Goal: Information Seeking & Learning: Learn about a topic

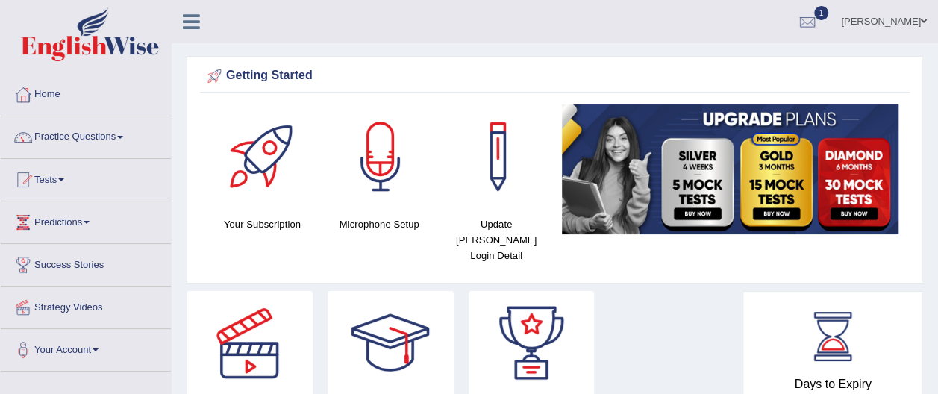
click at [123, 137] on span at bounding box center [120, 137] width 6 height 3
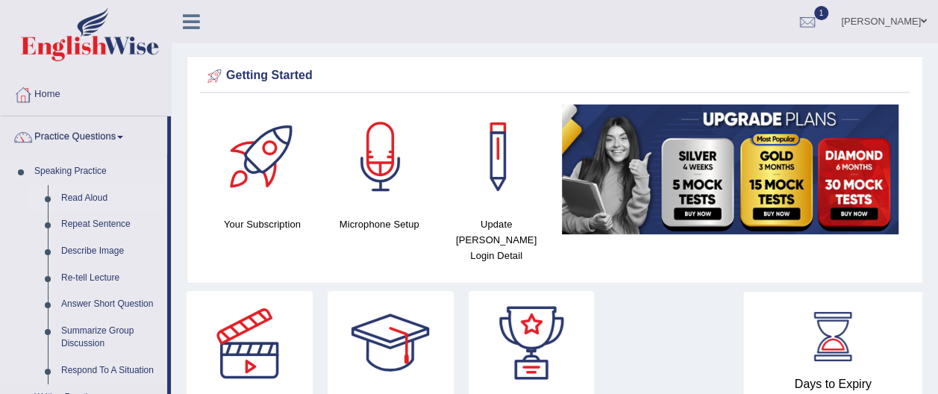
click at [93, 198] on link "Read Aloud" at bounding box center [110, 198] width 113 height 27
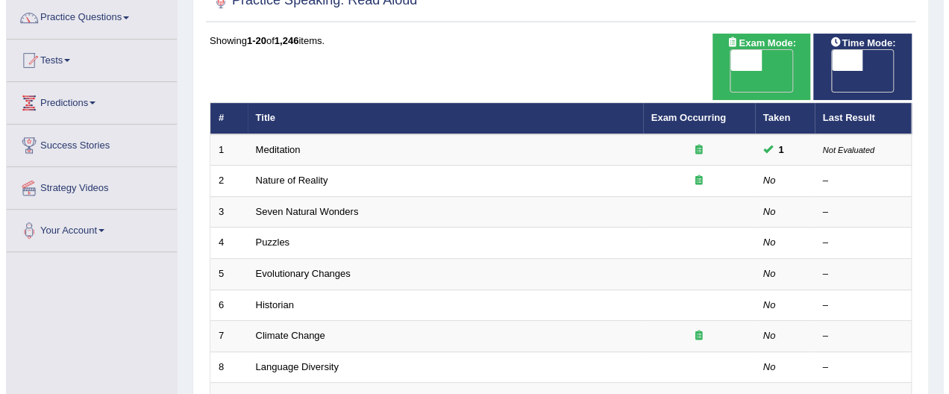
scroll to position [149, 0]
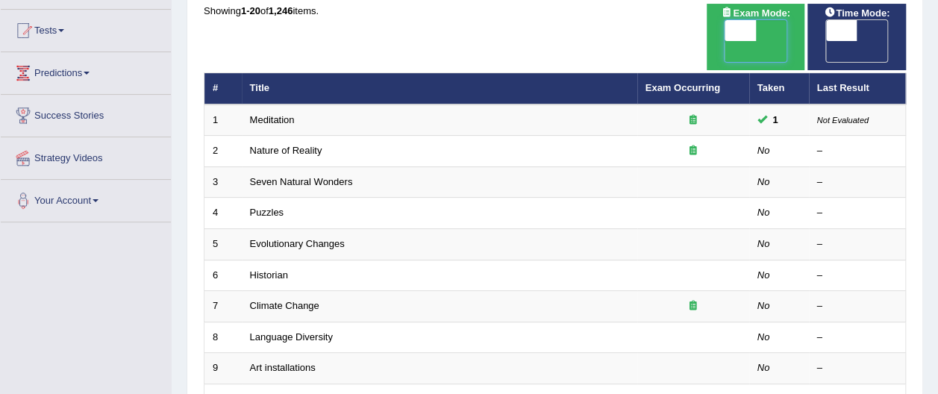
click at [742, 29] on span at bounding box center [740, 30] width 31 height 21
checkbox input "true"
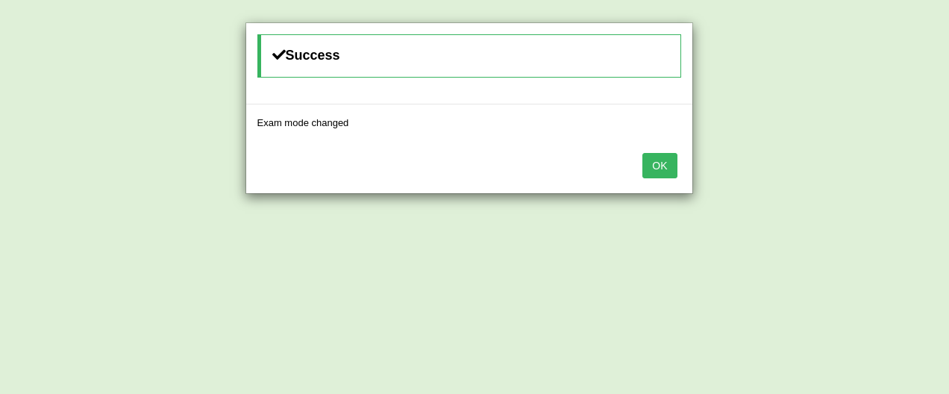
click at [669, 158] on button "OK" at bounding box center [659, 165] width 34 height 25
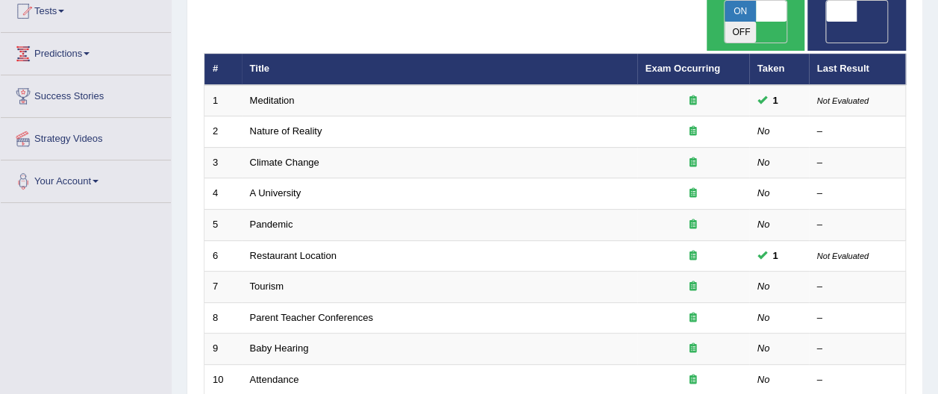
scroll to position [149, 0]
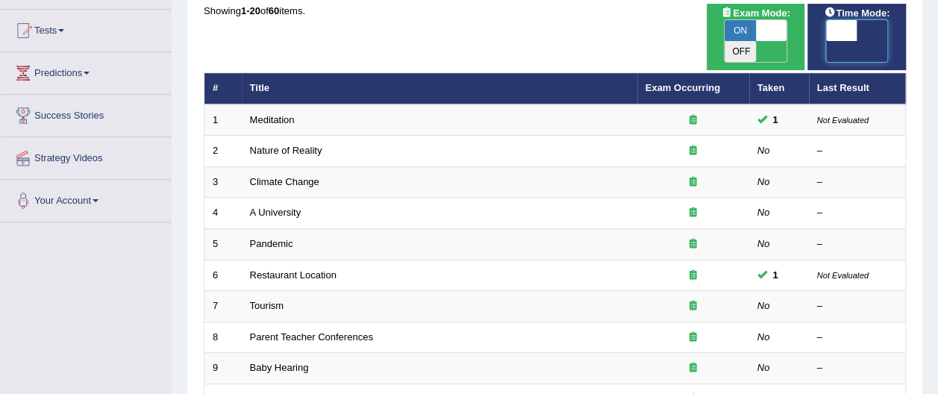
click at [841, 29] on span at bounding box center [841, 30] width 31 height 21
checkbox input "true"
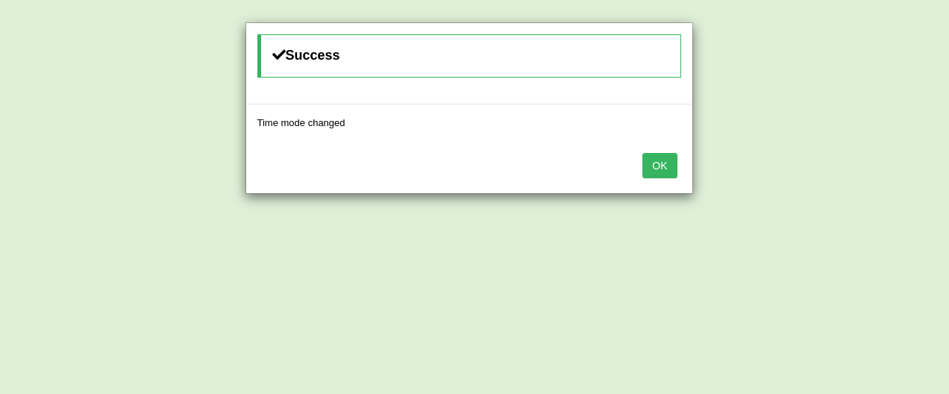
click at [666, 162] on button "OK" at bounding box center [659, 165] width 34 height 25
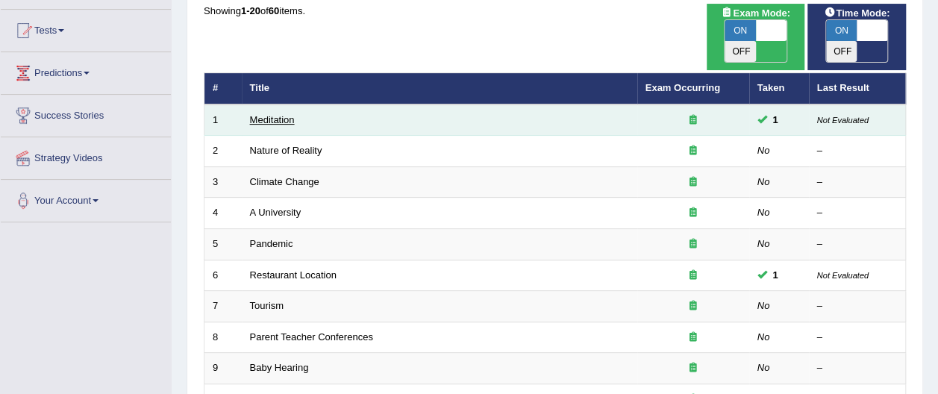
click at [284, 114] on link "Meditation" at bounding box center [272, 119] width 45 height 11
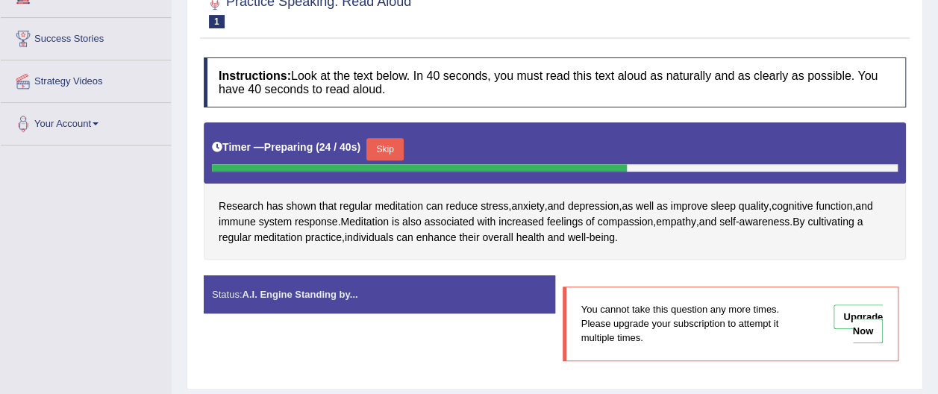
scroll to position [248, 0]
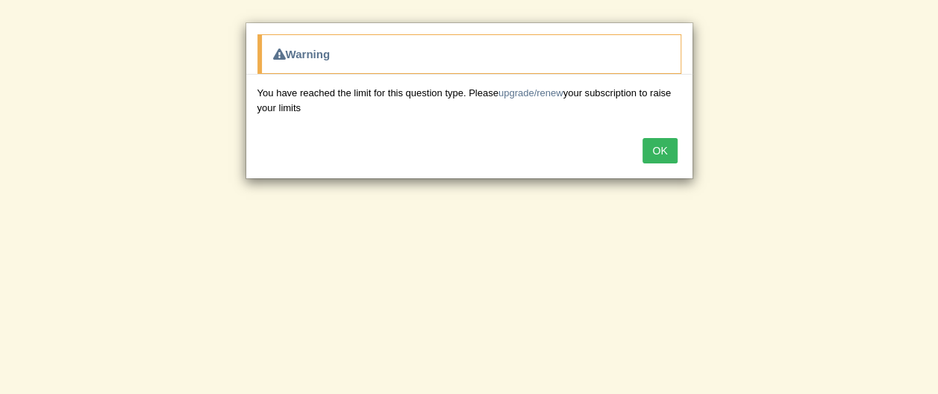
click at [657, 145] on button "OK" at bounding box center [659, 150] width 34 height 25
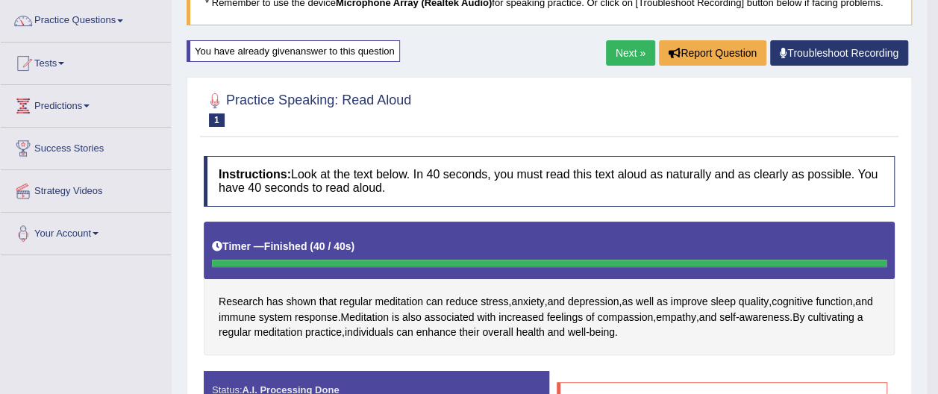
scroll to position [129, 0]
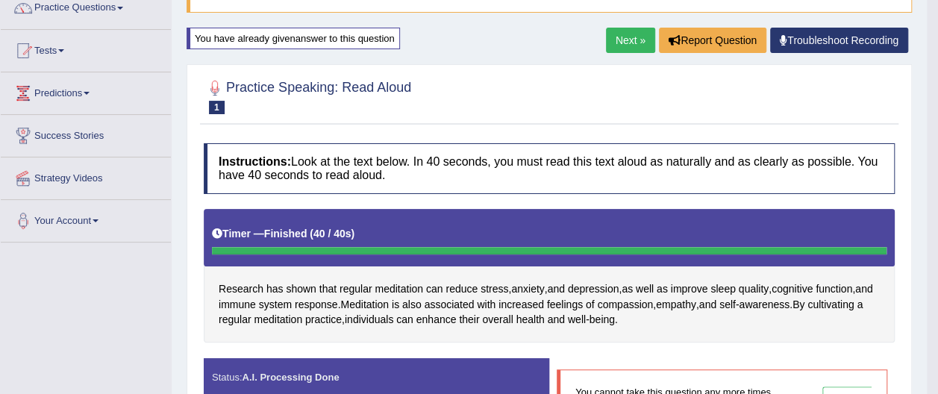
click at [632, 37] on link "Next »" at bounding box center [630, 40] width 49 height 25
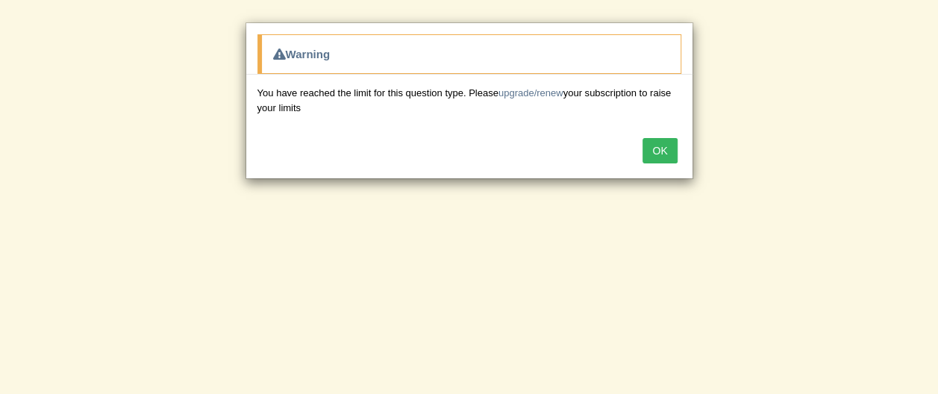
scroll to position [269, 0]
click at [658, 148] on button "OK" at bounding box center [659, 150] width 34 height 25
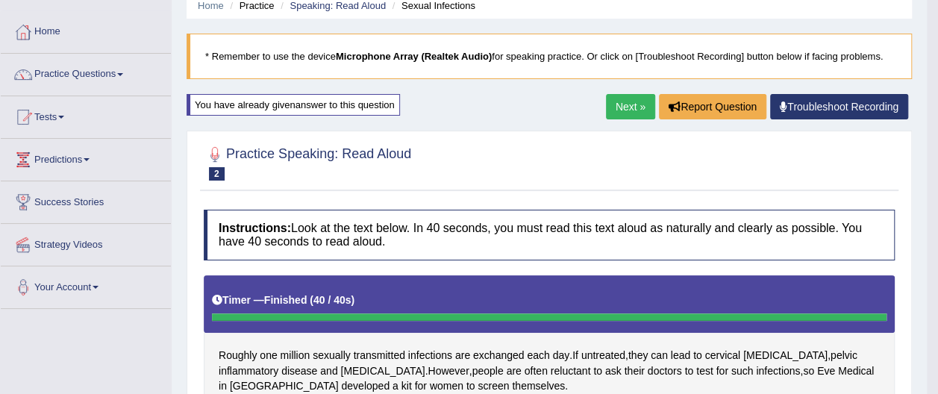
scroll to position [61, 0]
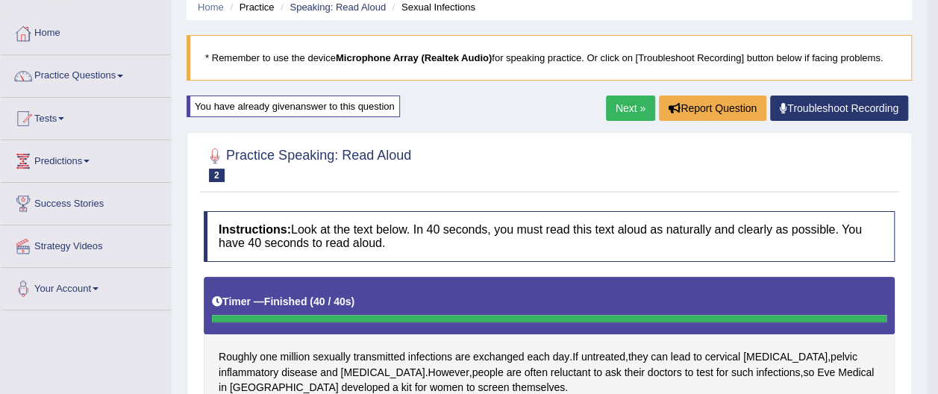
click at [631, 107] on link "Next »" at bounding box center [630, 108] width 49 height 25
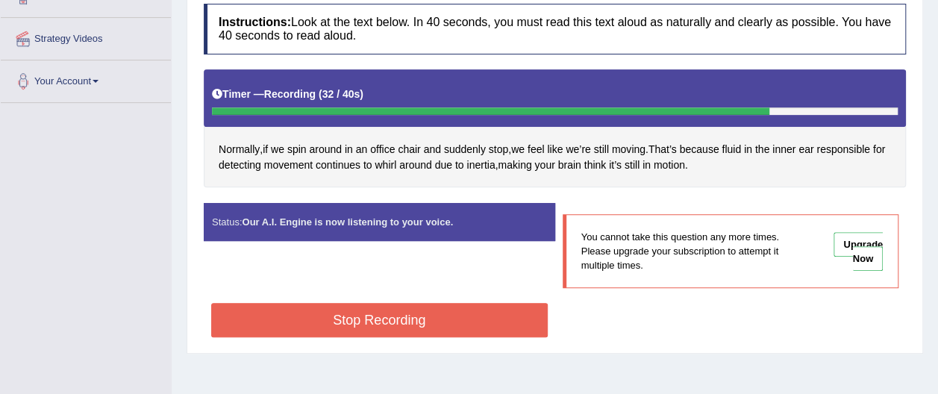
scroll to position [298, 0]
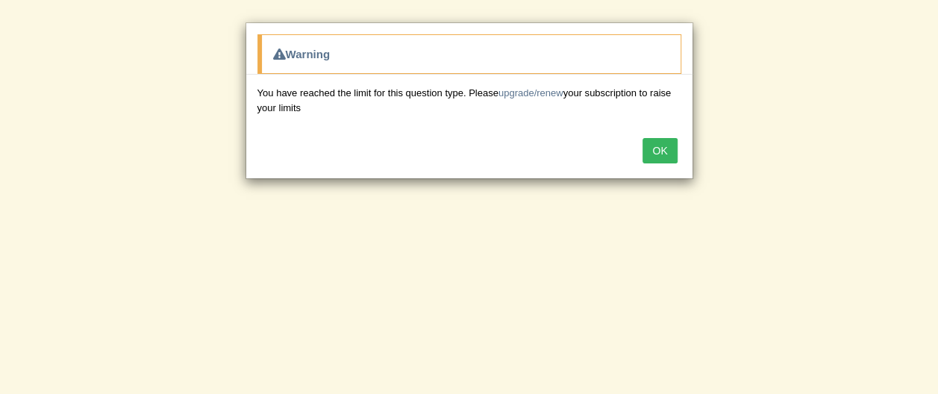
click at [674, 148] on button "OK" at bounding box center [659, 150] width 34 height 25
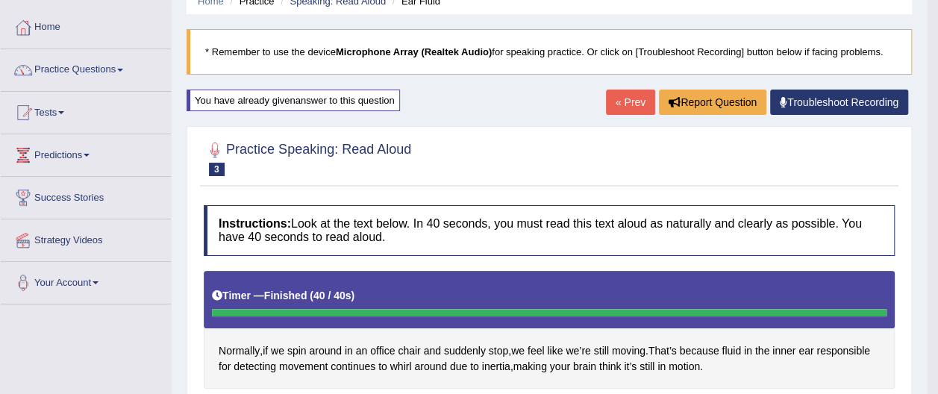
scroll to position [61, 0]
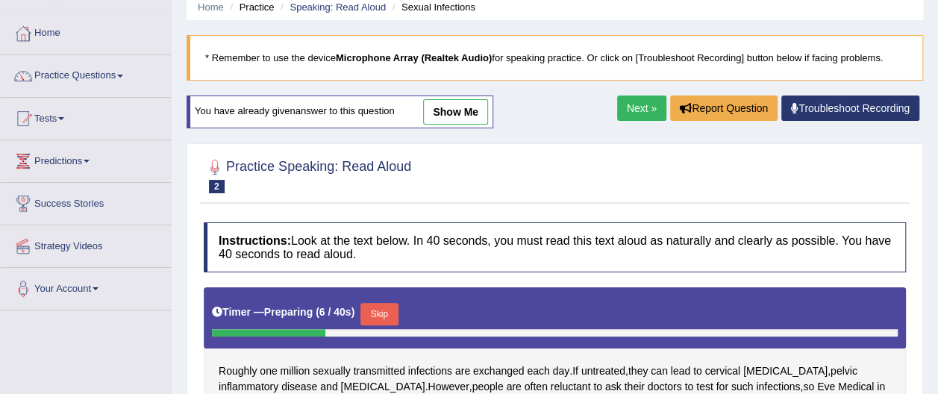
click at [376, 304] on button "Skip" at bounding box center [378, 314] width 37 height 22
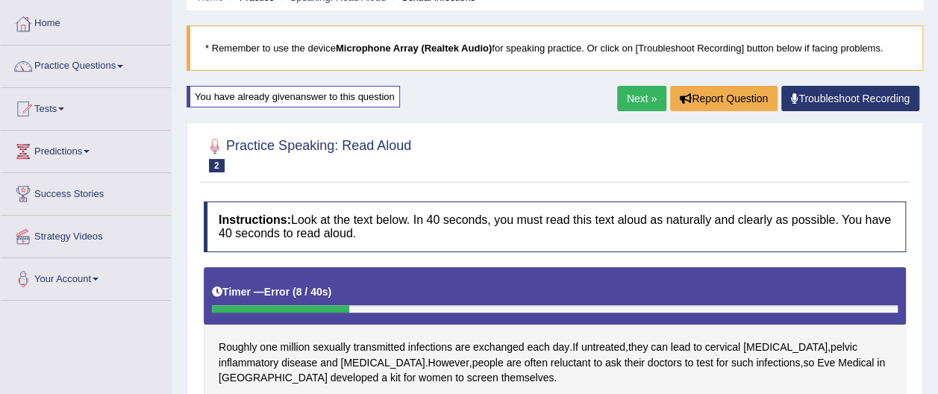
scroll to position [61, 0]
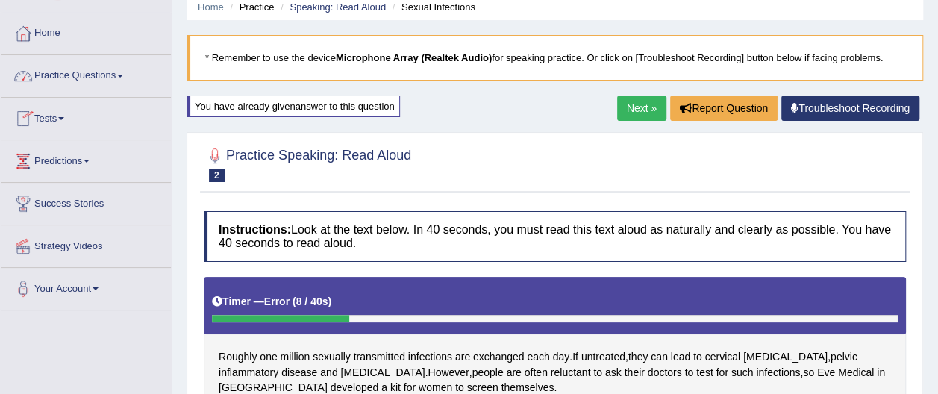
click at [123, 75] on span at bounding box center [120, 76] width 6 height 3
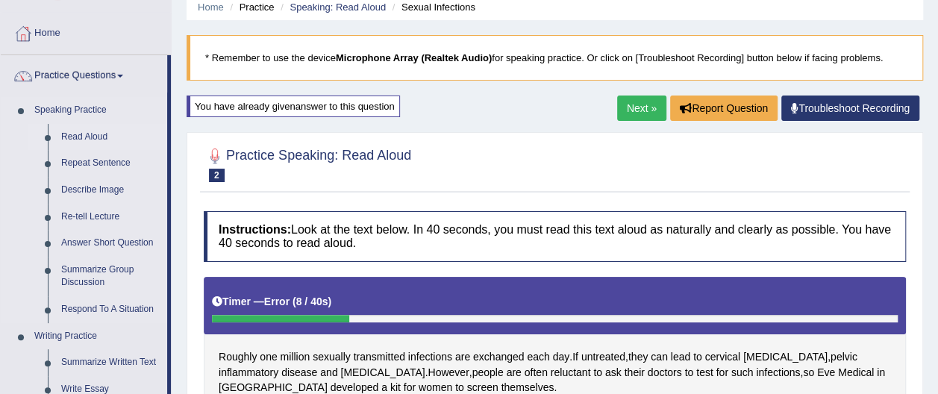
click at [101, 137] on link "Read Aloud" at bounding box center [110, 137] width 113 height 27
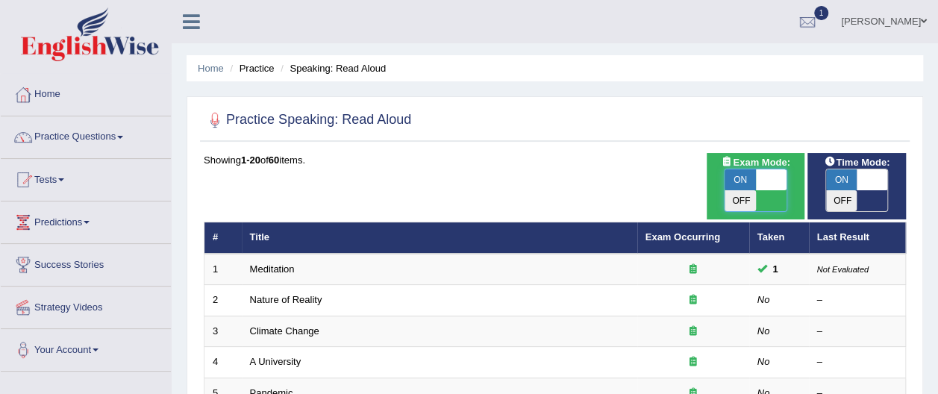
click at [778, 178] on span at bounding box center [771, 179] width 31 height 21
checkbox input "false"
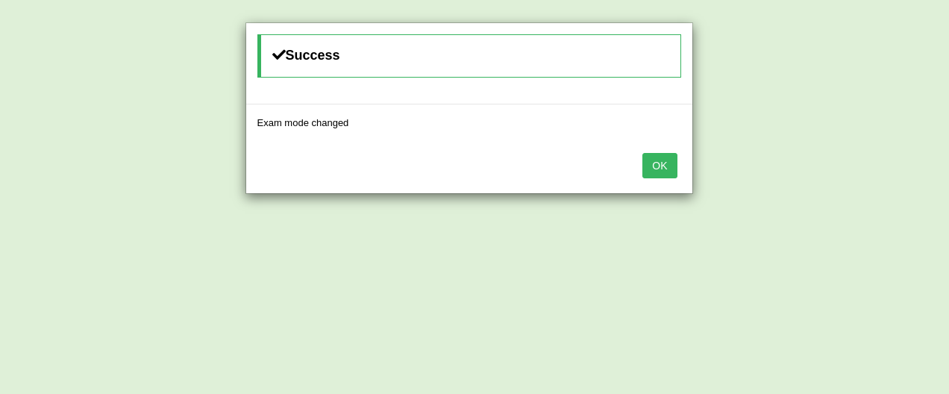
click at [667, 161] on button "OK" at bounding box center [659, 165] width 34 height 25
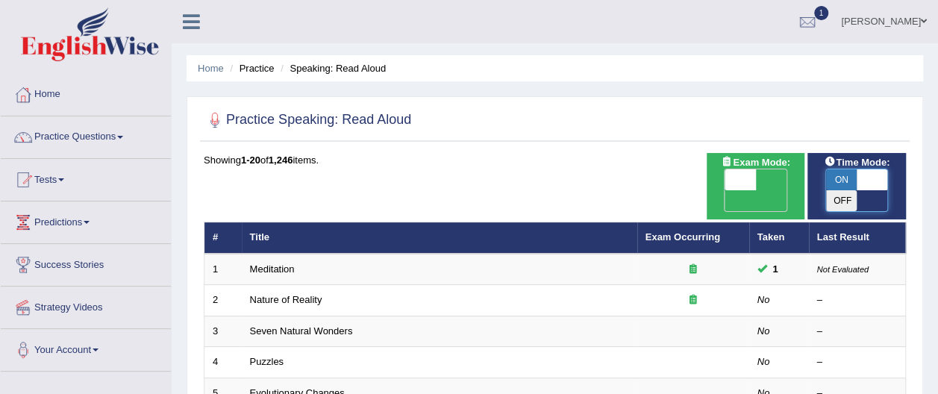
click at [875, 176] on span at bounding box center [872, 179] width 31 height 21
checkbox input "false"
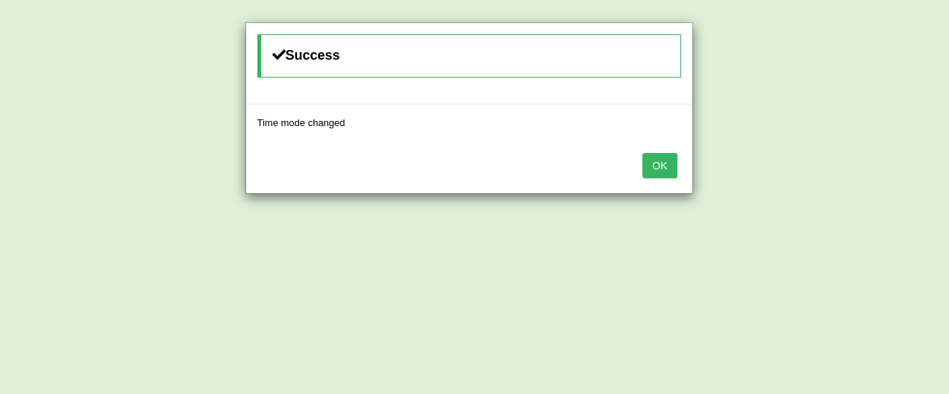
click at [668, 162] on button "OK" at bounding box center [659, 165] width 34 height 25
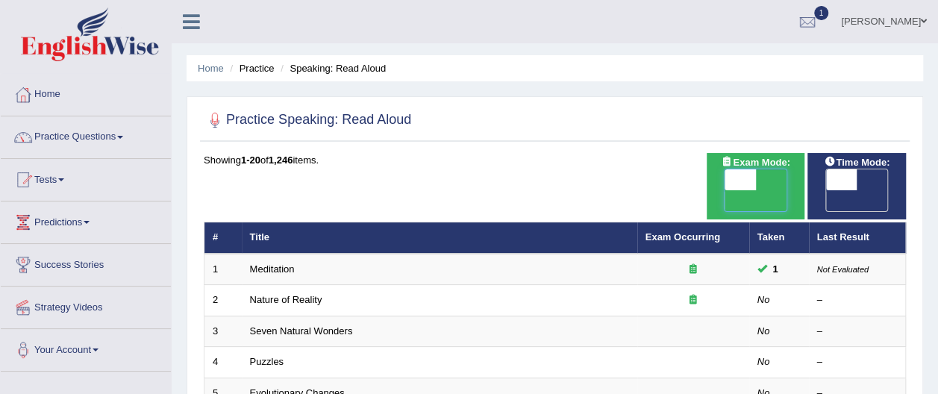
click at [748, 181] on span at bounding box center [740, 179] width 31 height 21
checkbox input "true"
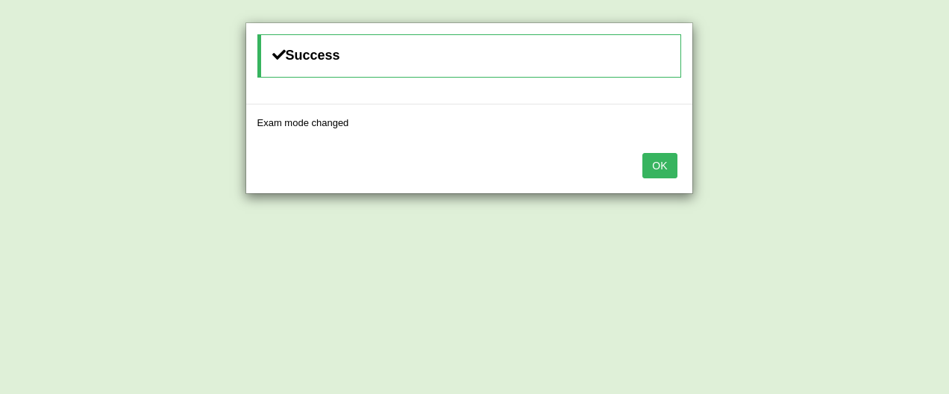
click at [662, 164] on button "OK" at bounding box center [659, 165] width 34 height 25
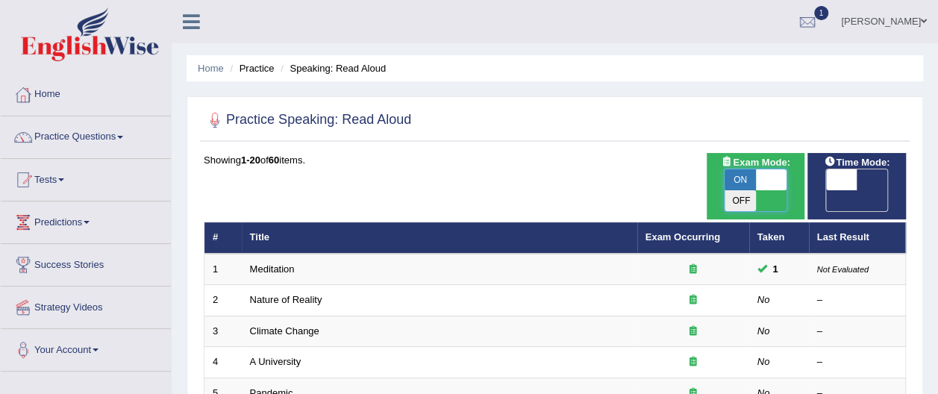
click at [769, 181] on span at bounding box center [771, 179] width 31 height 21
checkbox input "false"
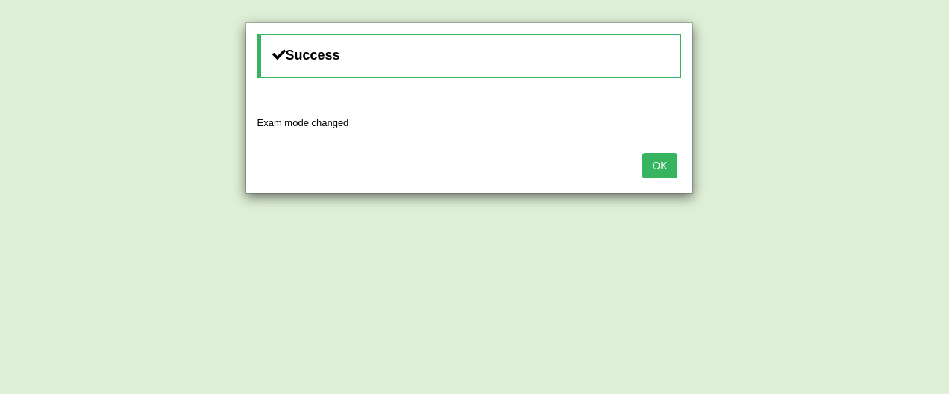
click at [665, 160] on button "OK" at bounding box center [659, 165] width 34 height 25
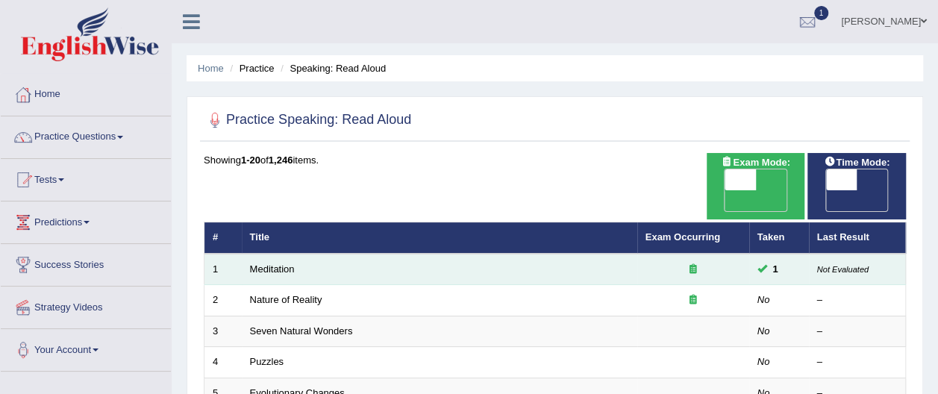
click at [568, 254] on td "Meditation" at bounding box center [439, 269] width 395 height 31
click at [285, 263] on link "Meditation" at bounding box center [272, 268] width 45 height 11
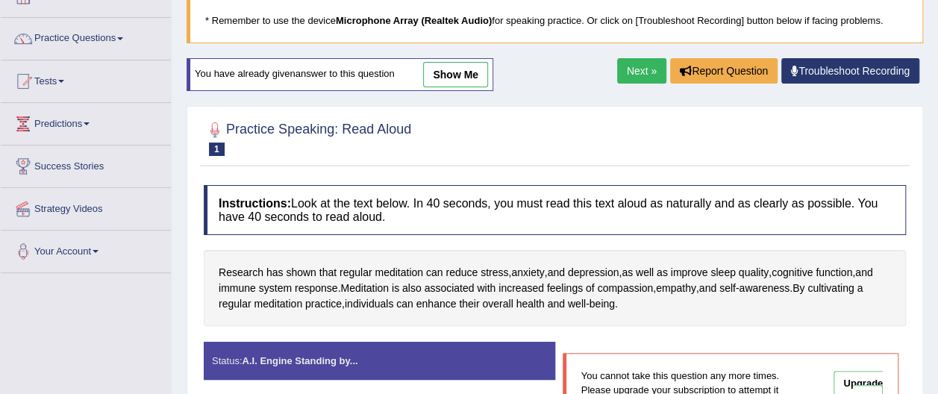
scroll to position [90, 0]
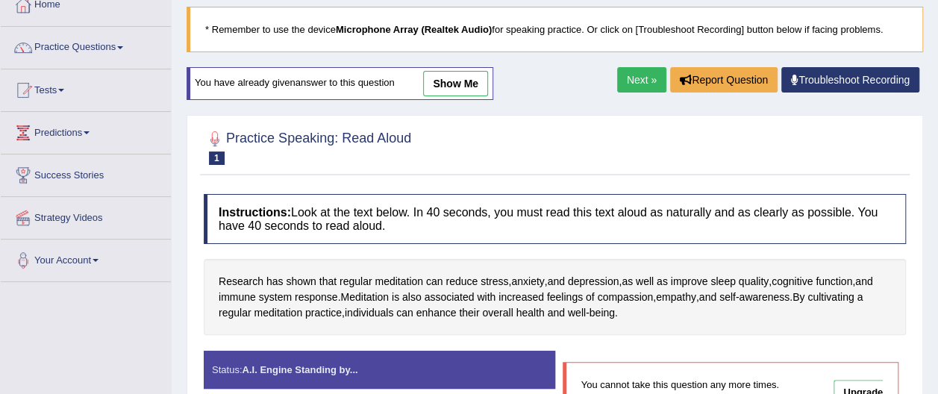
click at [646, 82] on link "Next »" at bounding box center [641, 79] width 49 height 25
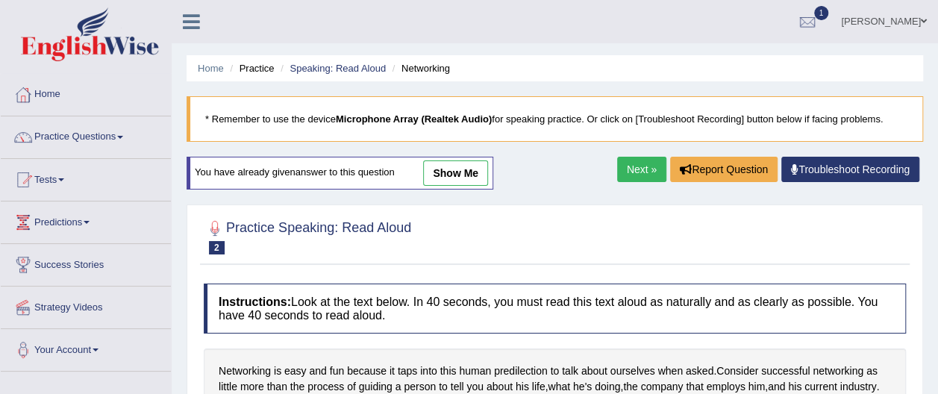
click at [646, 82] on div "Home Practice Speaking: Read Aloud Networking * Remember to use the device Micr…" at bounding box center [555, 373] width 766 height 746
click at [645, 164] on link "Next »" at bounding box center [641, 169] width 49 height 25
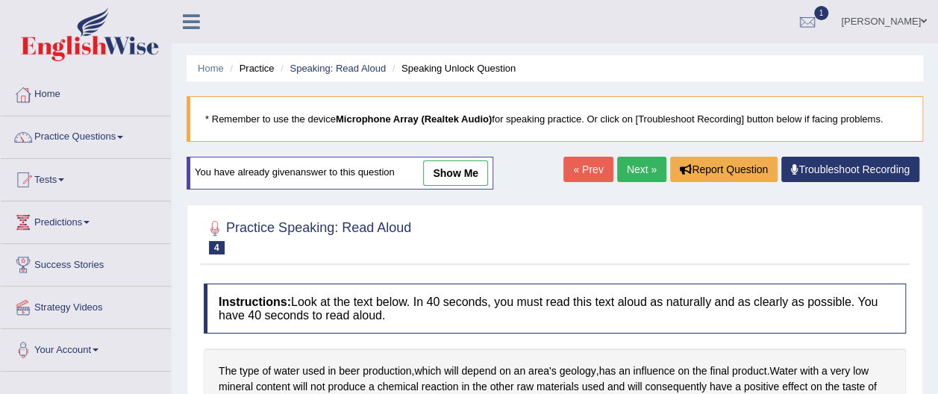
drag, startPoint x: 0, startPoint y: 0, endPoint x: 645, endPoint y: 164, distance: 665.3
click at [645, 164] on link "Next »" at bounding box center [641, 169] width 49 height 25
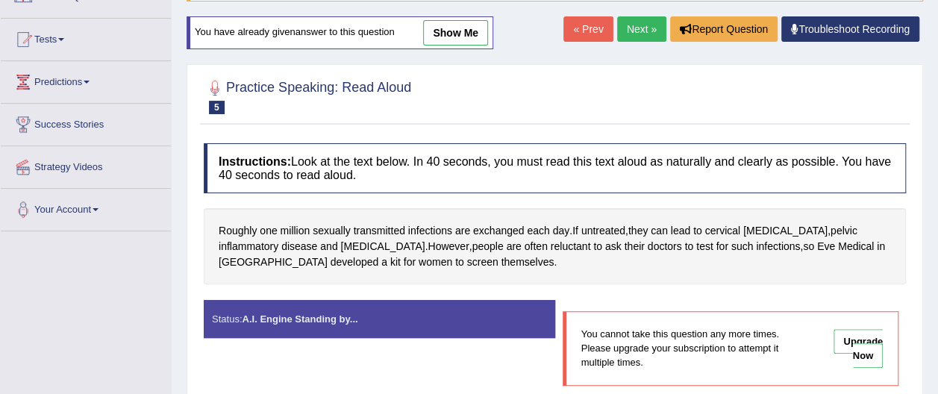
scroll to position [149, 0]
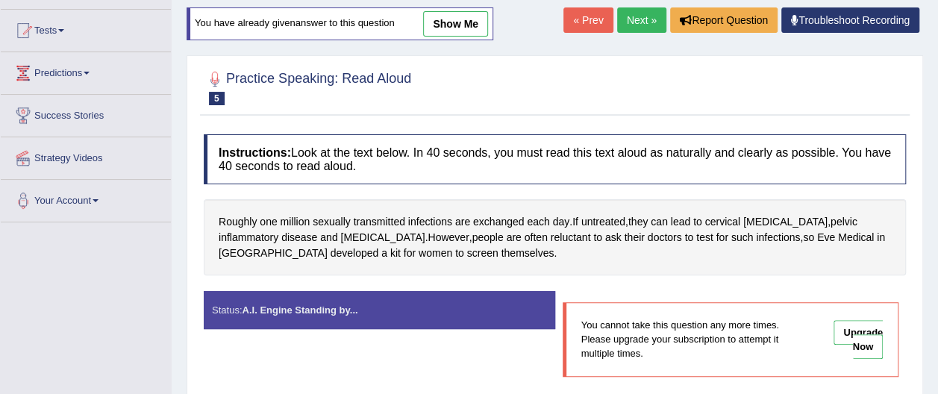
click at [631, 23] on link "Next »" at bounding box center [641, 19] width 49 height 25
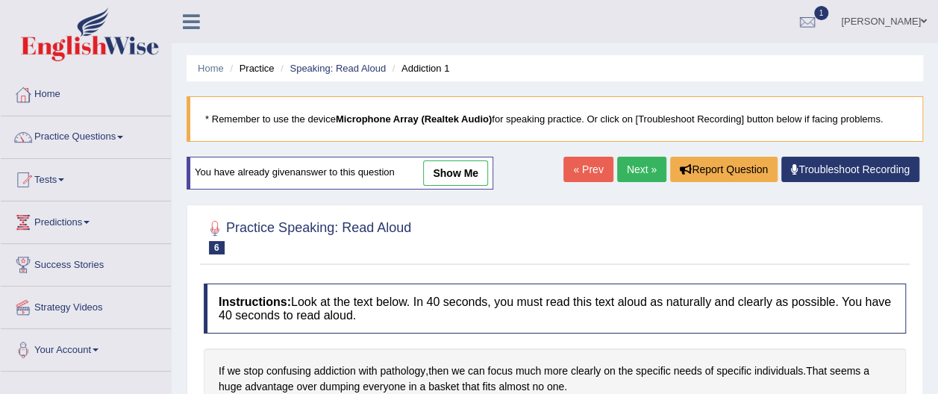
click at [681, 94] on div "Home Practice Speaking: Read Aloud Addiction 1 * Remember to use the device Mic…" at bounding box center [555, 373] width 766 height 746
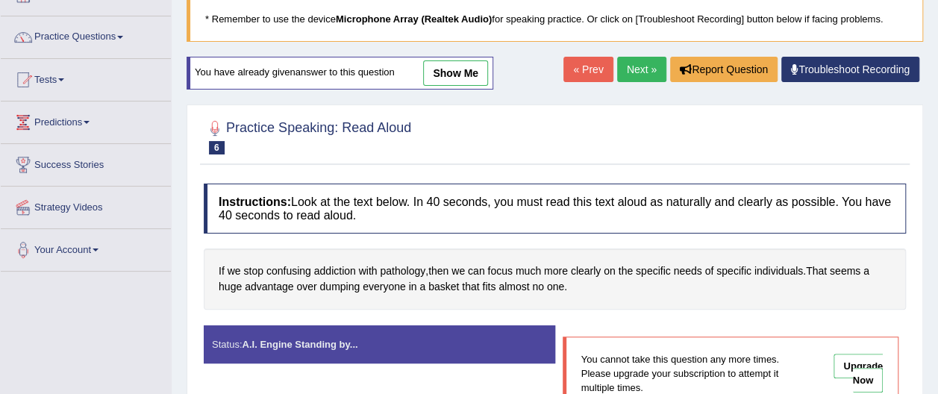
scroll to position [119, 0]
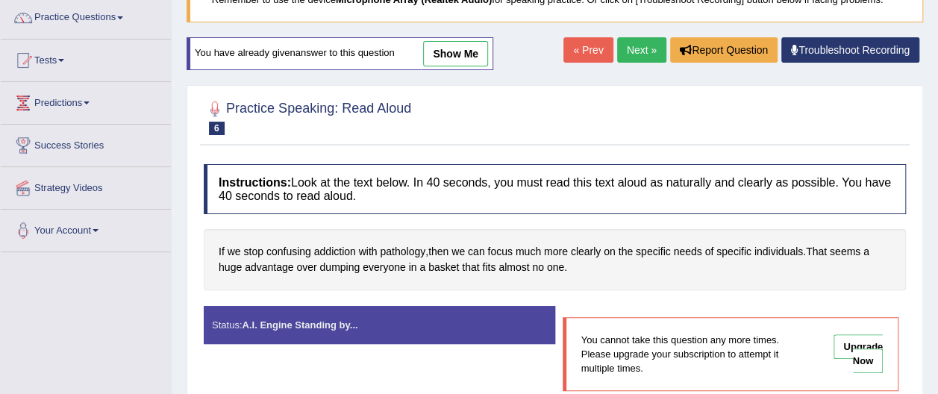
click at [636, 55] on link "Next »" at bounding box center [641, 49] width 49 height 25
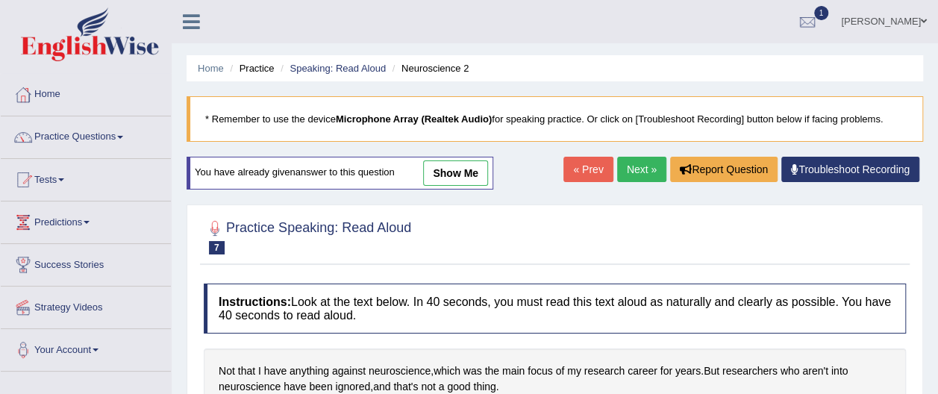
click at [645, 164] on link "Next »" at bounding box center [641, 169] width 49 height 25
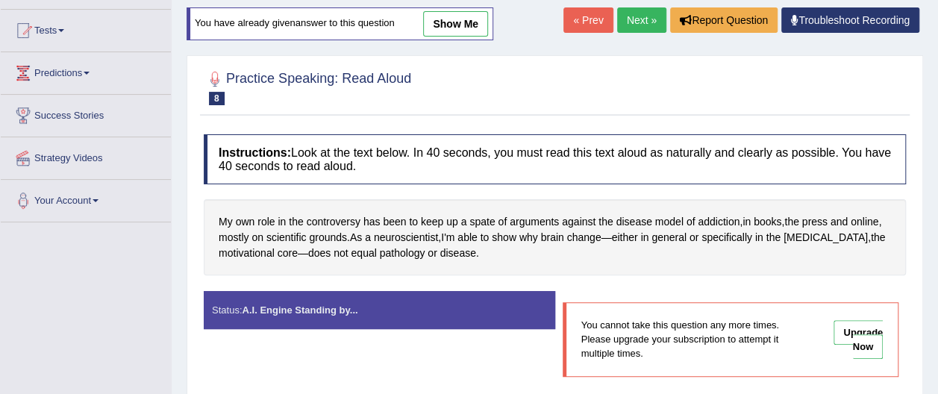
scroll to position [169, 0]
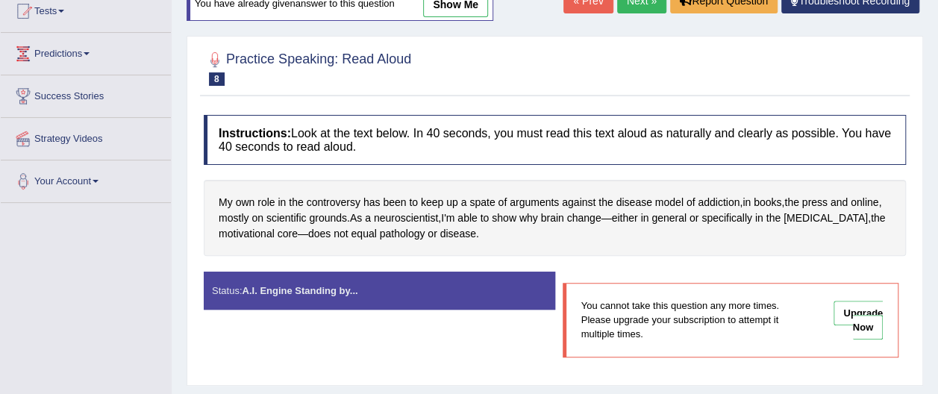
click at [595, 19] on div "Home Practice Speaking: Read Aloud Neuroscience 1 * Remember to use the device …" at bounding box center [555, 204] width 766 height 746
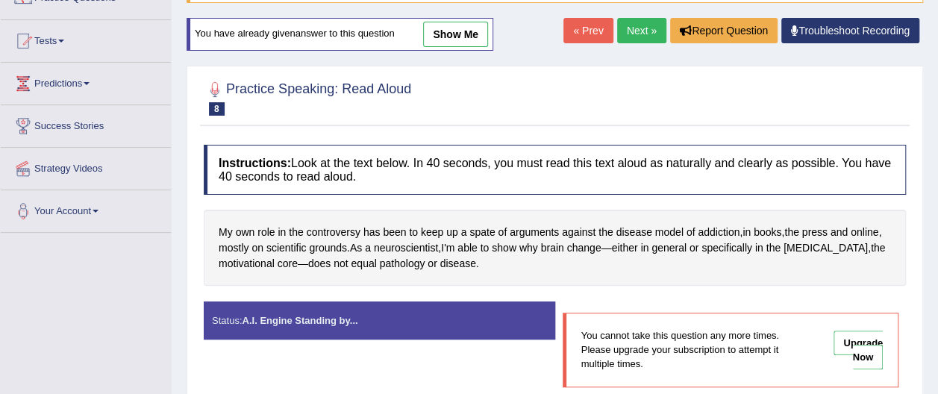
scroll to position [109, 0]
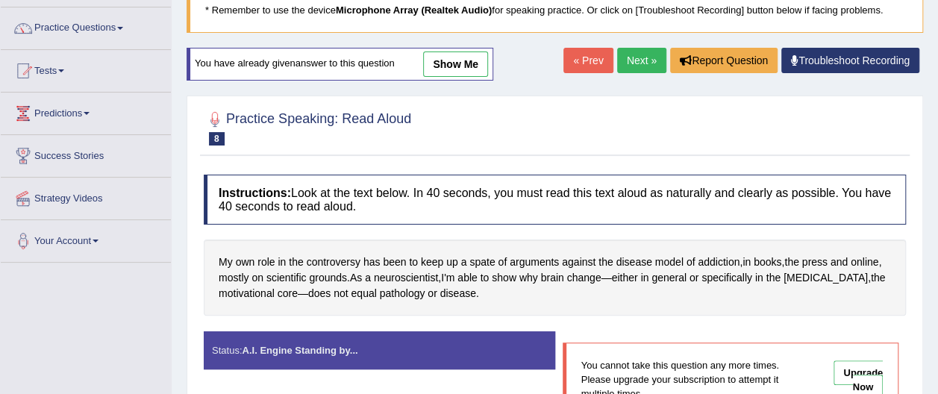
click at [589, 59] on link "« Prev" at bounding box center [587, 60] width 49 height 25
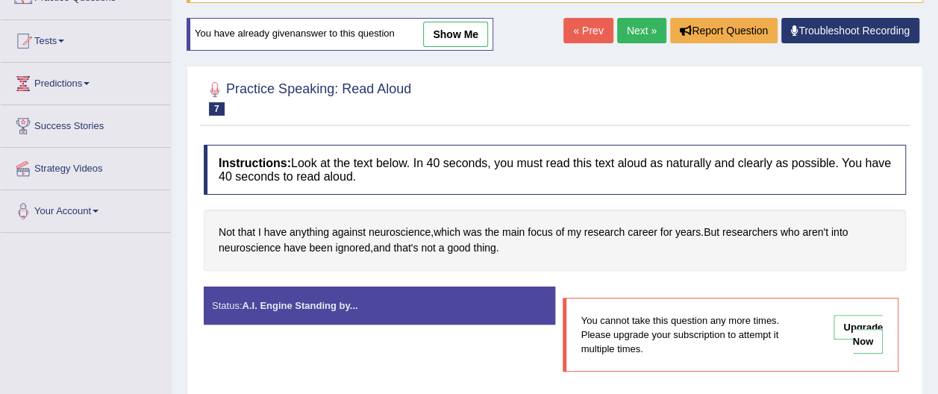
scroll to position [149, 0]
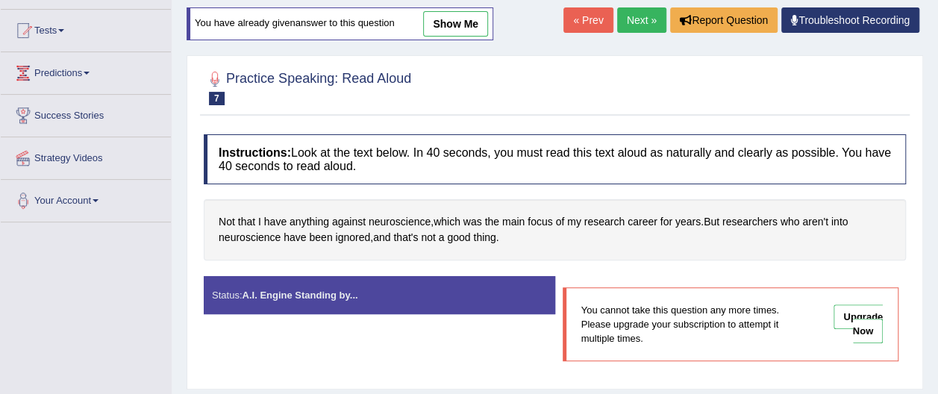
click at [641, 22] on link "Next »" at bounding box center [641, 19] width 49 height 25
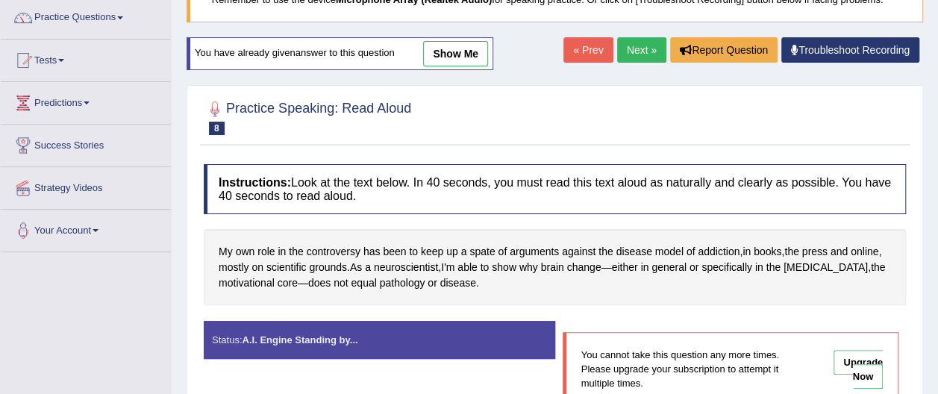
scroll to position [149, 0]
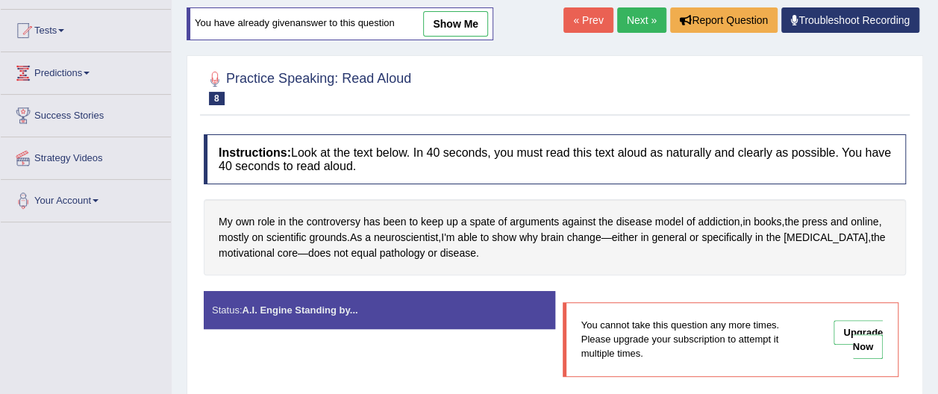
click at [642, 16] on link "Next »" at bounding box center [641, 19] width 49 height 25
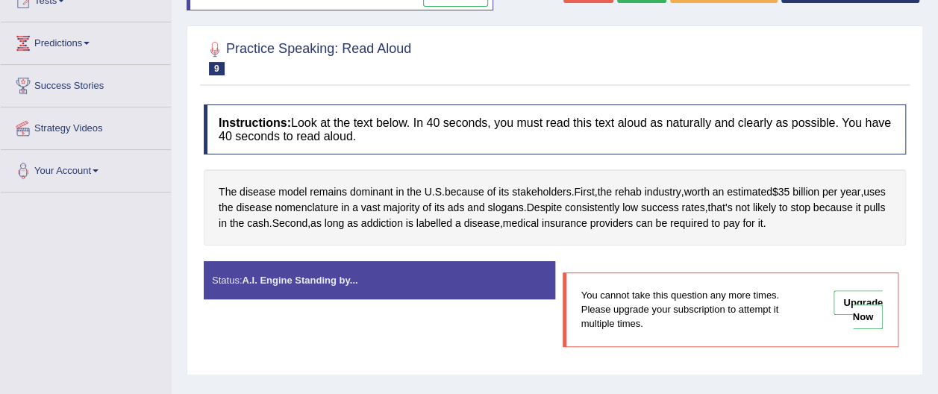
scroll to position [149, 0]
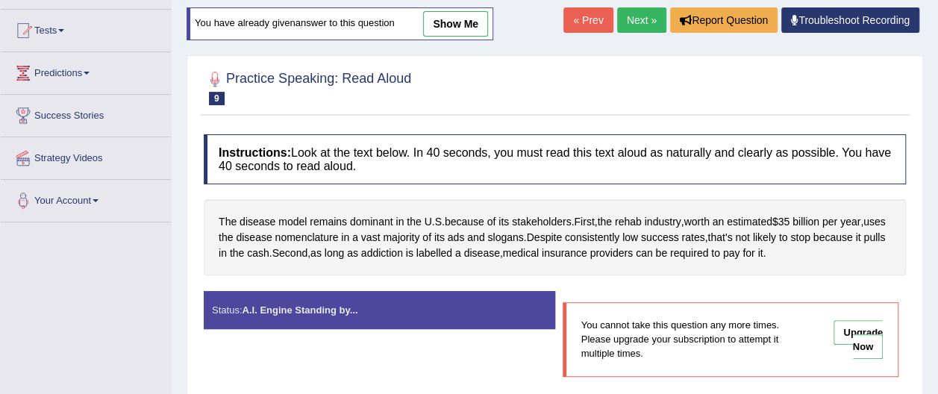
click at [651, 21] on link "Next »" at bounding box center [641, 19] width 49 height 25
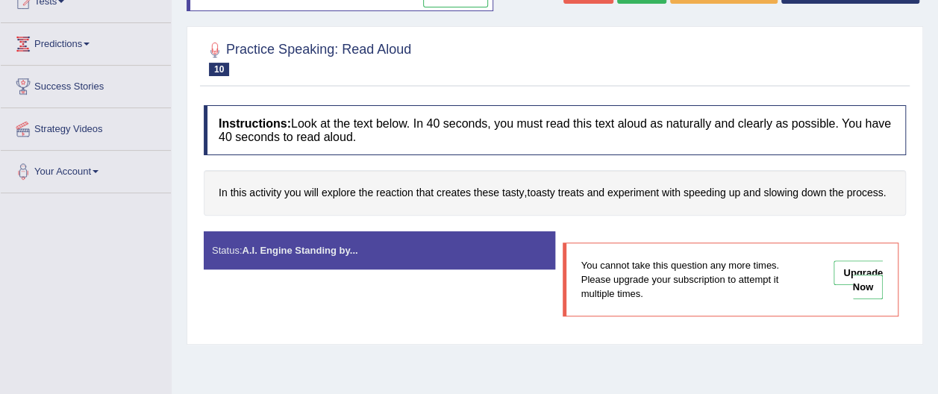
scroll to position [149, 0]
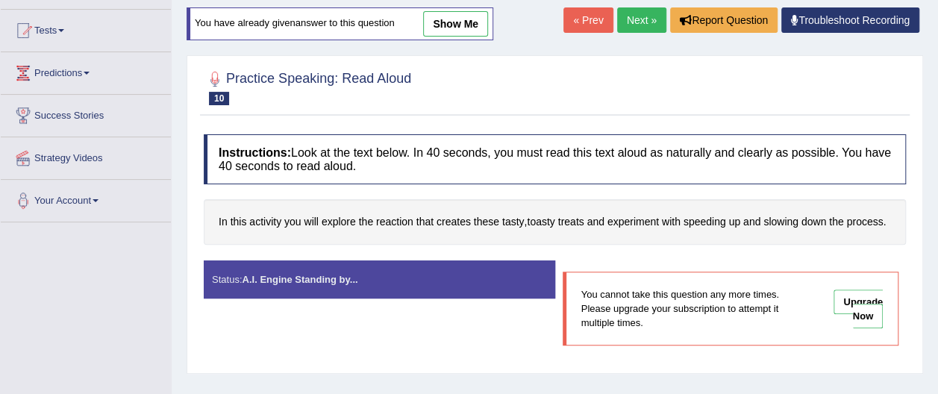
click at [651, 17] on link "Next »" at bounding box center [641, 19] width 49 height 25
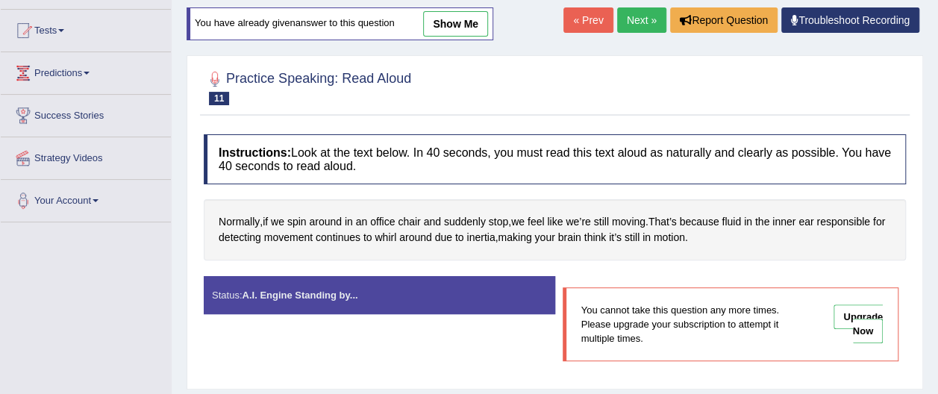
scroll to position [119, 0]
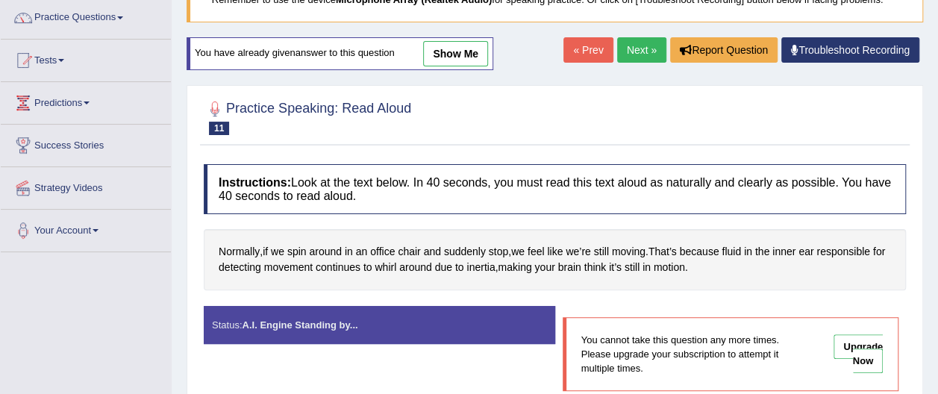
click at [651, 44] on link "Next »" at bounding box center [641, 49] width 49 height 25
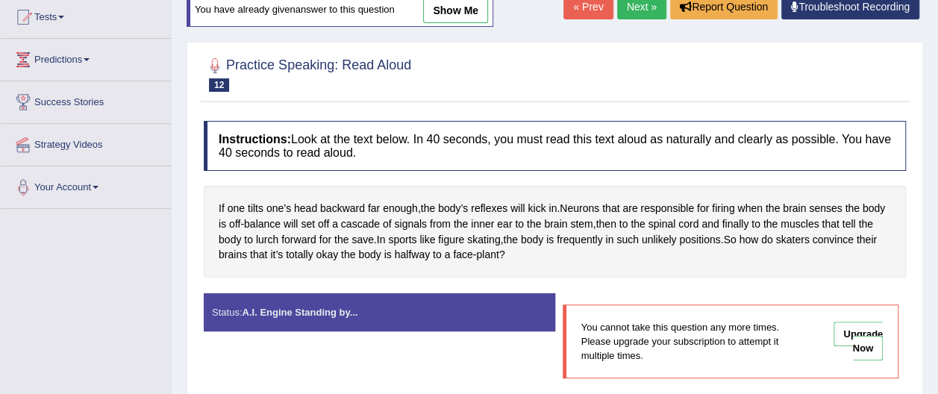
scroll to position [149, 0]
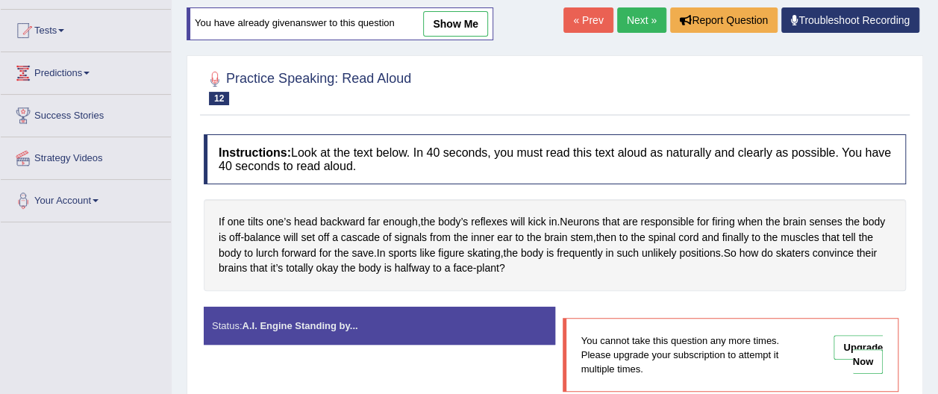
click at [593, 22] on link "« Prev" at bounding box center [587, 19] width 49 height 25
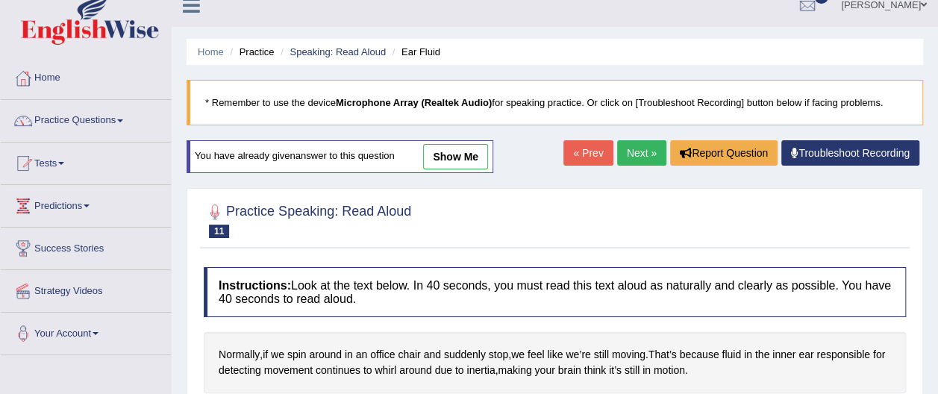
scroll to position [30, 0]
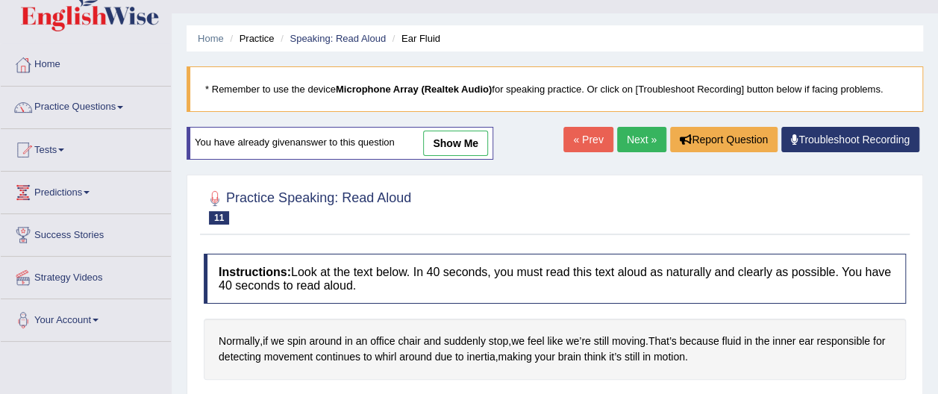
click at [637, 139] on link "Next »" at bounding box center [641, 139] width 49 height 25
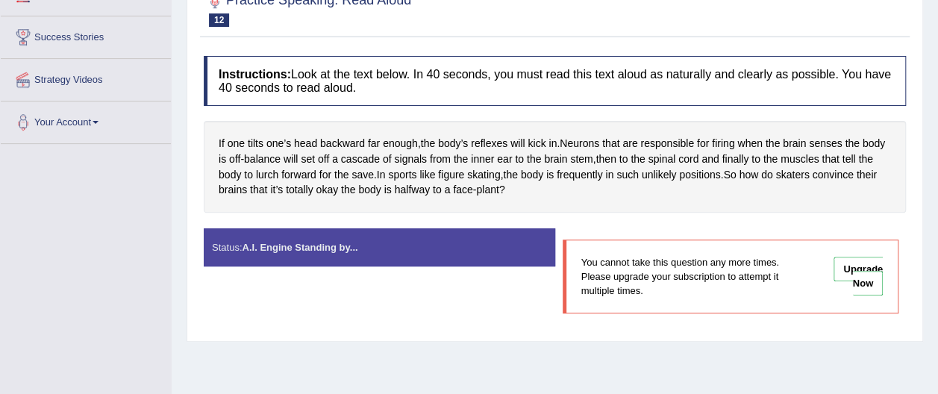
scroll to position [228, 0]
click at [872, 281] on link "Upgrade Now" at bounding box center [857, 275] width 49 height 39
click at [350, 243] on strong "A.I. Engine Standing by..." at bounding box center [300, 246] width 116 height 11
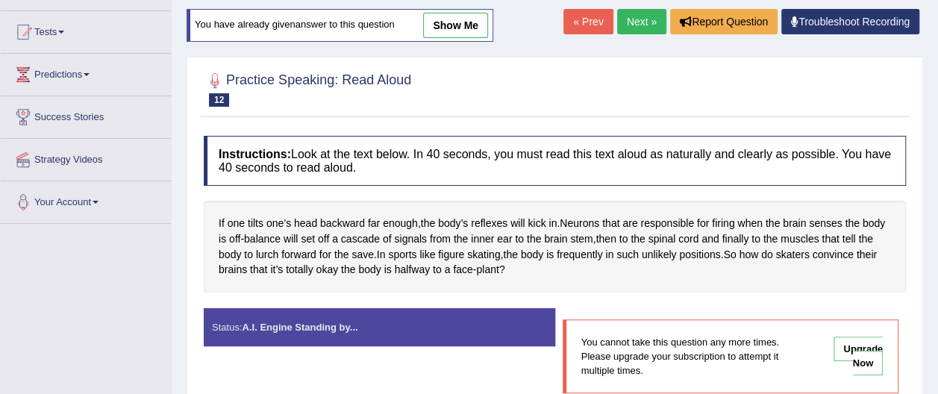
scroll to position [139, 0]
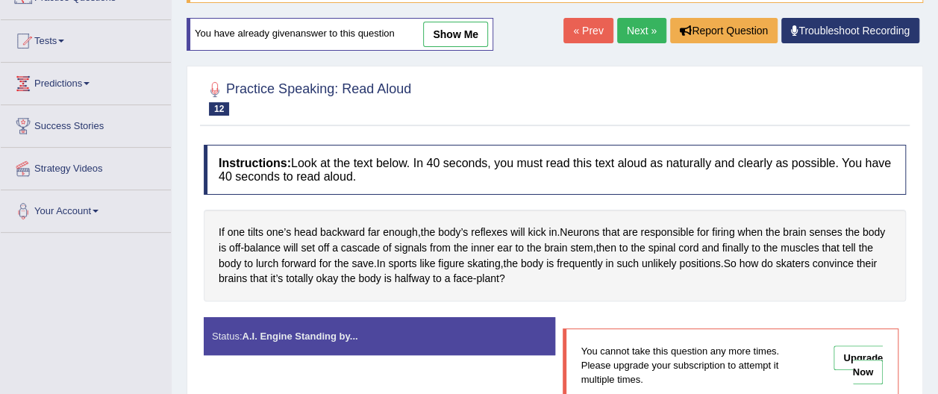
click at [843, 29] on link "Troubleshoot Recording" at bounding box center [850, 30] width 138 height 25
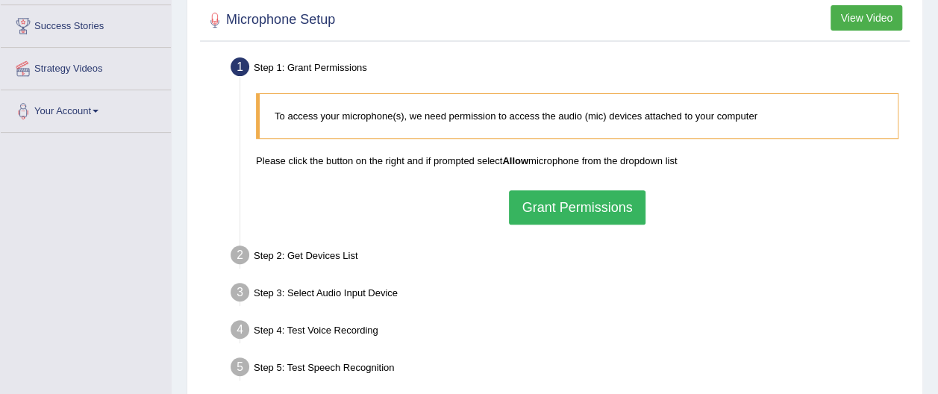
scroll to position [269, 0]
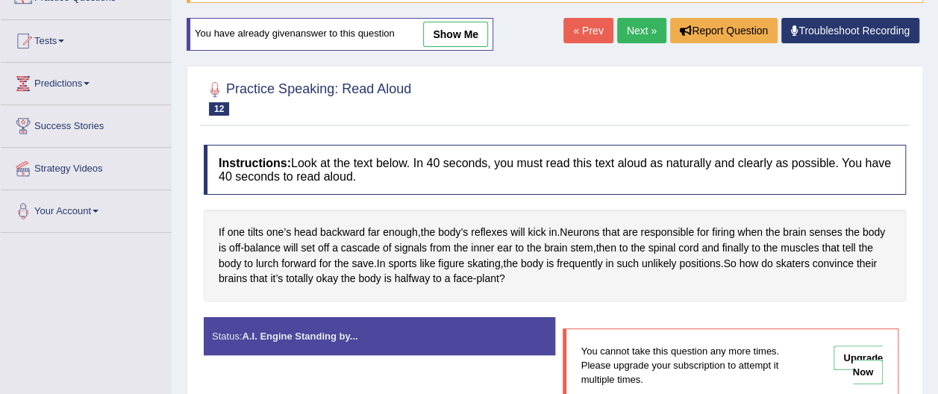
click at [646, 27] on link "Next »" at bounding box center [641, 30] width 49 height 25
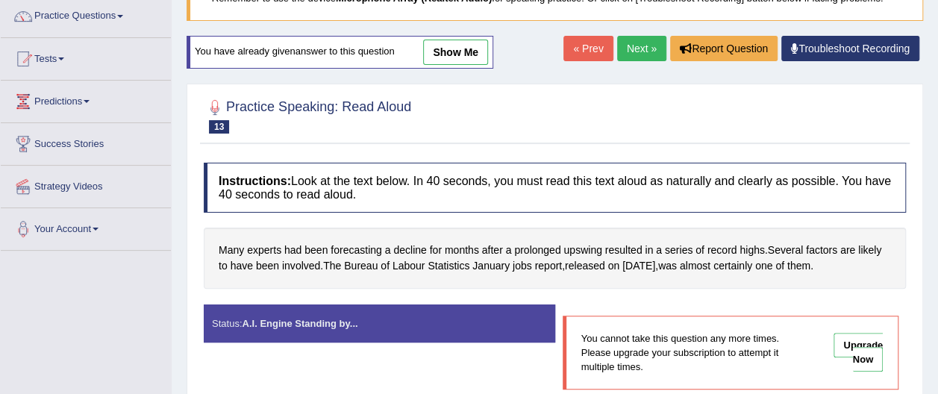
scroll to position [119, 0]
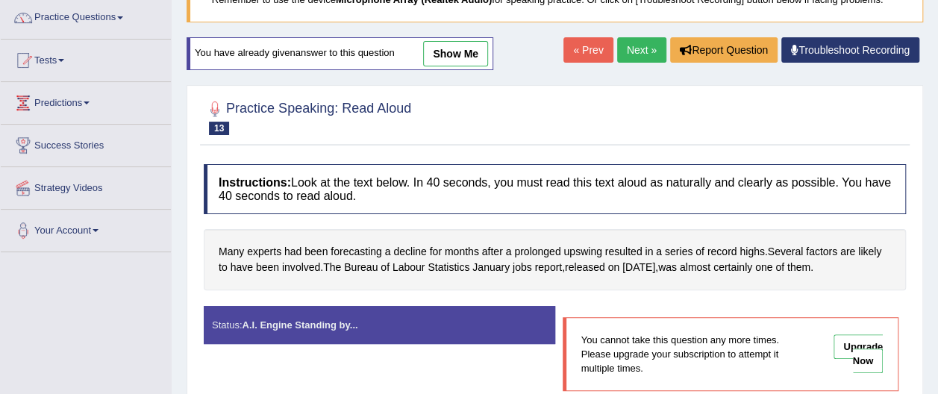
click at [645, 46] on link "Next »" at bounding box center [641, 49] width 49 height 25
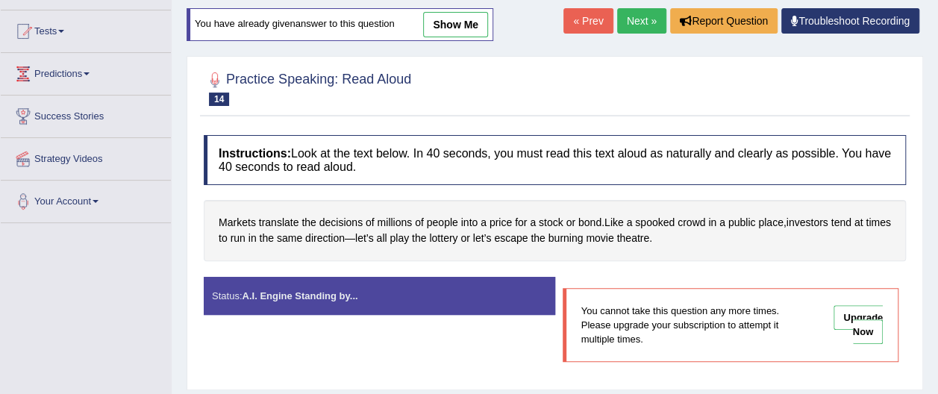
scroll to position [119, 0]
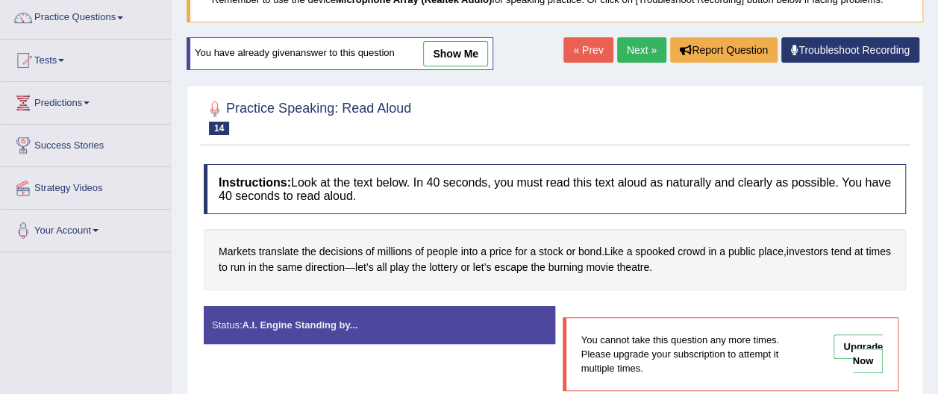
click at [469, 55] on link "show me" at bounding box center [455, 53] width 65 height 25
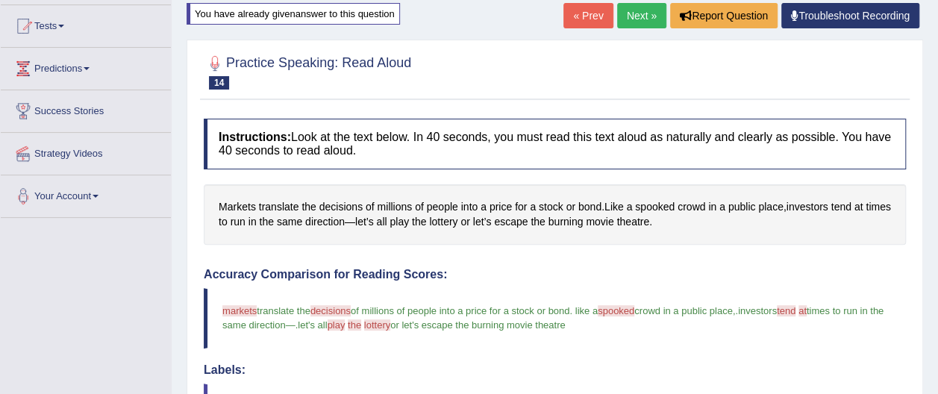
scroll to position [149, 0]
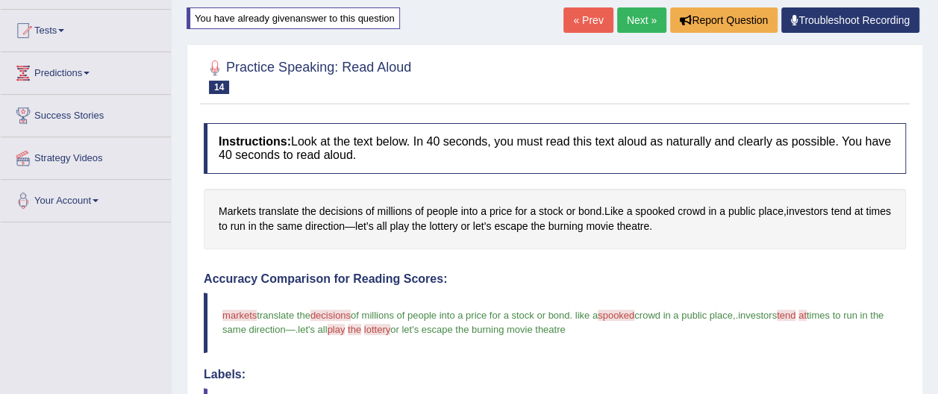
click at [575, 22] on link "« Prev" at bounding box center [587, 19] width 49 height 25
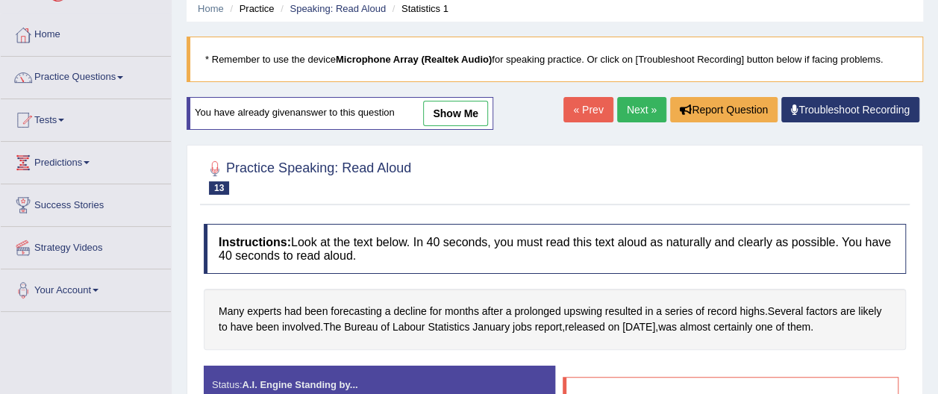
scroll to position [90, 0]
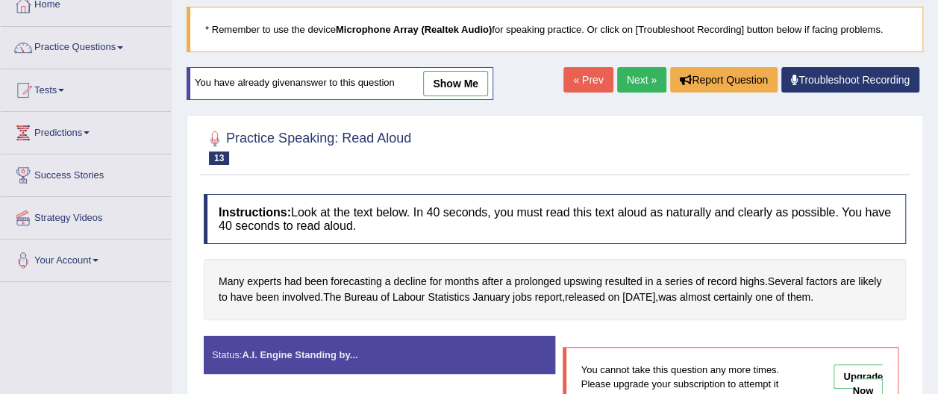
click at [582, 84] on link "« Prev" at bounding box center [587, 79] width 49 height 25
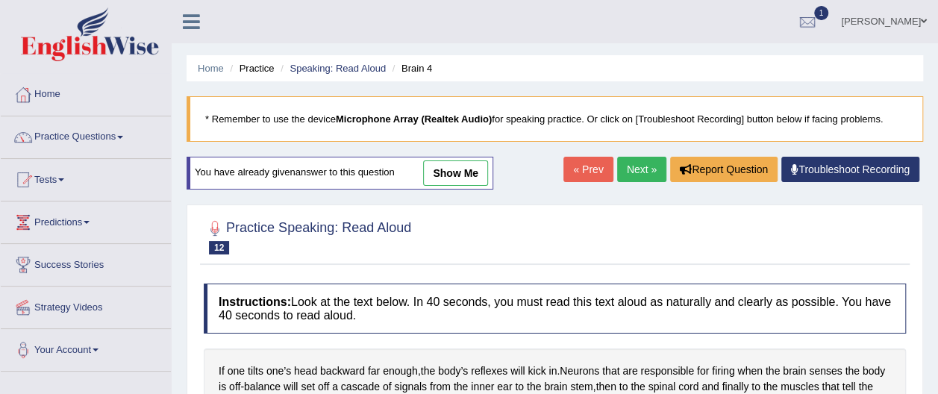
click at [581, 170] on link "« Prev" at bounding box center [587, 169] width 49 height 25
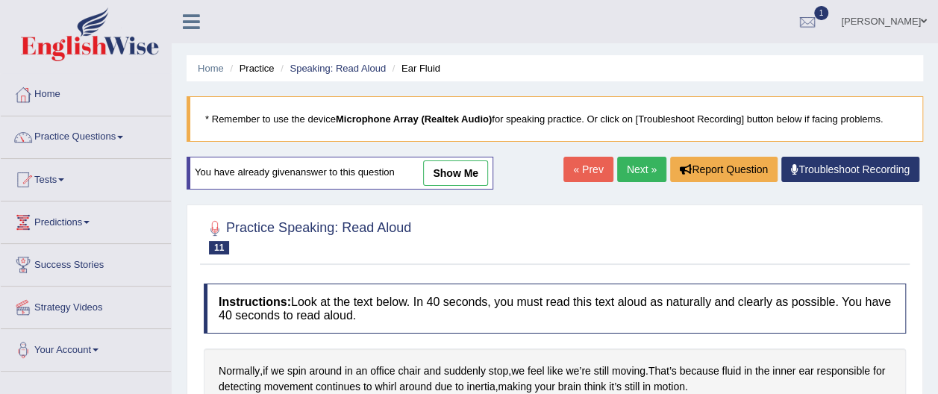
click at [649, 168] on link "Next »" at bounding box center [641, 169] width 49 height 25
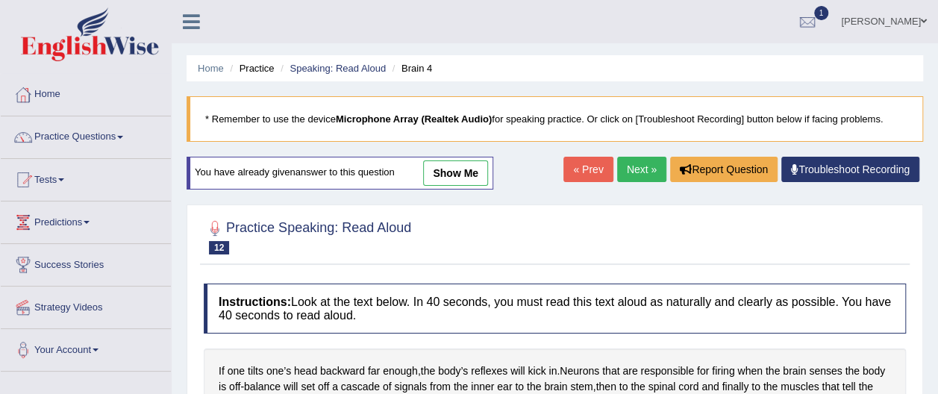
click at [455, 172] on link "show me" at bounding box center [455, 172] width 65 height 25
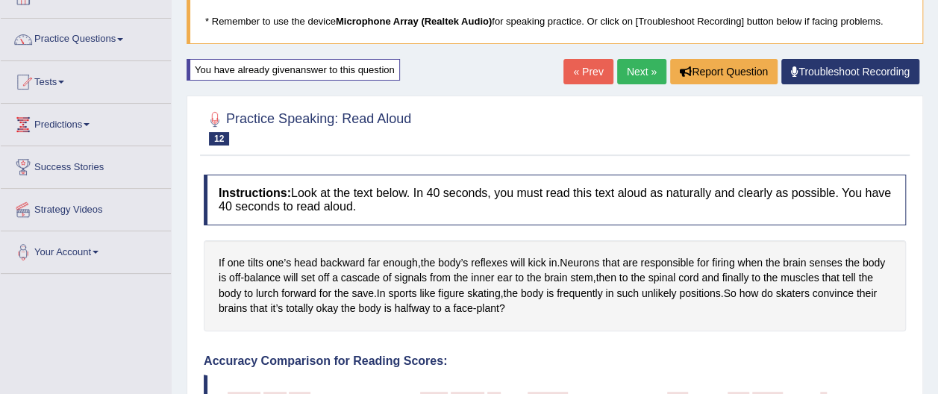
scroll to position [90, 0]
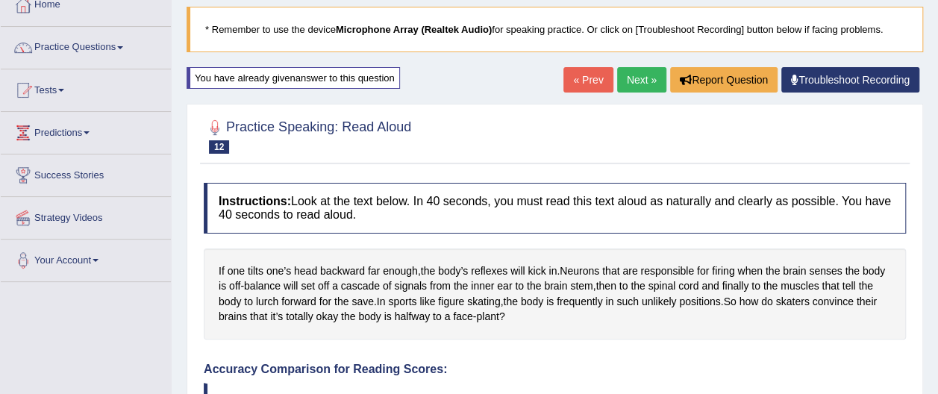
click at [645, 82] on link "Next »" at bounding box center [641, 79] width 49 height 25
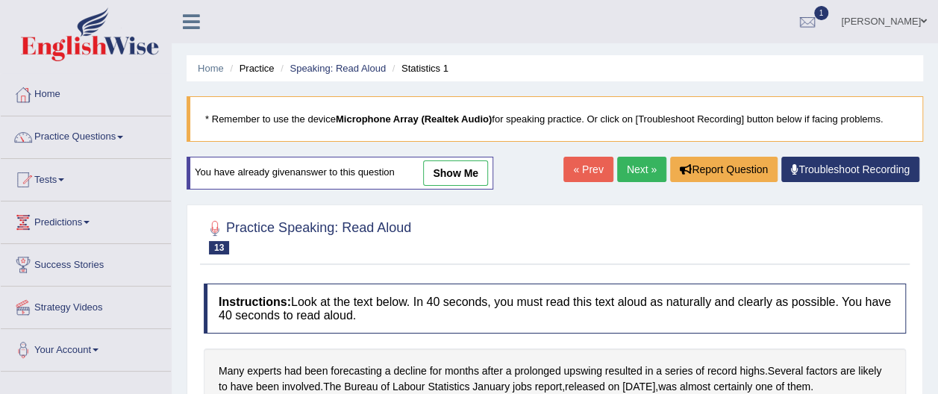
click at [651, 176] on link "Next »" at bounding box center [641, 169] width 49 height 25
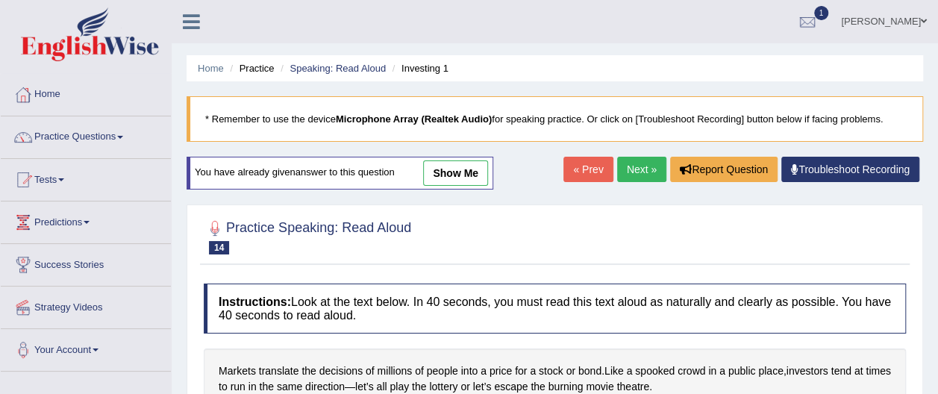
click at [651, 176] on link "Next »" at bounding box center [641, 169] width 49 height 25
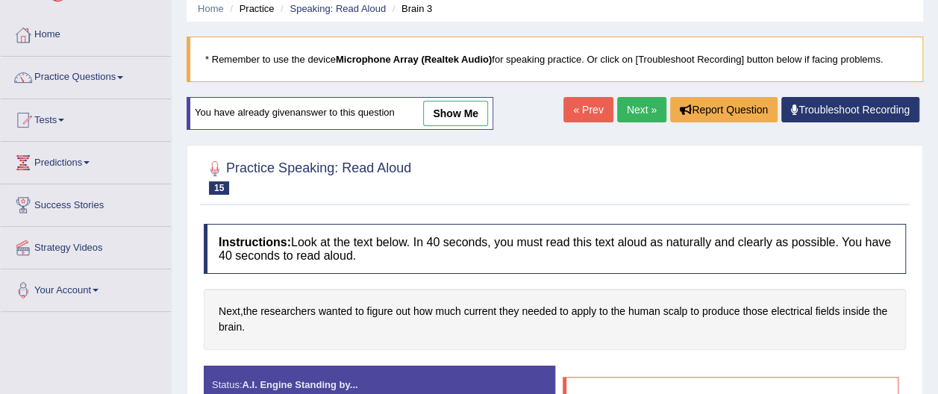
scroll to position [90, 0]
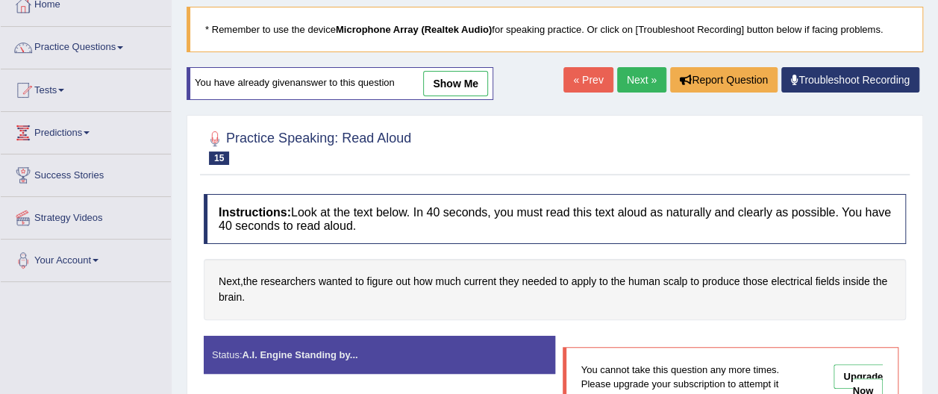
click at [567, 197] on h4 "Instructions: Look at the text below. In 40 seconds, you must read this text al…" at bounding box center [555, 219] width 702 height 50
click at [464, 81] on link "show me" at bounding box center [455, 83] width 65 height 25
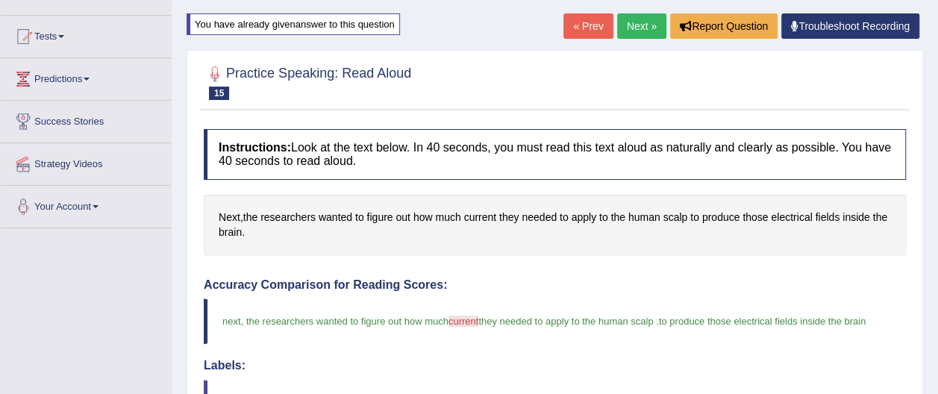
scroll to position [149, 0]
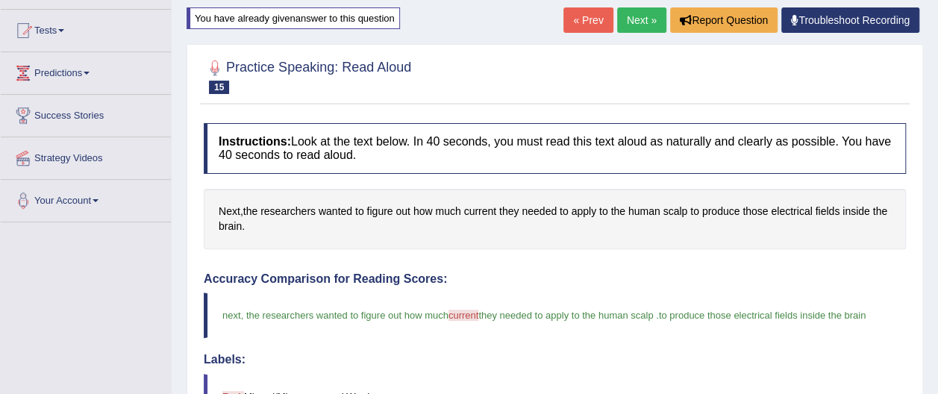
click at [634, 18] on link "Next »" at bounding box center [641, 19] width 49 height 25
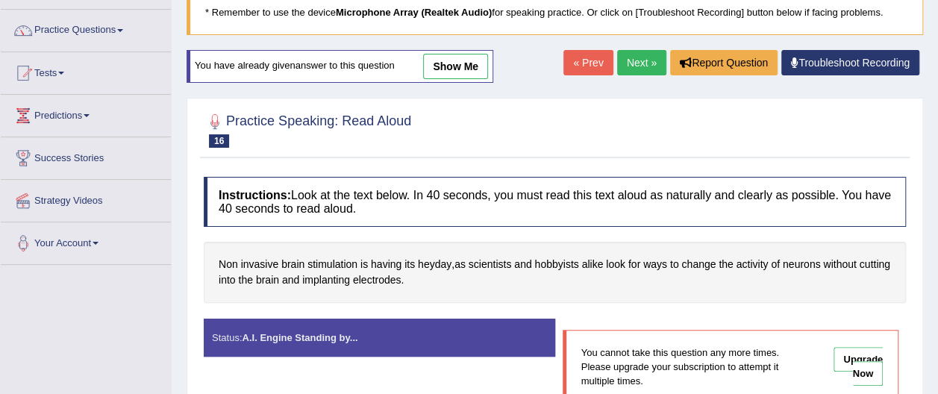
scroll to position [90, 0]
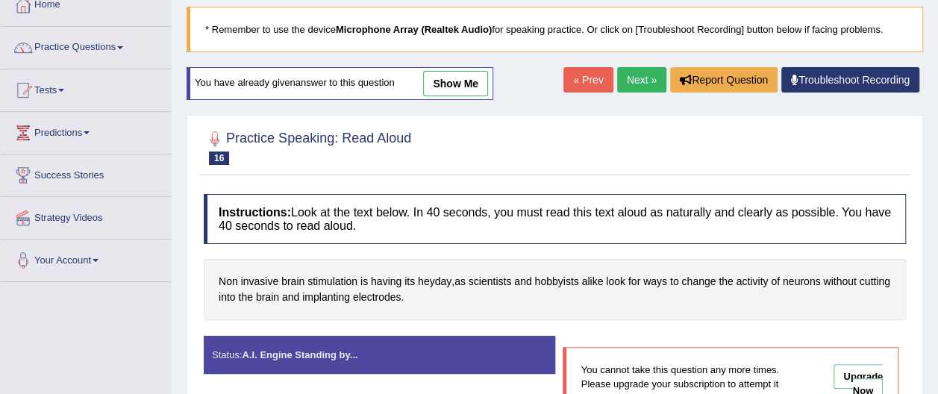
click at [648, 77] on link "Next »" at bounding box center [641, 79] width 49 height 25
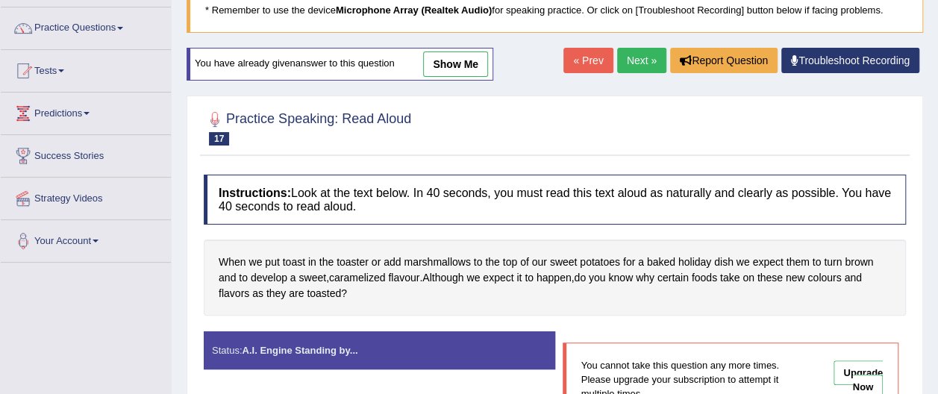
scroll to position [119, 0]
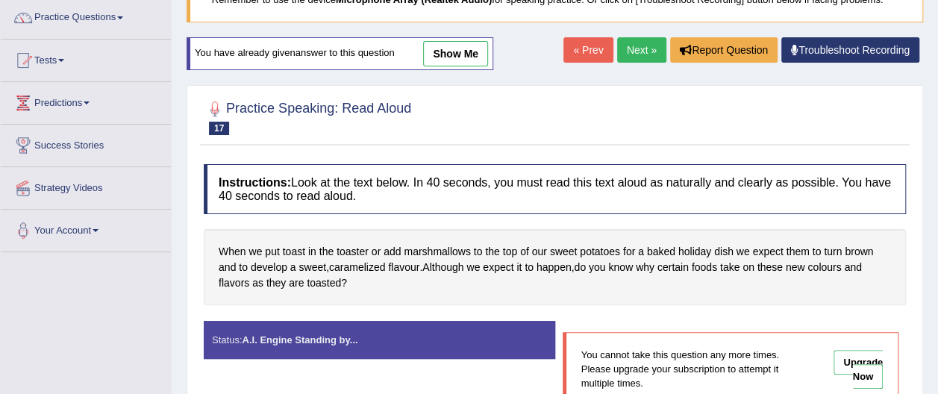
click at [640, 46] on link "Next »" at bounding box center [641, 49] width 49 height 25
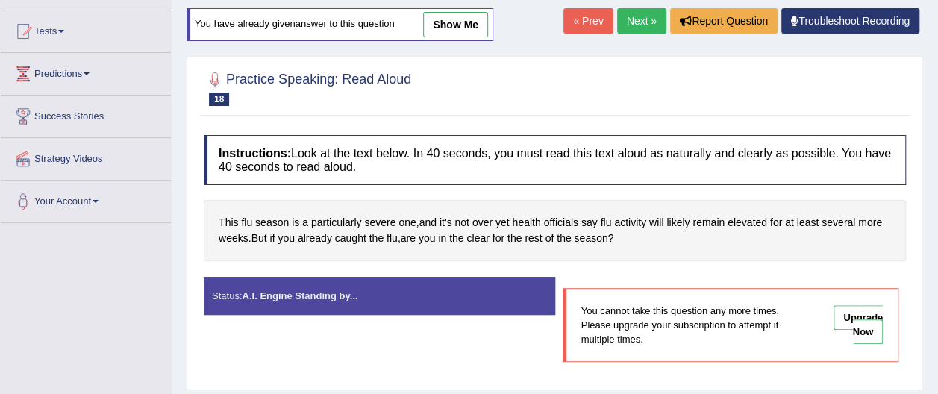
scroll to position [139, 0]
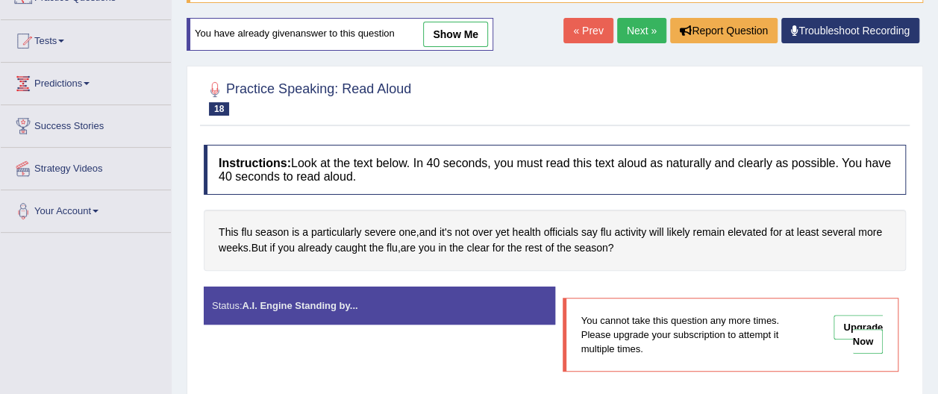
click at [642, 30] on link "Next »" at bounding box center [641, 30] width 49 height 25
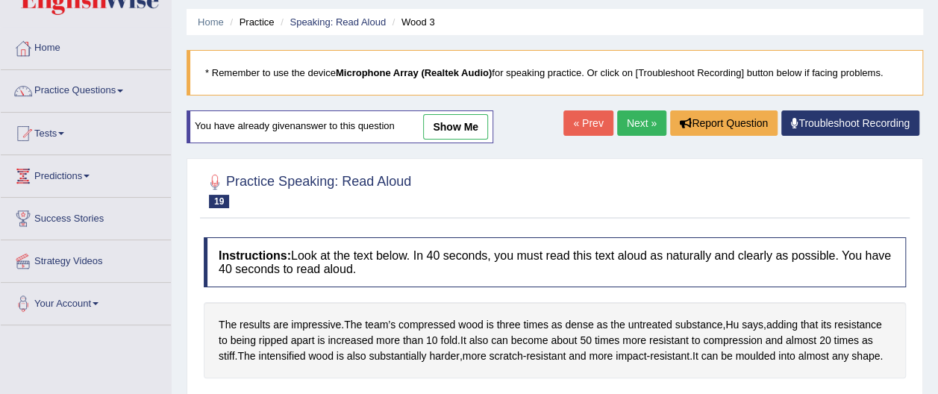
scroll to position [60, 0]
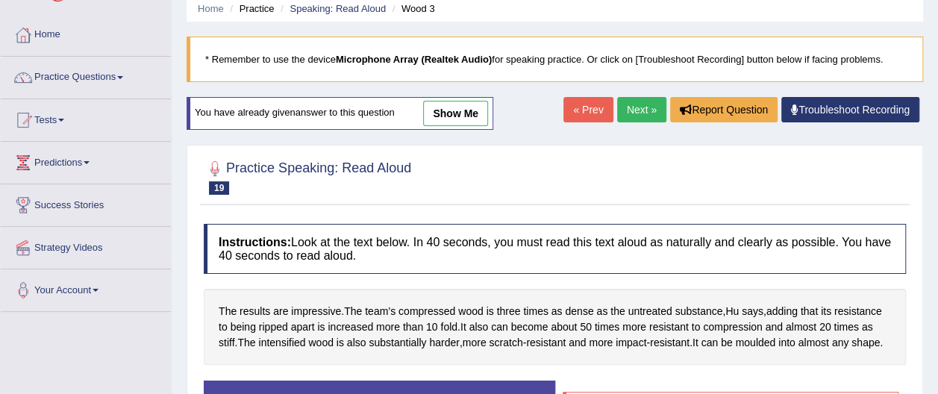
click at [639, 107] on link "Next »" at bounding box center [641, 109] width 49 height 25
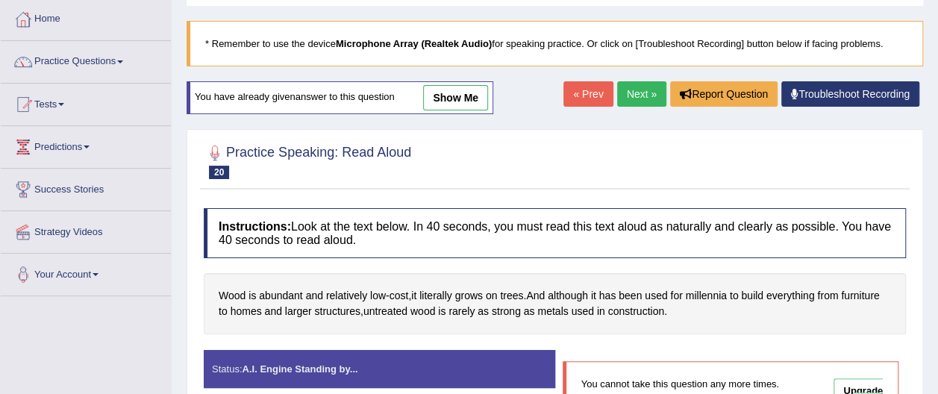
scroll to position [90, 0]
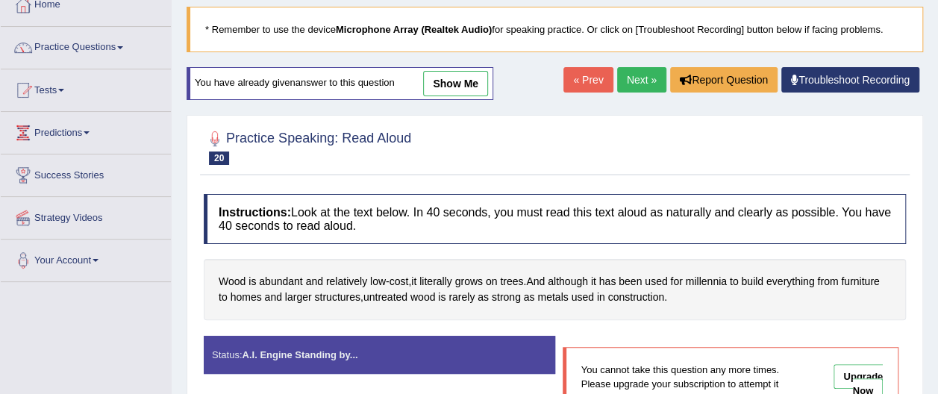
click at [639, 79] on link "Next »" at bounding box center [641, 79] width 49 height 25
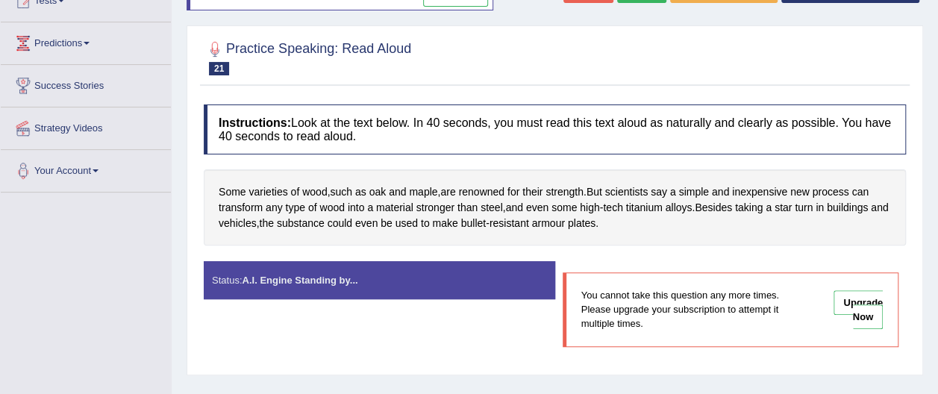
scroll to position [149, 0]
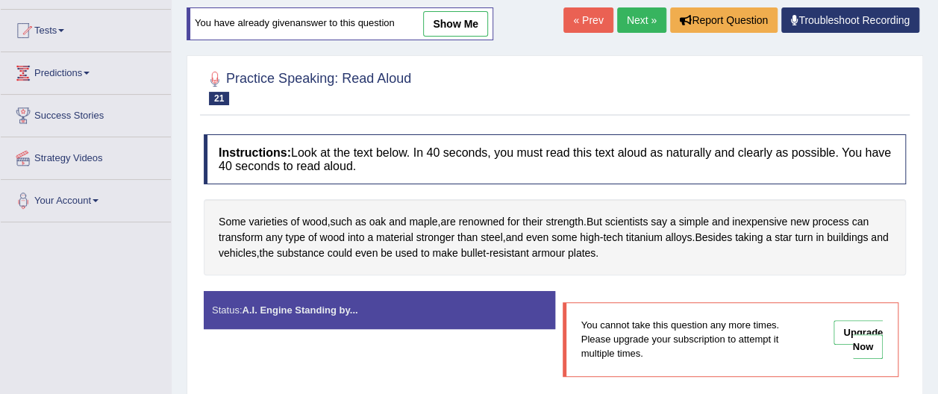
click at [651, 18] on link "Next »" at bounding box center [641, 19] width 49 height 25
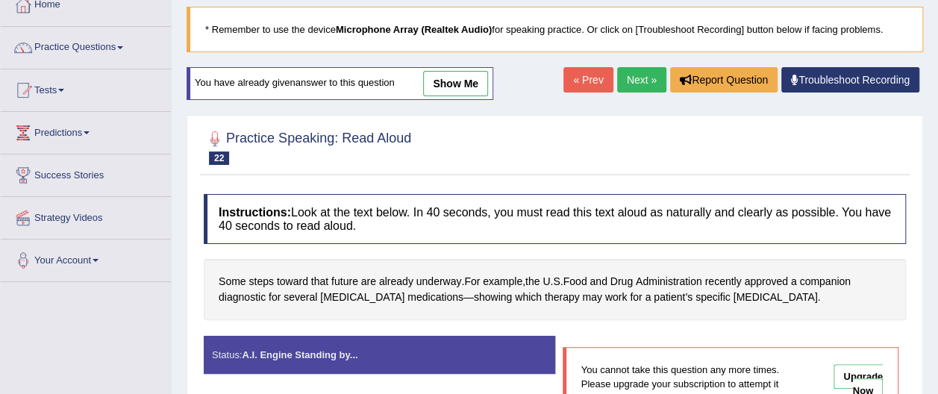
scroll to position [119, 0]
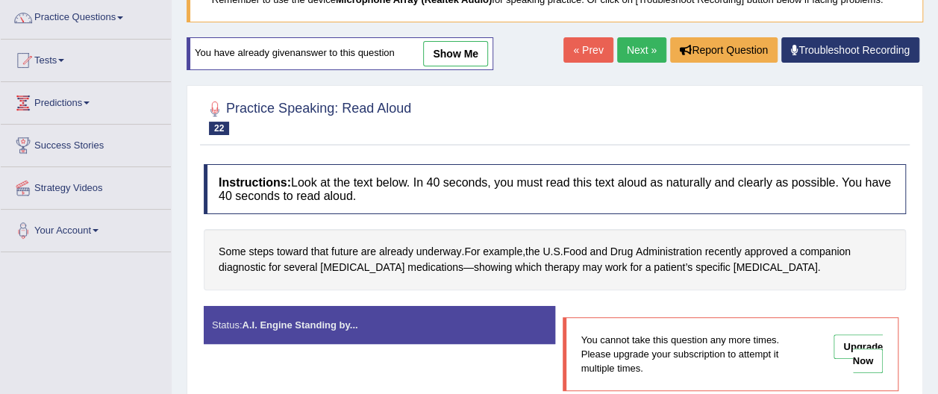
click at [649, 44] on link "Next »" at bounding box center [641, 49] width 49 height 25
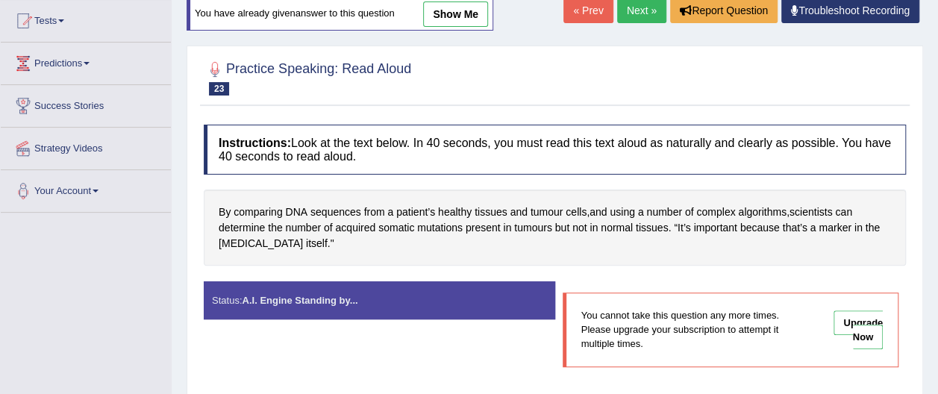
scroll to position [149, 0]
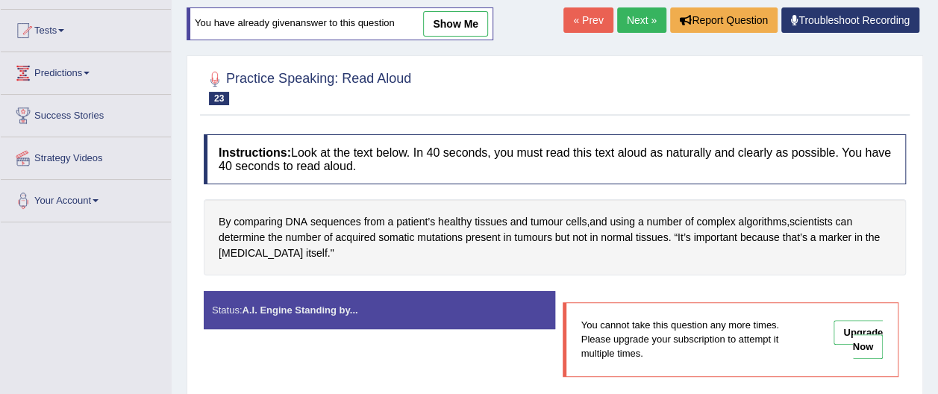
click at [633, 20] on link "Next »" at bounding box center [641, 19] width 49 height 25
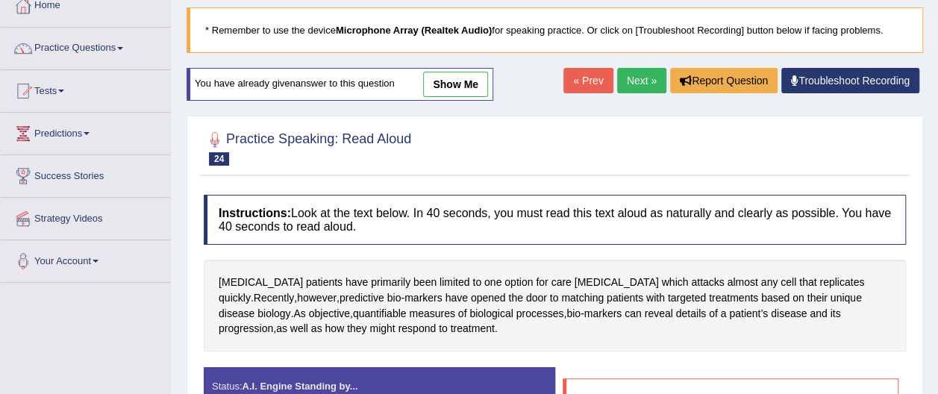
scroll to position [90, 0]
click at [640, 81] on link "Next »" at bounding box center [641, 79] width 49 height 25
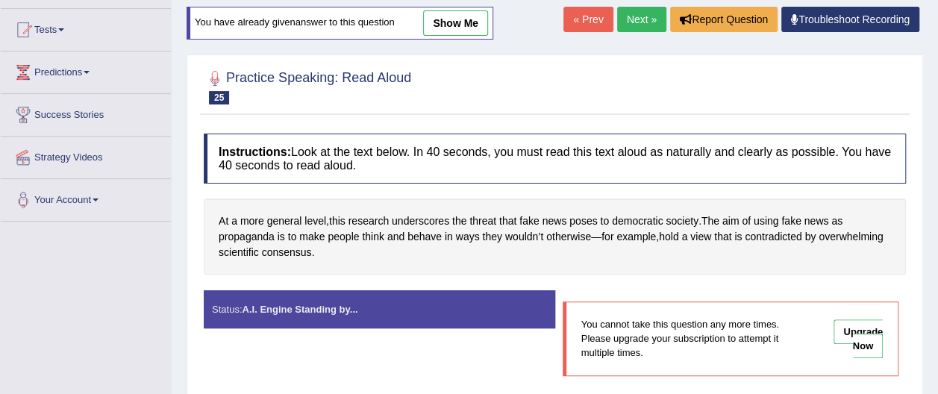
scroll to position [149, 0]
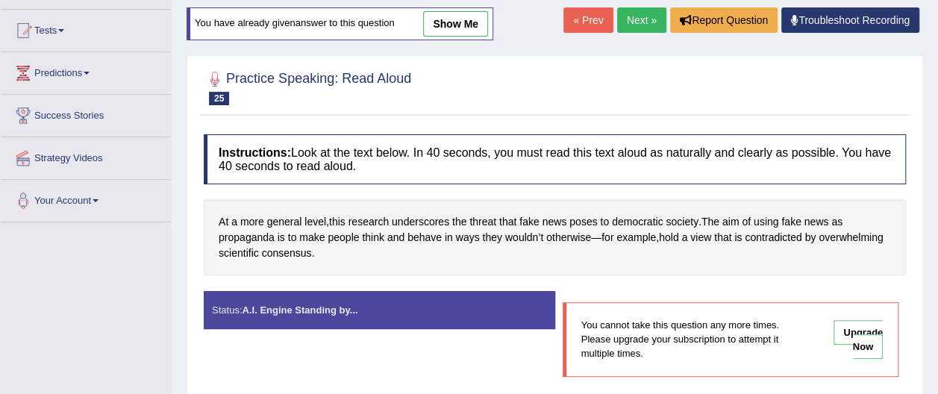
click at [636, 18] on link "Next »" at bounding box center [641, 19] width 49 height 25
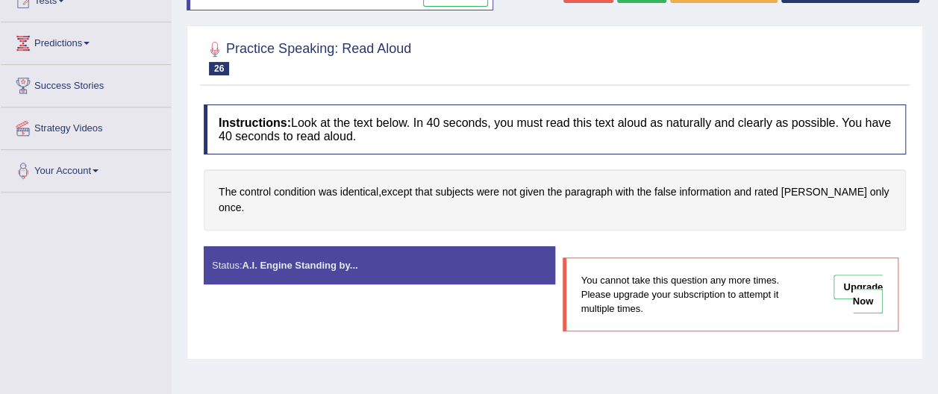
scroll to position [149, 0]
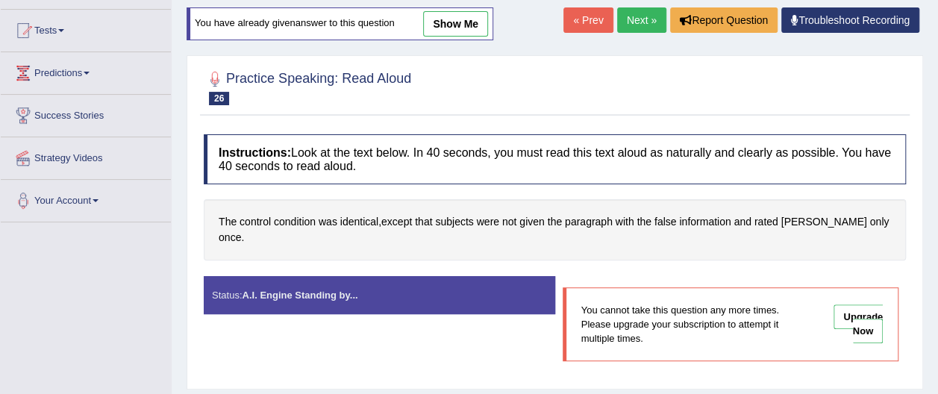
click at [636, 17] on link "Next »" at bounding box center [641, 19] width 49 height 25
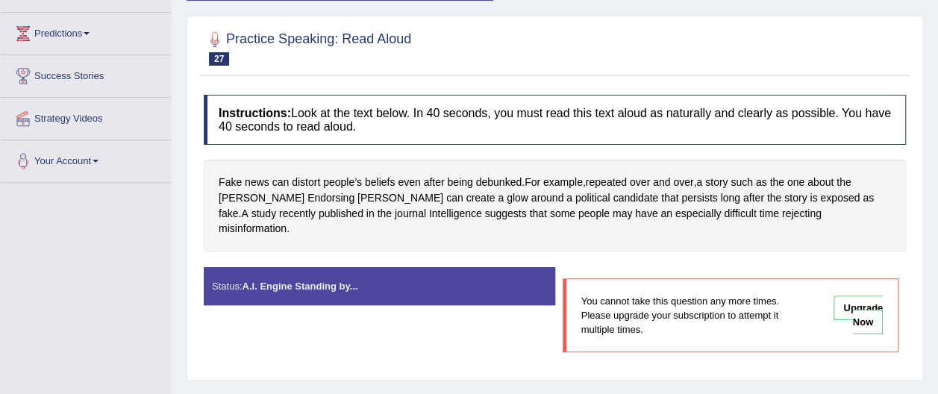
scroll to position [159, 0]
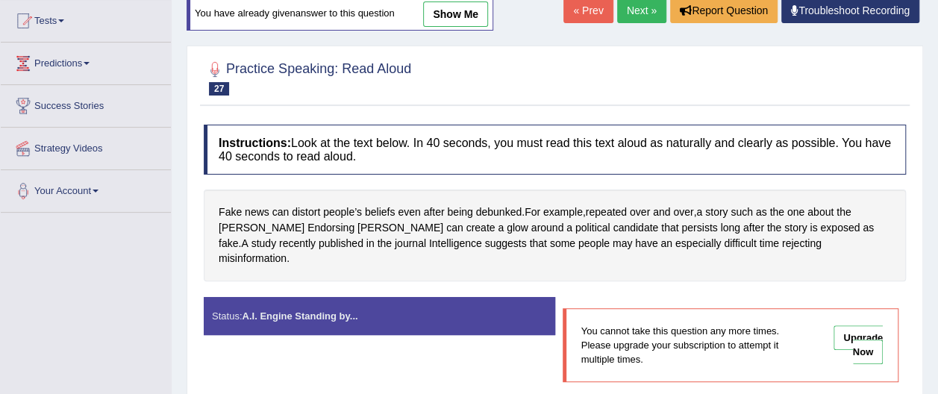
click at [635, 12] on link "Next »" at bounding box center [641, 10] width 49 height 25
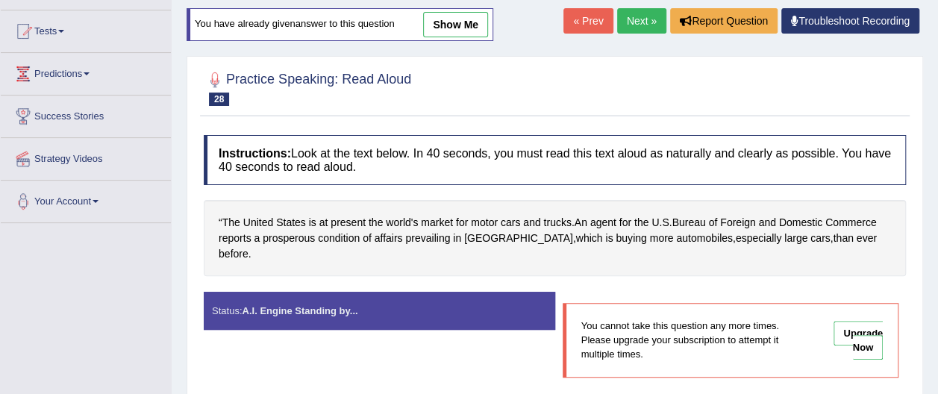
scroll to position [149, 0]
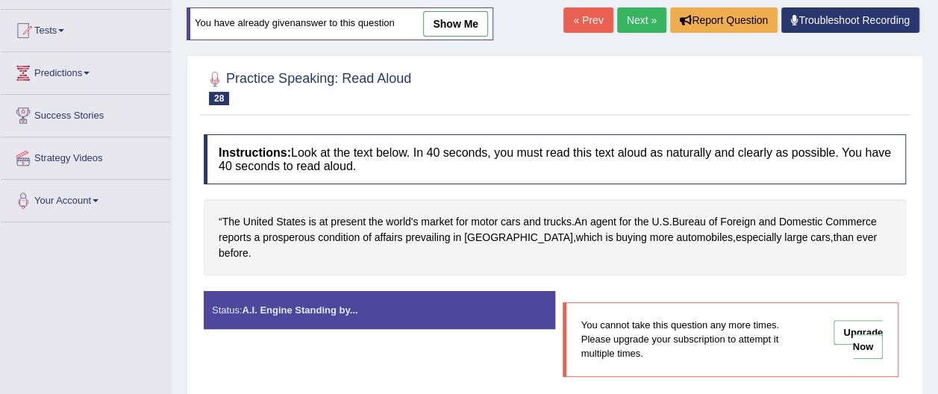
click at [632, 19] on link "Next »" at bounding box center [641, 19] width 49 height 25
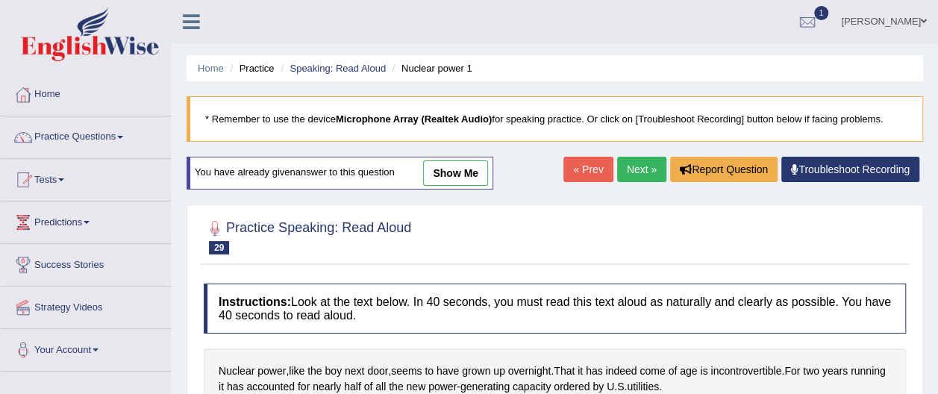
click at [689, 97] on blockquote "* Remember to use the device Microphone Array (Realtek Audio) for speaking prac…" at bounding box center [555, 119] width 736 height 46
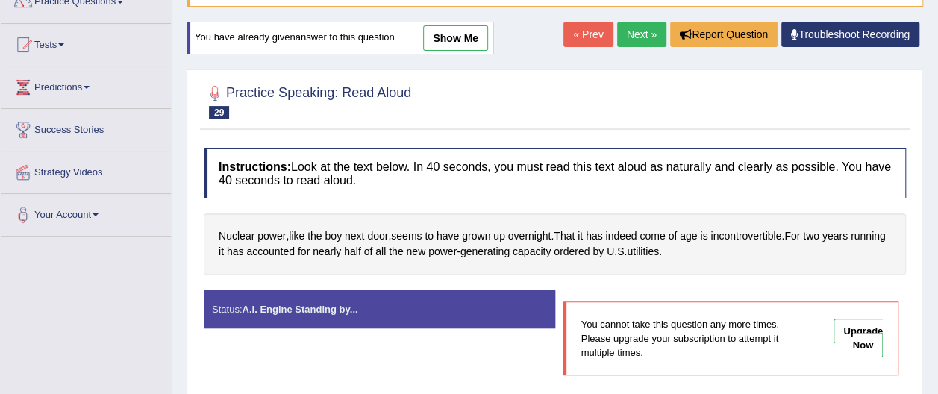
scroll to position [149, 0]
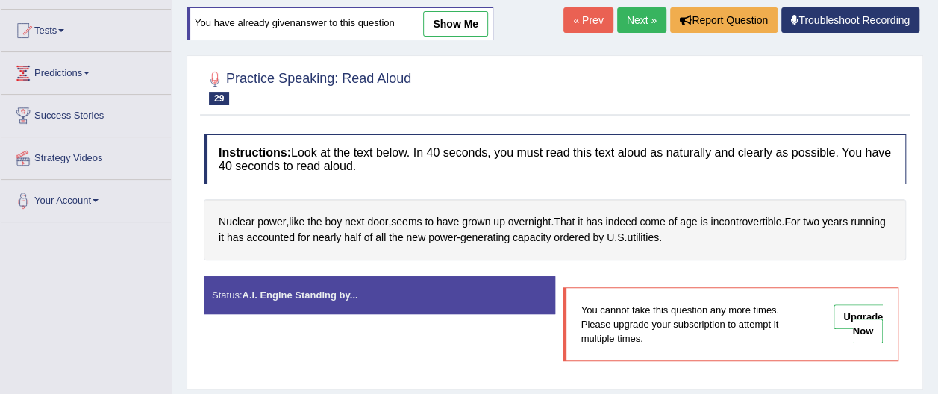
click at [636, 21] on link "Next »" at bounding box center [641, 19] width 49 height 25
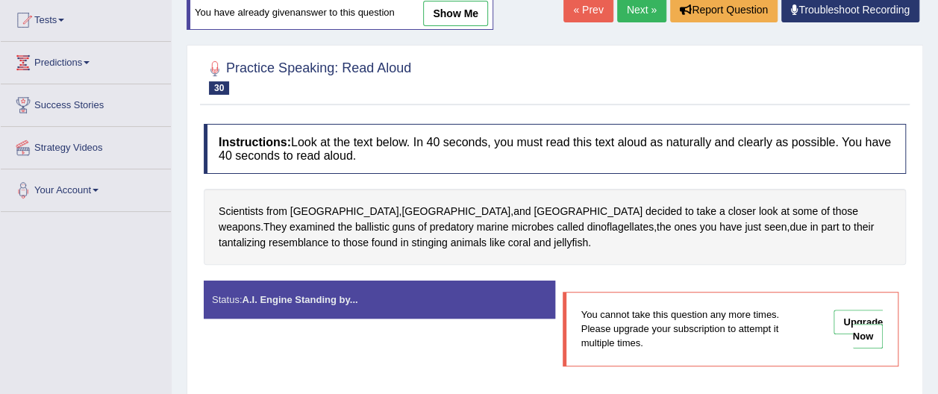
scroll to position [149, 0]
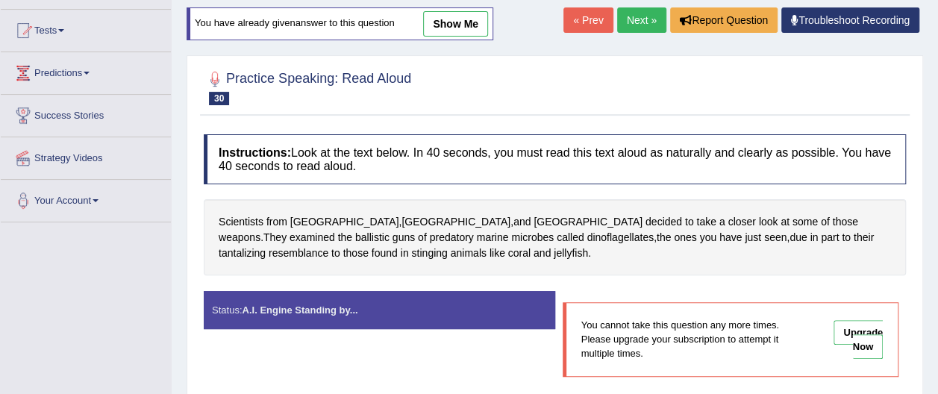
click at [642, 20] on link "Next »" at bounding box center [641, 19] width 49 height 25
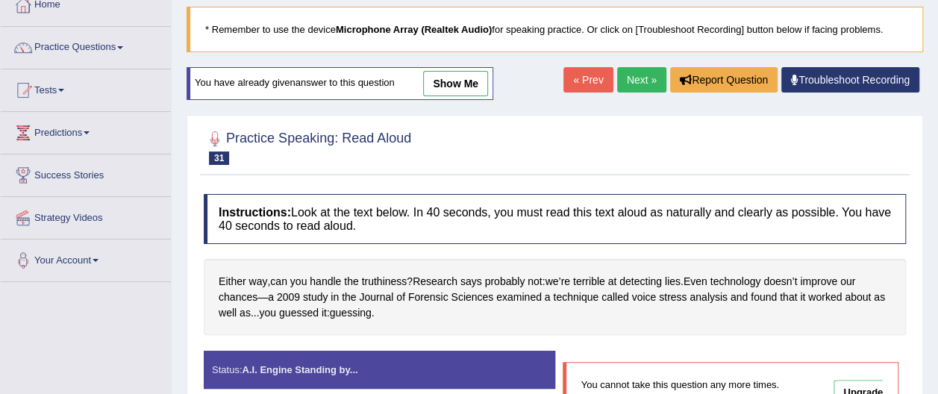
scroll to position [90, 0]
click at [464, 84] on link "show me" at bounding box center [455, 83] width 65 height 25
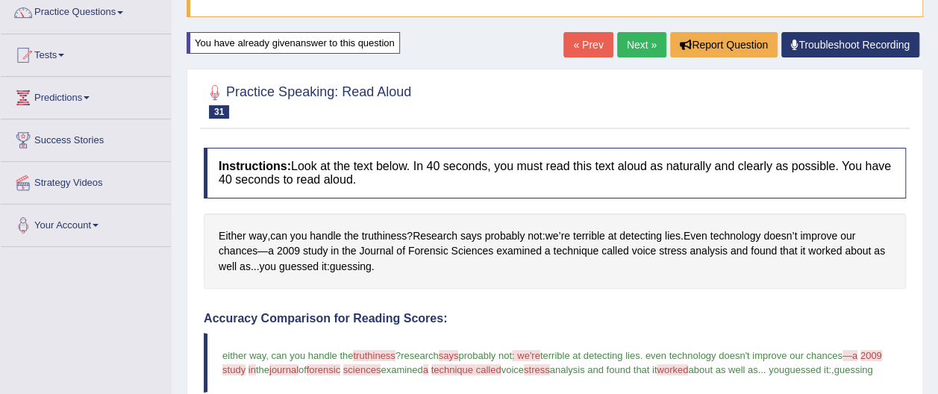
scroll to position [119, 0]
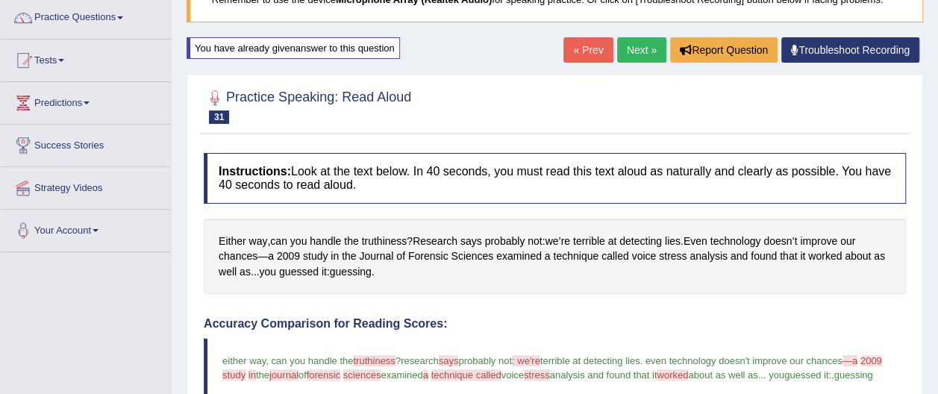
click at [648, 52] on link "Next »" at bounding box center [641, 49] width 49 height 25
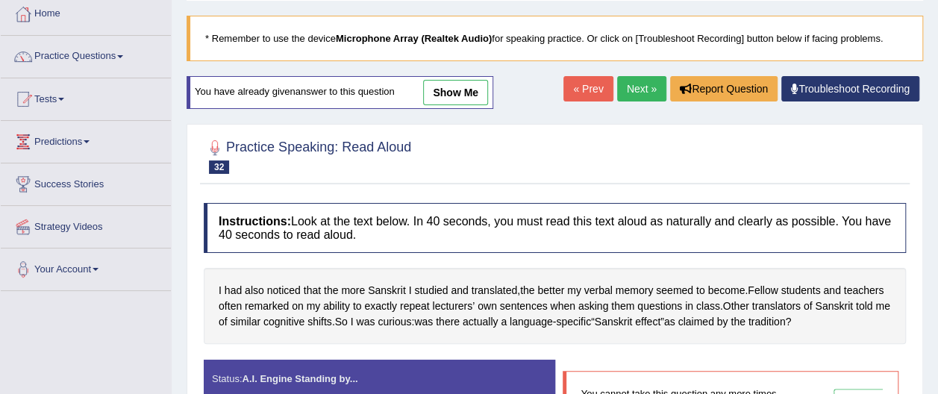
scroll to position [90, 0]
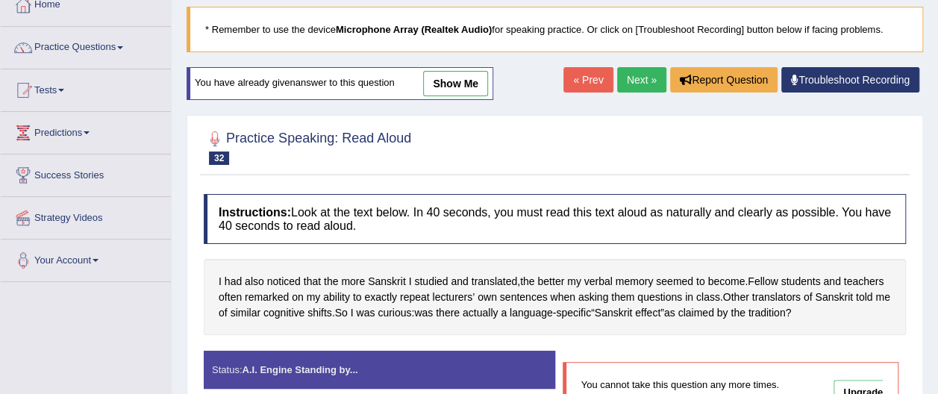
click at [645, 79] on link "Next »" at bounding box center [641, 79] width 49 height 25
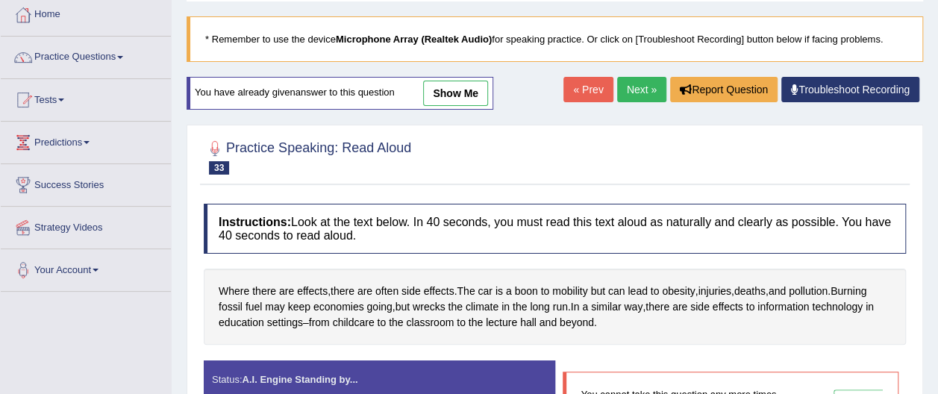
scroll to position [90, 0]
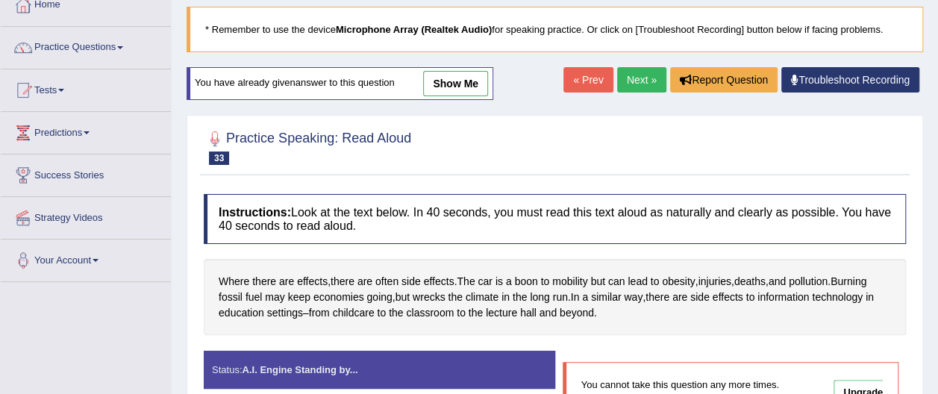
click at [653, 76] on link "Next »" at bounding box center [641, 79] width 49 height 25
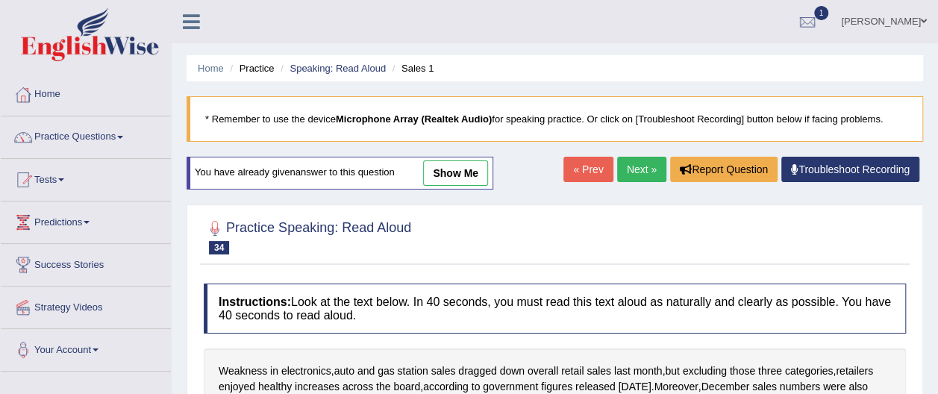
click at [646, 163] on link "Next »" at bounding box center [641, 169] width 49 height 25
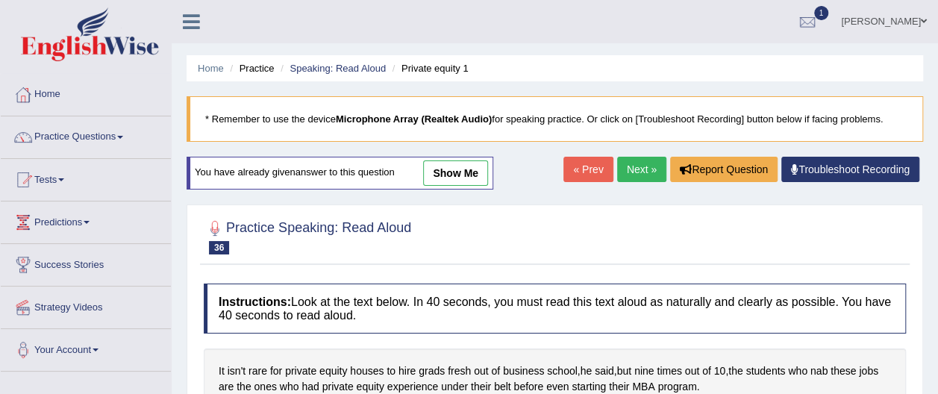
click at [640, 167] on link "Next »" at bounding box center [641, 169] width 49 height 25
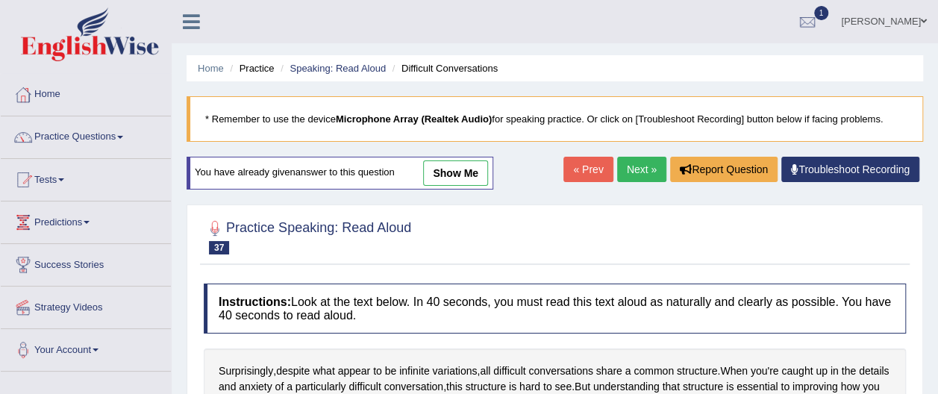
click at [640, 167] on link "Next »" at bounding box center [641, 169] width 49 height 25
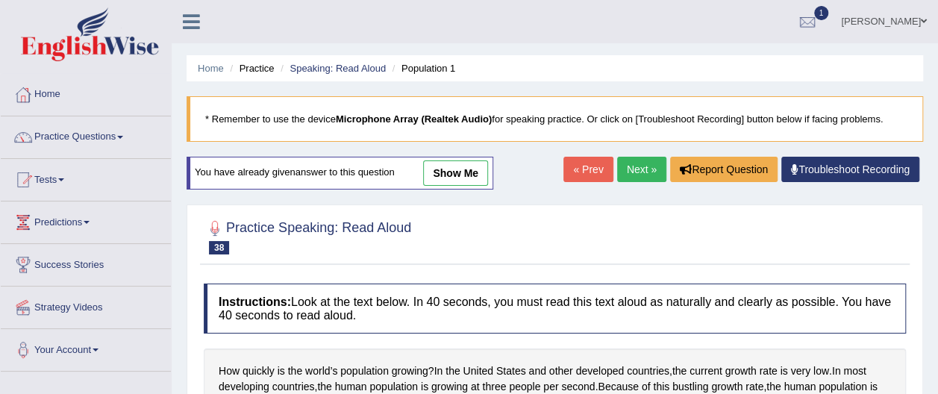
click at [640, 167] on link "Next »" at bounding box center [641, 169] width 49 height 25
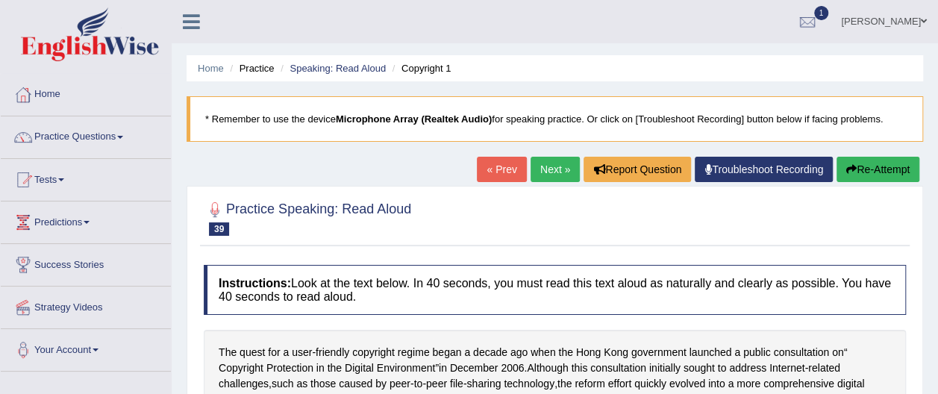
click at [936, 379] on div "Home Practice Speaking: Read Aloud Copyright 1 * Remember to use the device Mic…" at bounding box center [555, 373] width 766 height 746
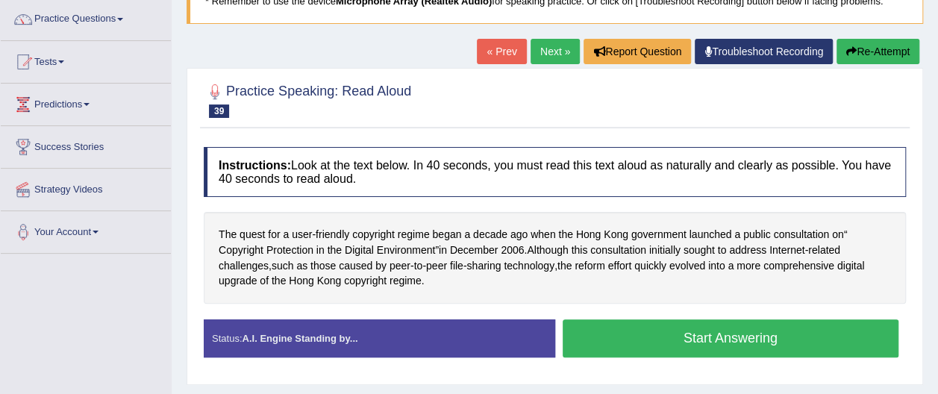
scroll to position [119, 0]
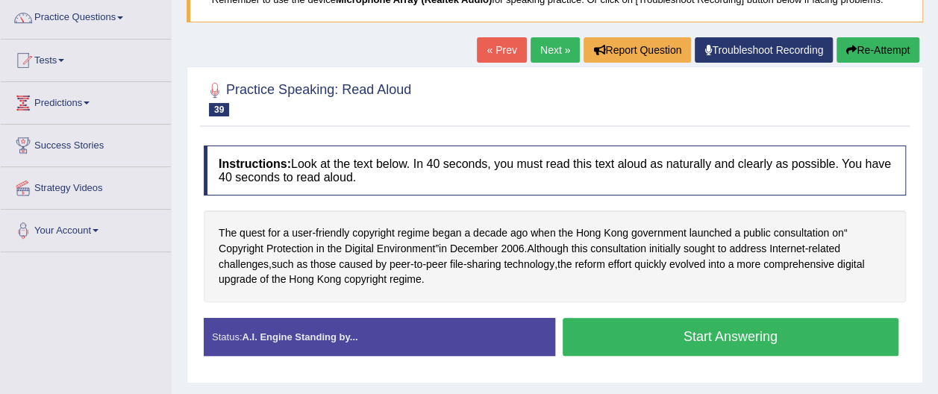
click at [754, 331] on button "Start Answering" at bounding box center [731, 337] width 337 height 38
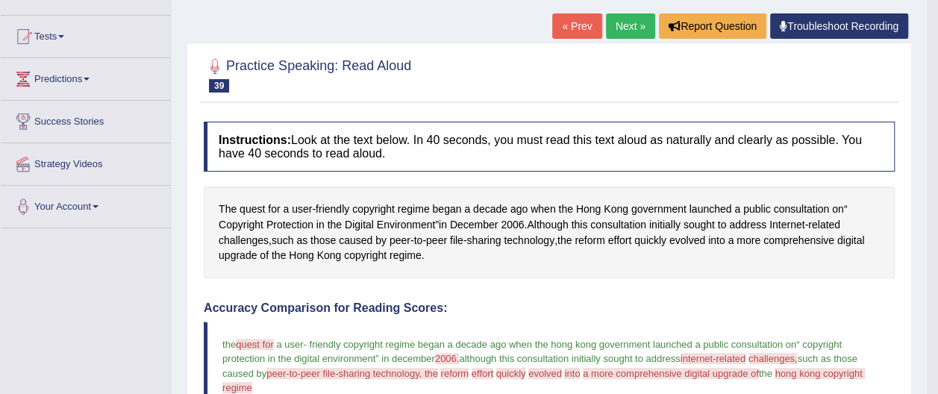
scroll to position [129, 0]
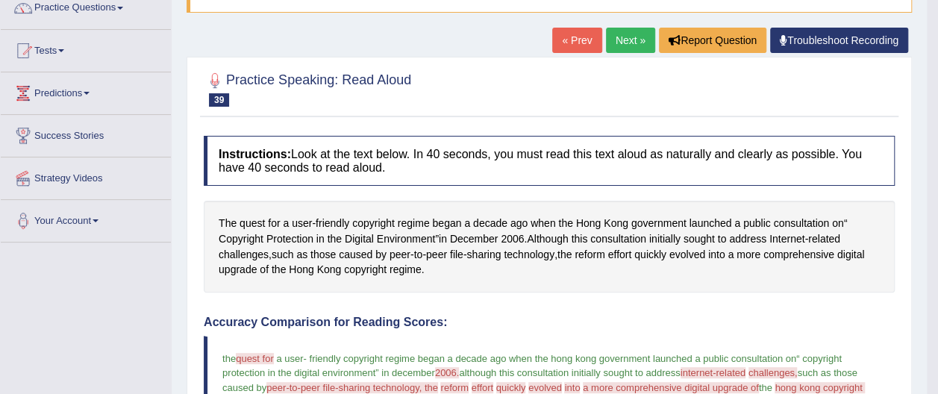
click at [645, 37] on link "Next »" at bounding box center [630, 40] width 49 height 25
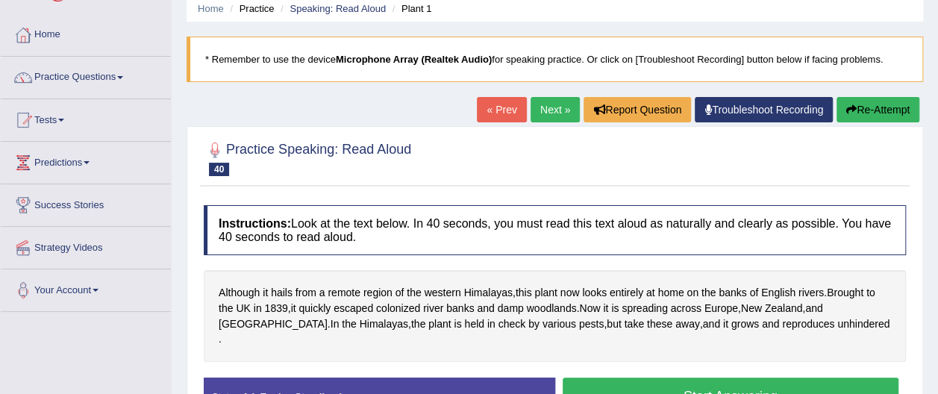
scroll to position [90, 0]
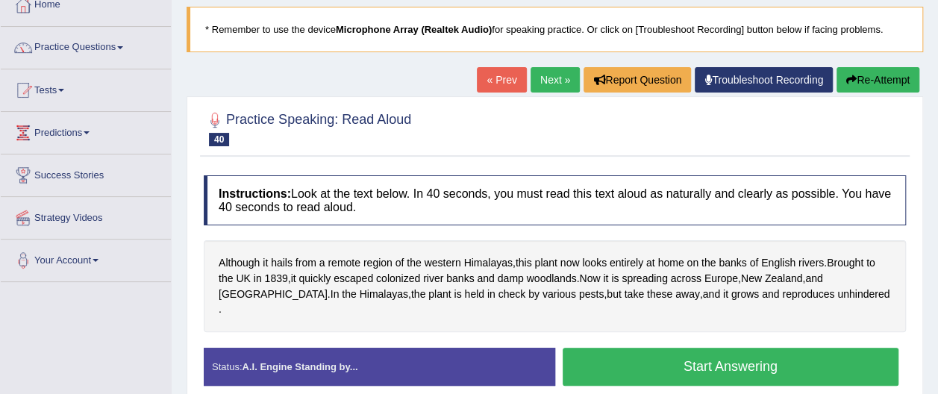
click at [704, 351] on button "Start Answering" at bounding box center [731, 367] width 337 height 38
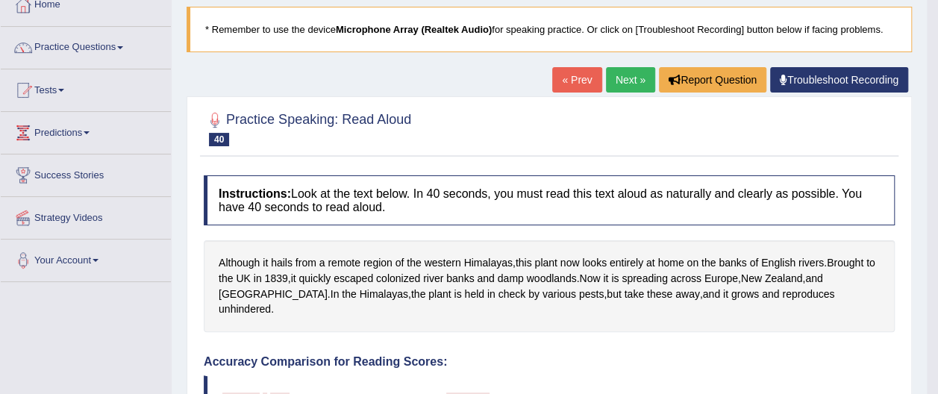
click at [628, 78] on link "Next »" at bounding box center [630, 79] width 49 height 25
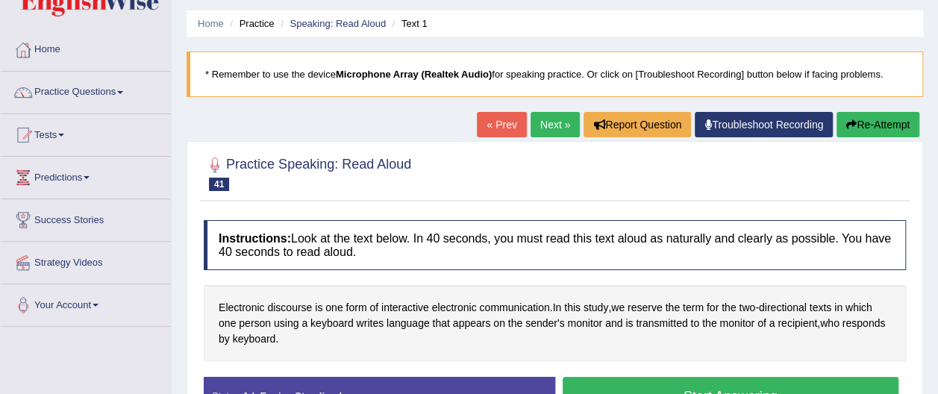
scroll to position [60, 0]
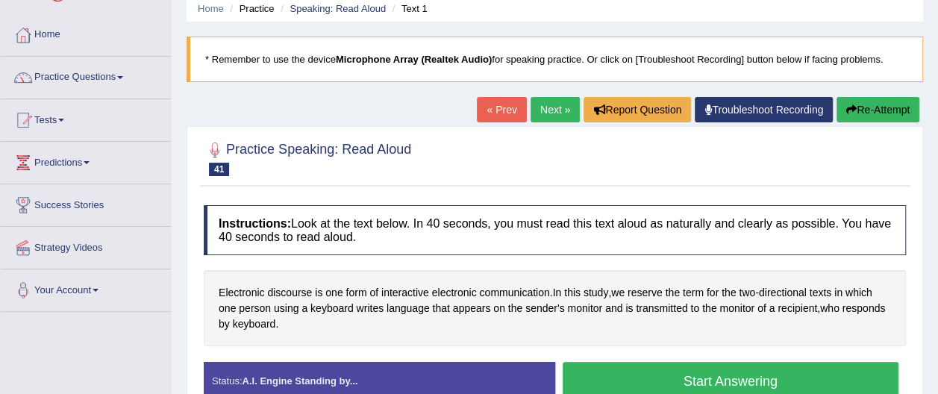
click at [772, 378] on button "Start Answering" at bounding box center [731, 381] width 337 height 38
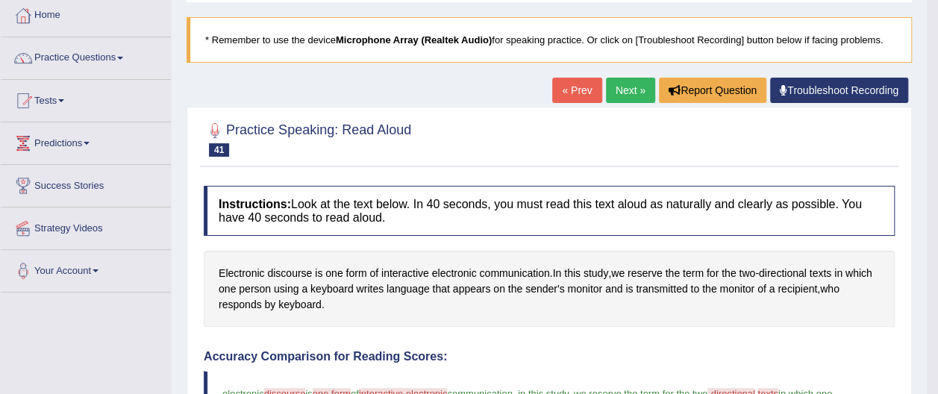
scroll to position [30, 0]
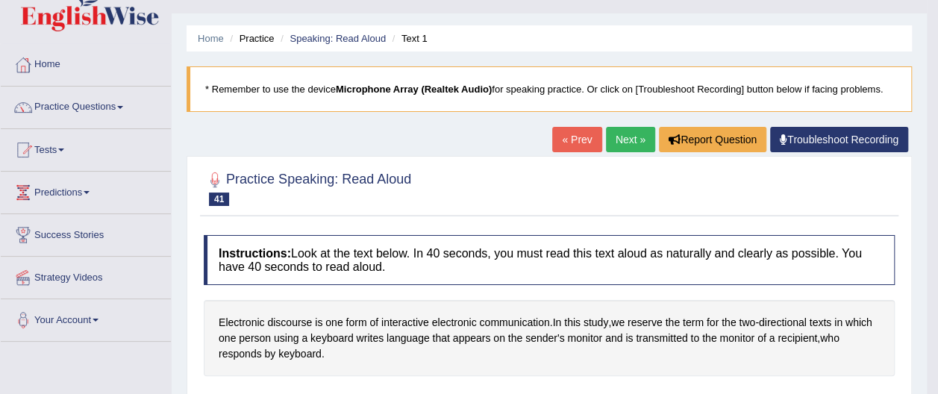
click at [631, 137] on link "Next »" at bounding box center [630, 139] width 49 height 25
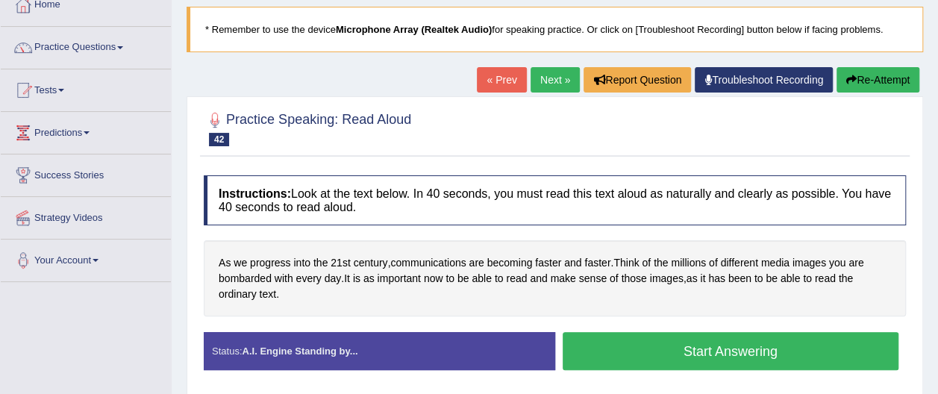
scroll to position [119, 0]
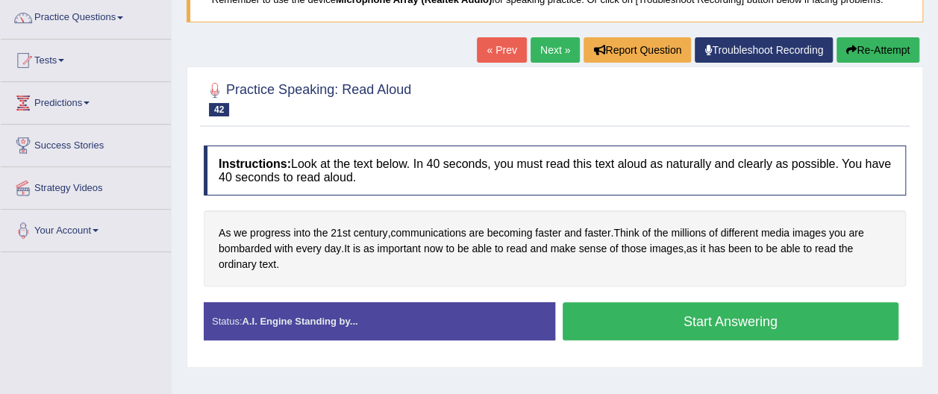
click at [704, 318] on button "Start Answering" at bounding box center [731, 321] width 337 height 38
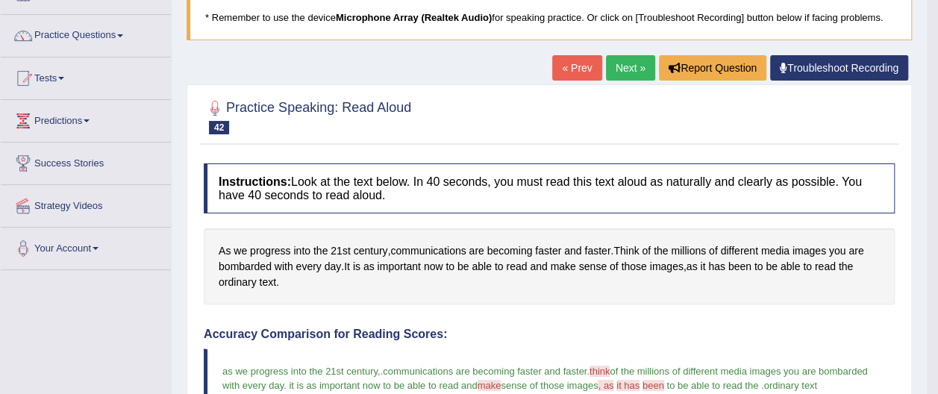
scroll to position [90, 0]
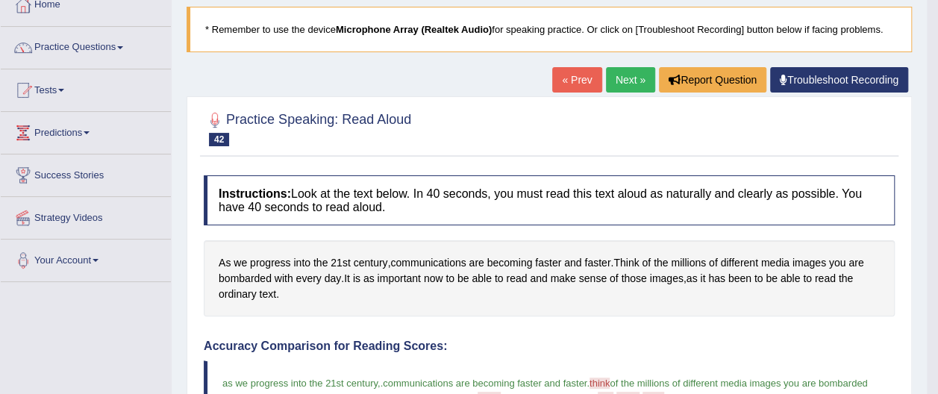
click at [633, 81] on link "Next »" at bounding box center [630, 79] width 49 height 25
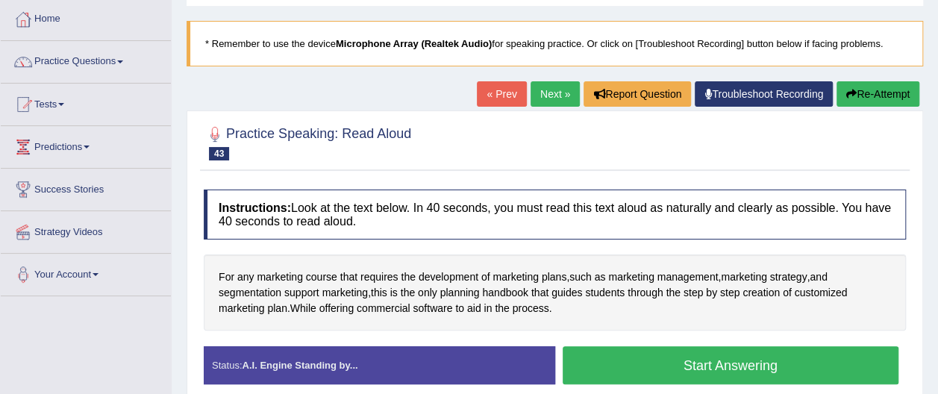
scroll to position [90, 0]
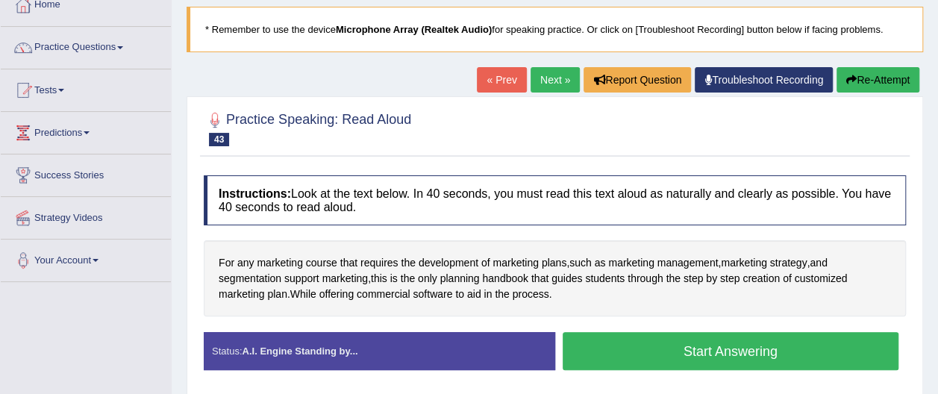
click at [762, 346] on button "Start Answering" at bounding box center [731, 351] width 337 height 38
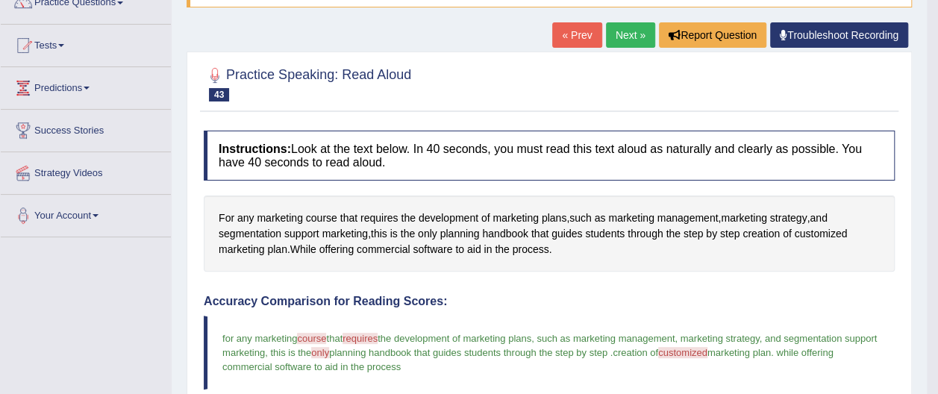
scroll to position [129, 0]
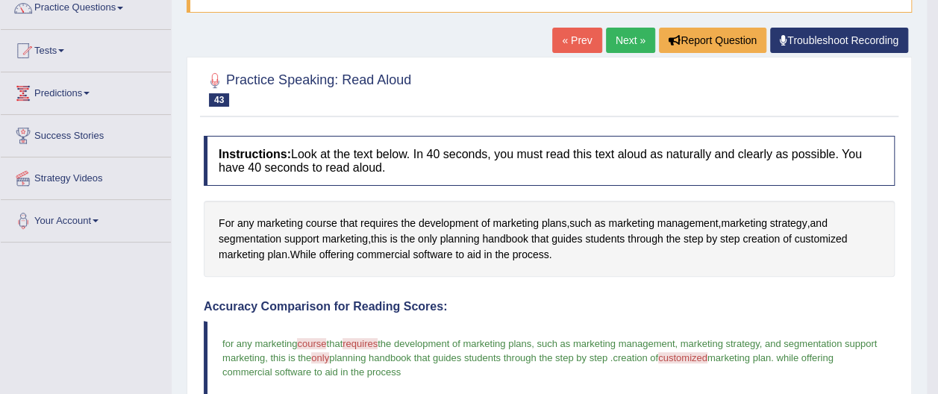
click at [636, 36] on link "Next »" at bounding box center [630, 40] width 49 height 25
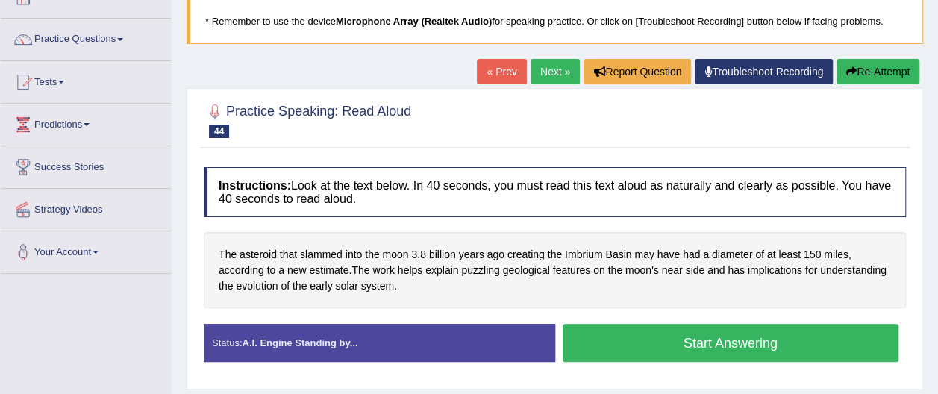
scroll to position [119, 0]
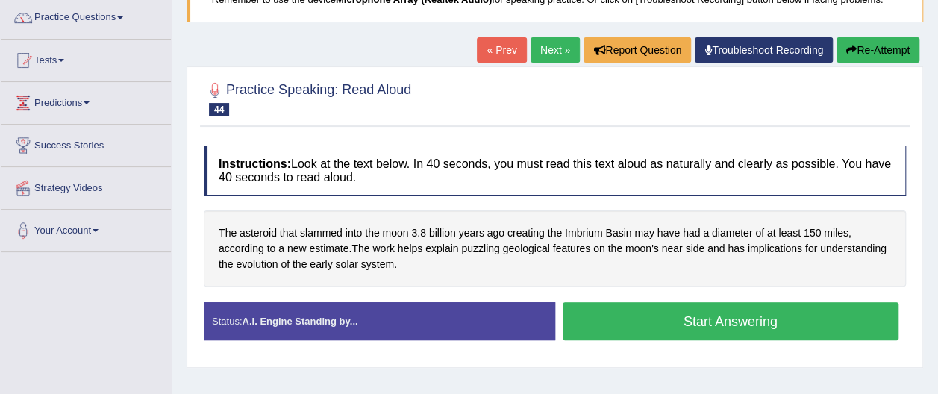
click at [749, 325] on button "Start Answering" at bounding box center [731, 321] width 337 height 38
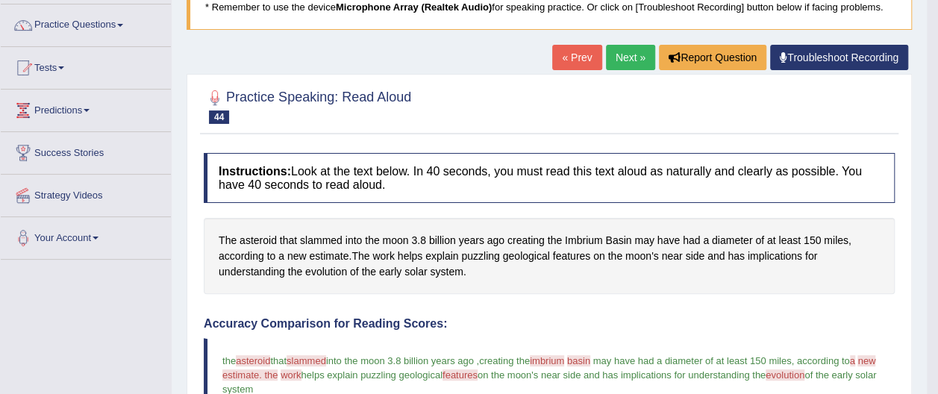
scroll to position [109, 0]
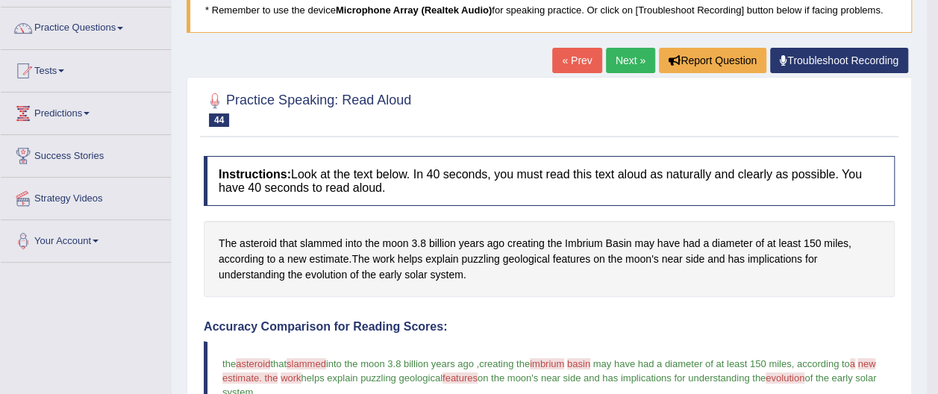
click at [630, 60] on link "Next »" at bounding box center [630, 60] width 49 height 25
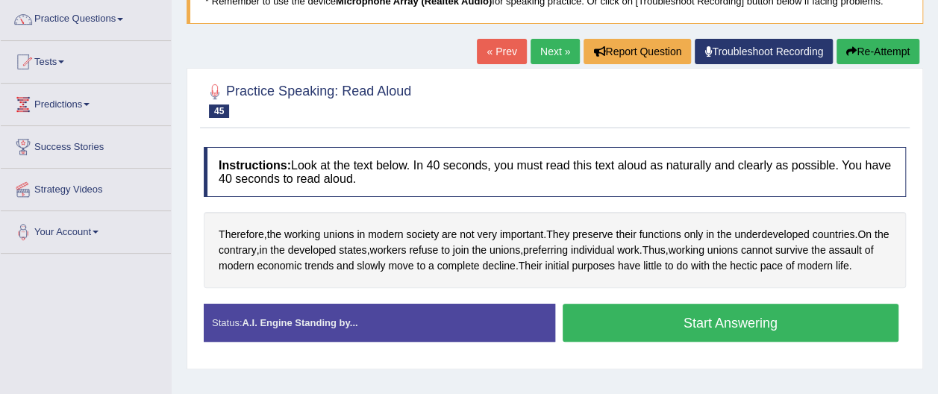
scroll to position [119, 0]
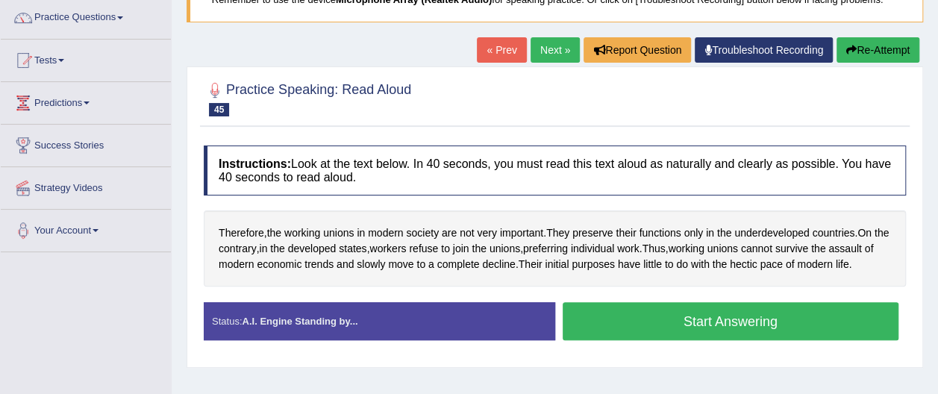
click at [738, 316] on button "Start Answering" at bounding box center [731, 321] width 337 height 38
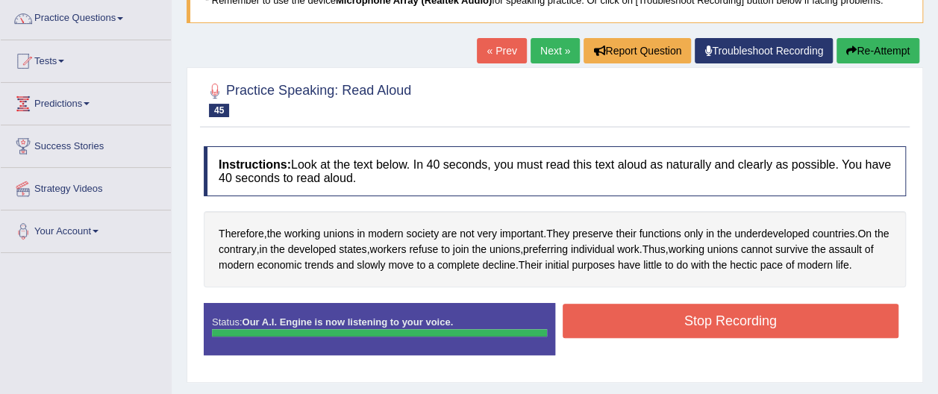
scroll to position [90, 0]
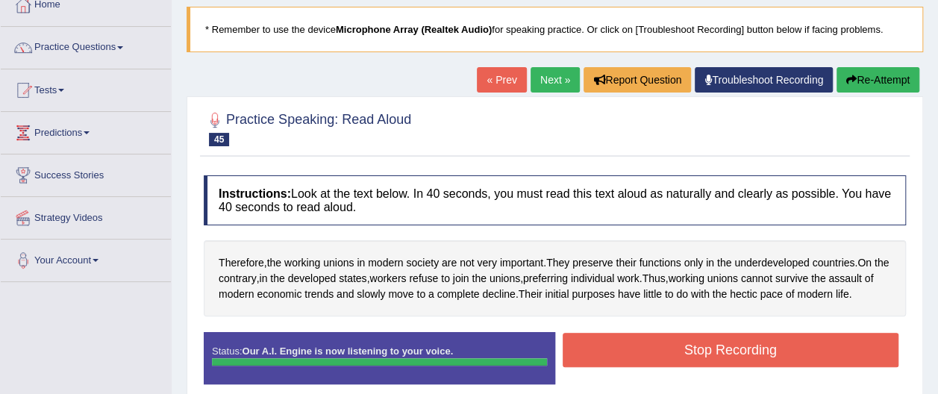
click at [546, 78] on link "Next »" at bounding box center [555, 79] width 49 height 25
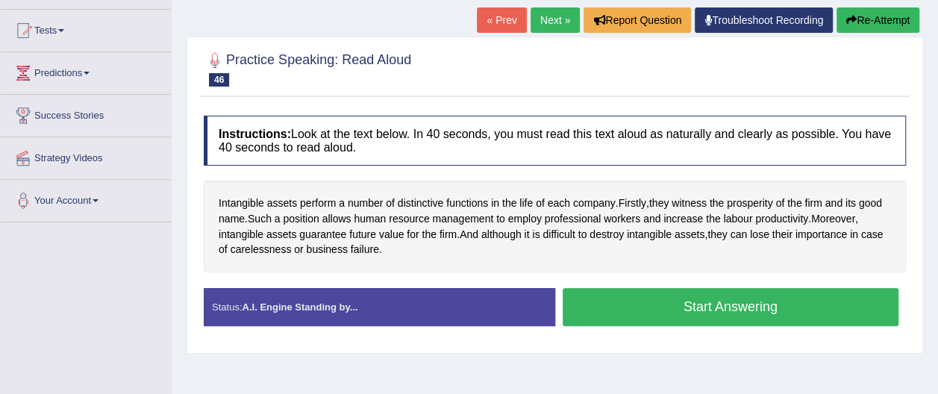
scroll to position [119, 0]
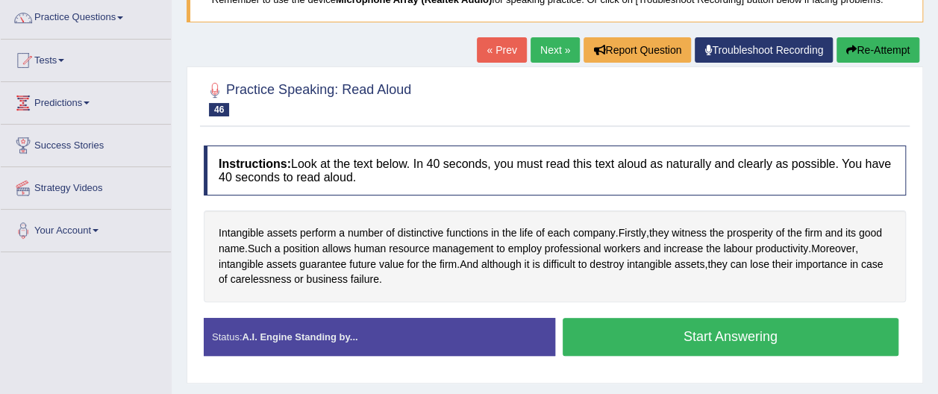
click at [742, 334] on button "Start Answering" at bounding box center [731, 337] width 337 height 38
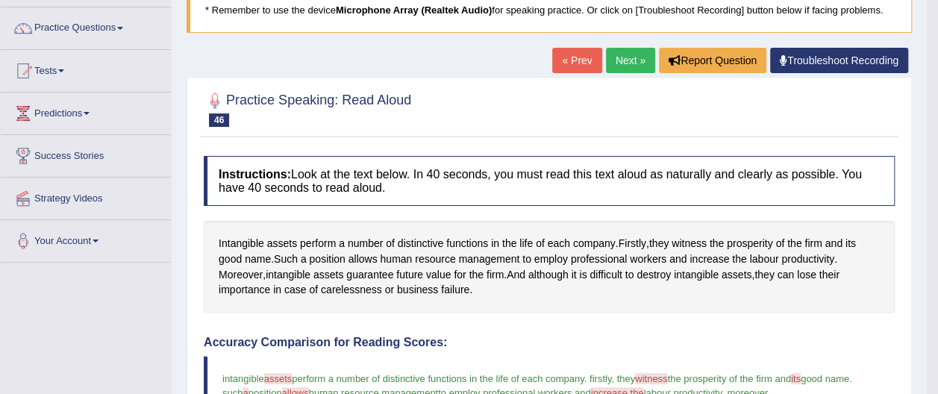
scroll to position [79, 0]
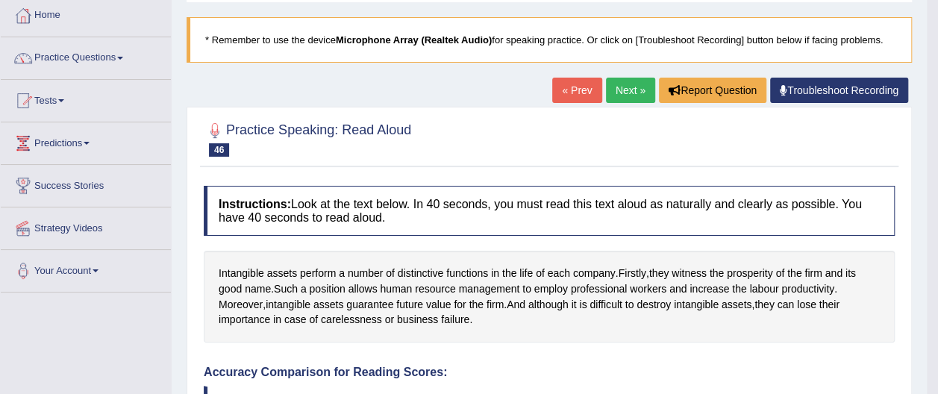
click at [629, 92] on link "Next »" at bounding box center [630, 90] width 49 height 25
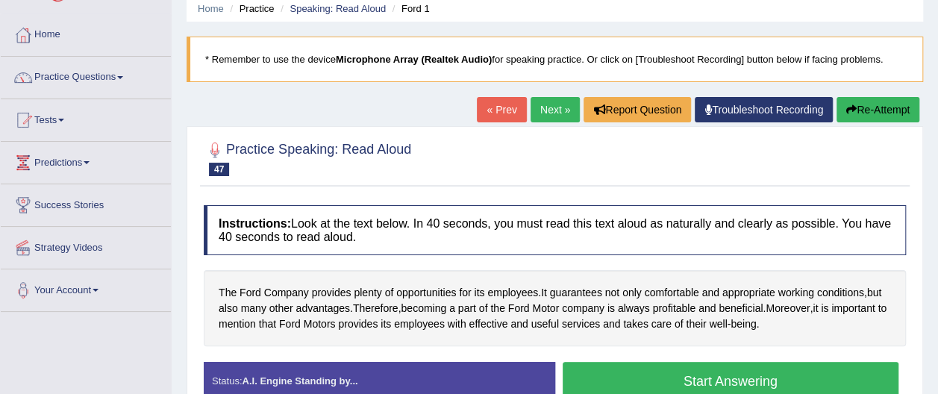
scroll to position [90, 0]
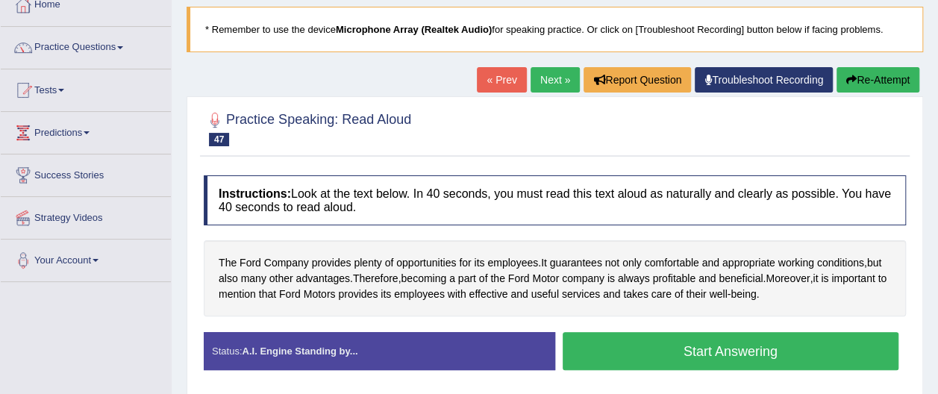
click at [746, 352] on button "Start Answering" at bounding box center [731, 351] width 337 height 38
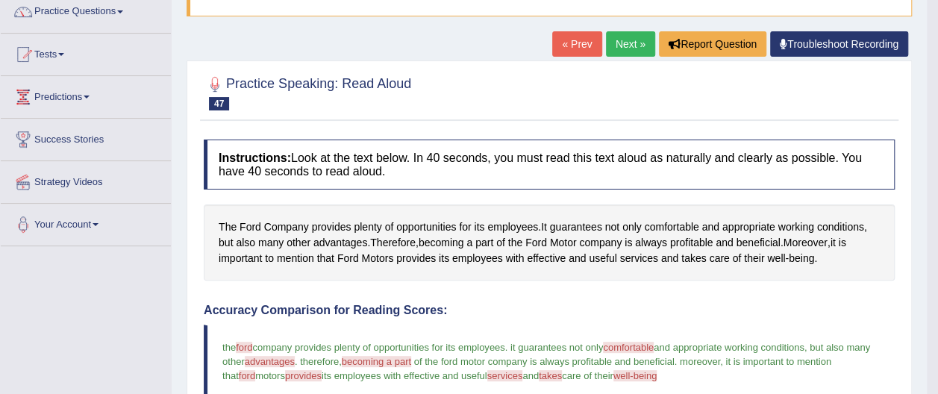
scroll to position [110, 0]
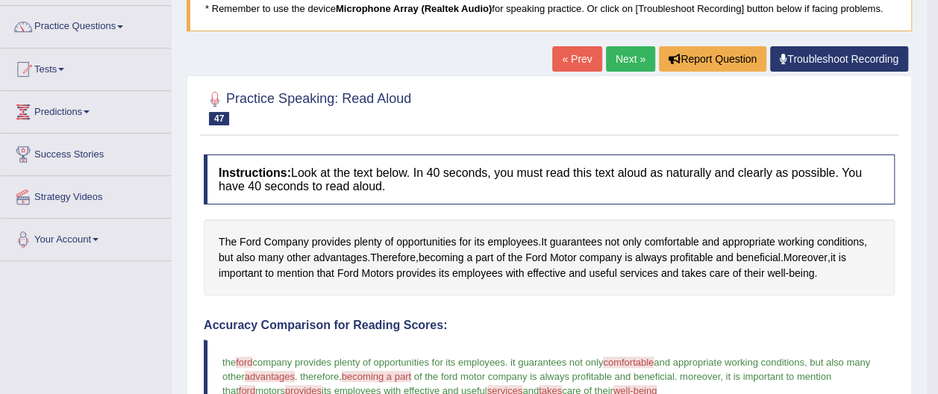
click at [636, 59] on link "Next »" at bounding box center [630, 58] width 49 height 25
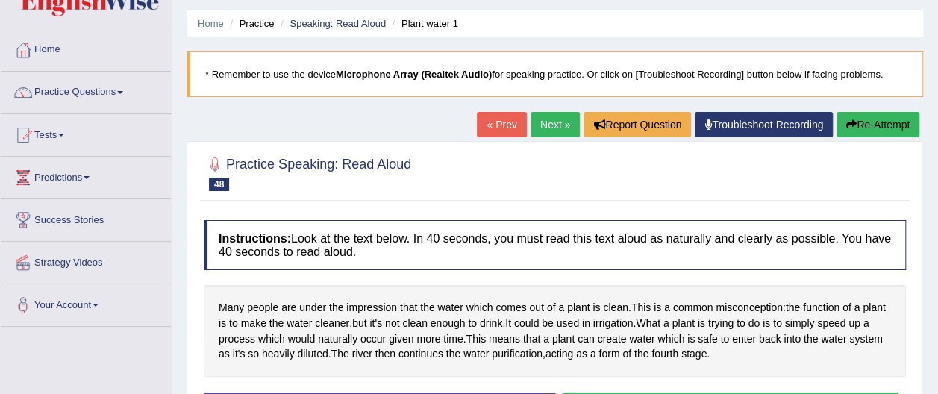
scroll to position [60, 0]
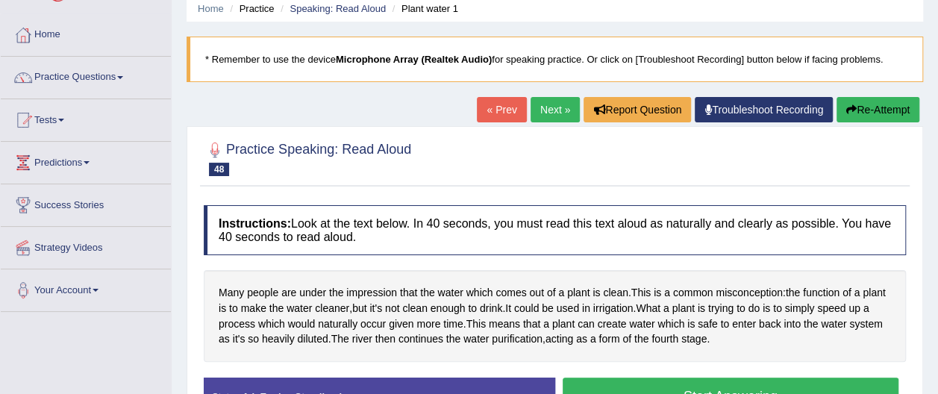
click at [807, 384] on button "Start Answering" at bounding box center [731, 397] width 337 height 38
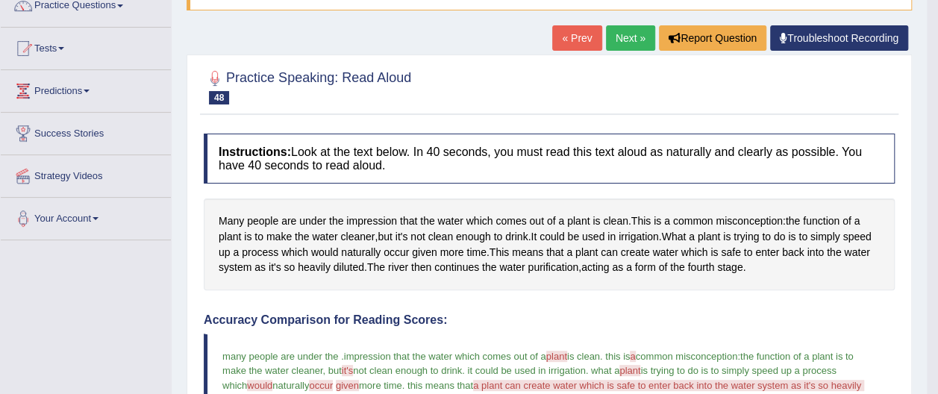
scroll to position [119, 0]
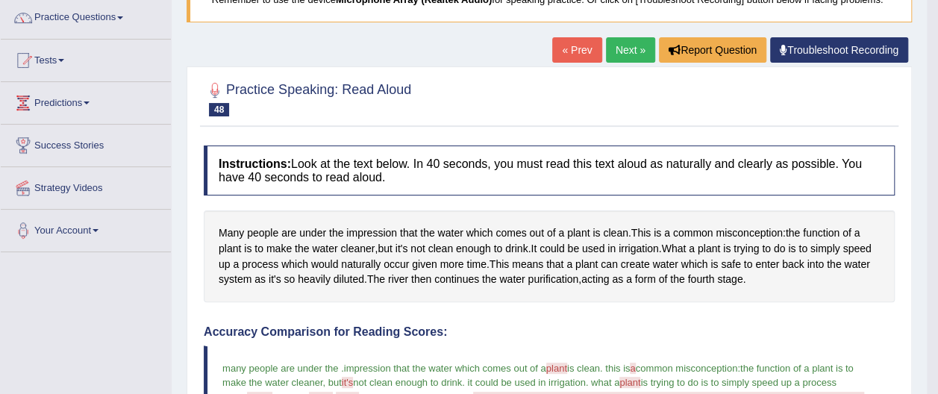
click at [628, 47] on link "Next »" at bounding box center [630, 49] width 49 height 25
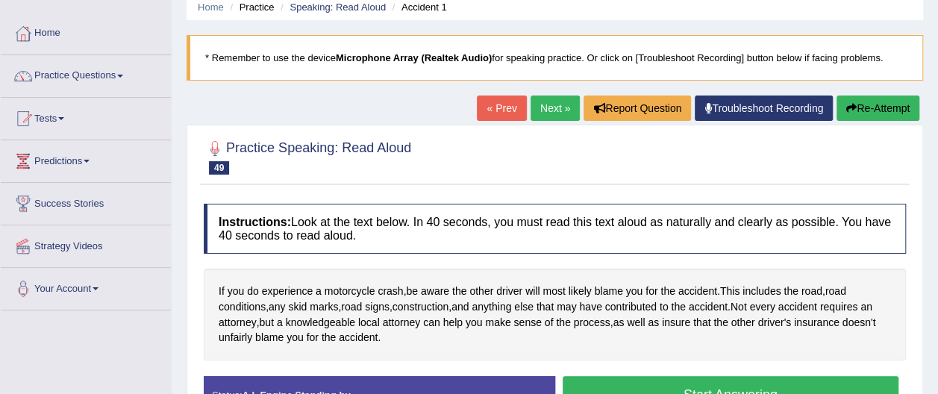
scroll to position [90, 0]
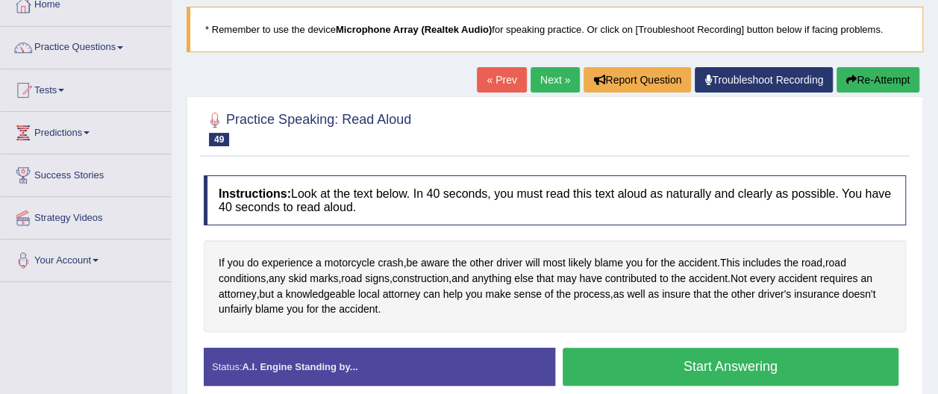
click at [776, 367] on button "Start Answering" at bounding box center [731, 367] width 337 height 38
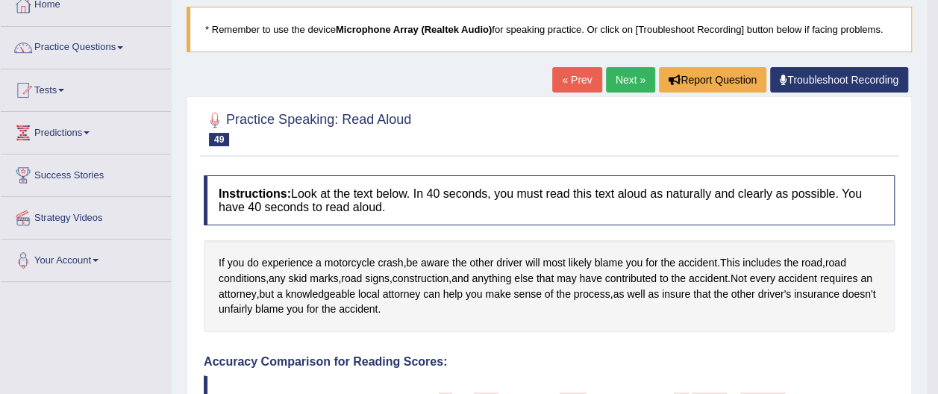
click at [628, 81] on link "Next »" at bounding box center [630, 79] width 49 height 25
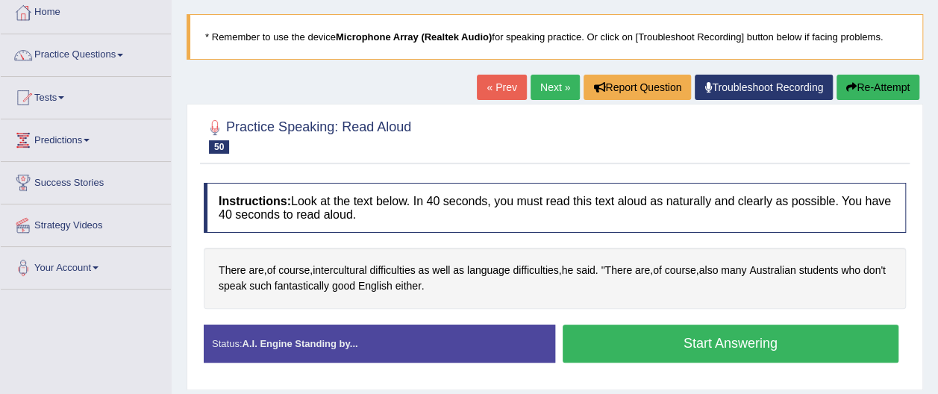
scroll to position [90, 0]
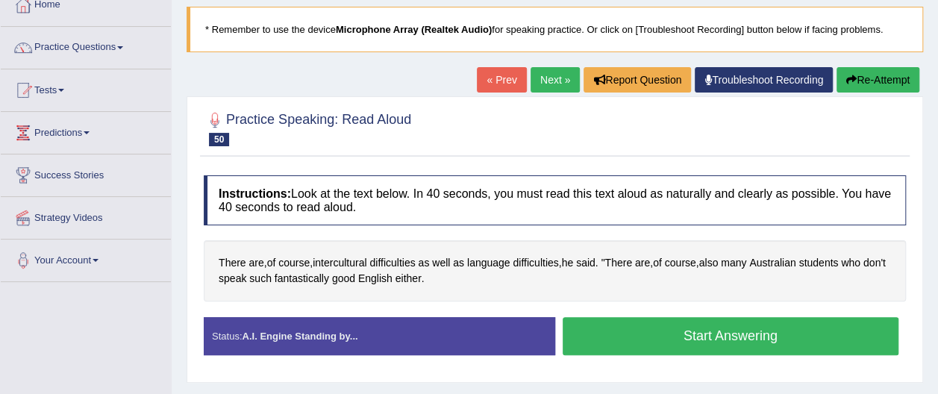
click at [742, 331] on button "Start Answering" at bounding box center [731, 336] width 337 height 38
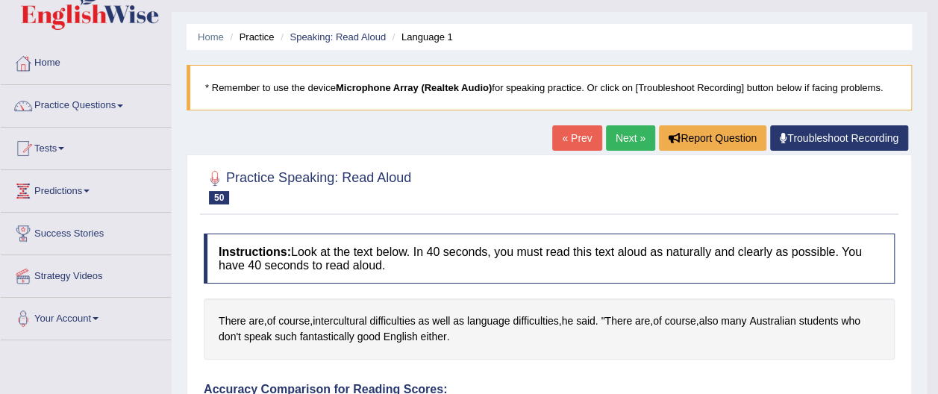
scroll to position [30, 0]
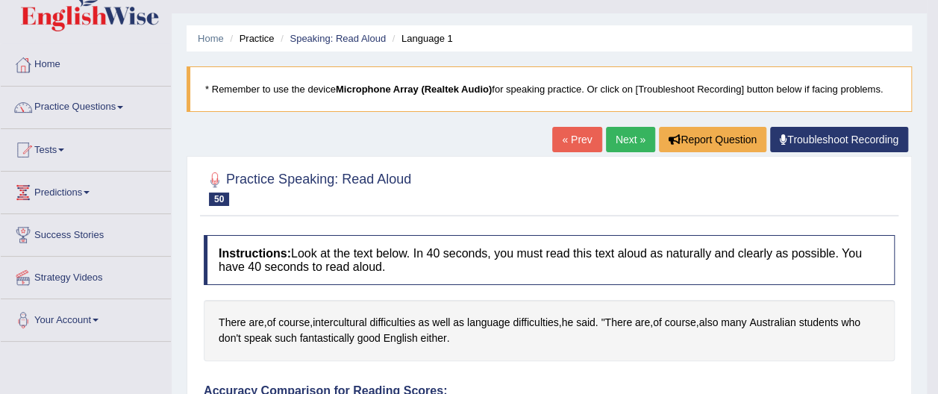
click at [636, 134] on link "Next »" at bounding box center [630, 139] width 49 height 25
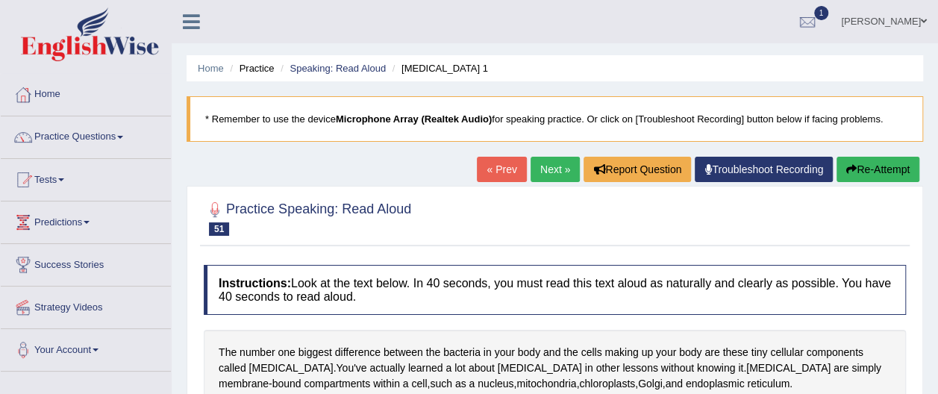
click at [936, 384] on div "Home Practice Speaking: Read Aloud [MEDICAL_DATA] 1 * Remember to use the devic…" at bounding box center [555, 373] width 766 height 746
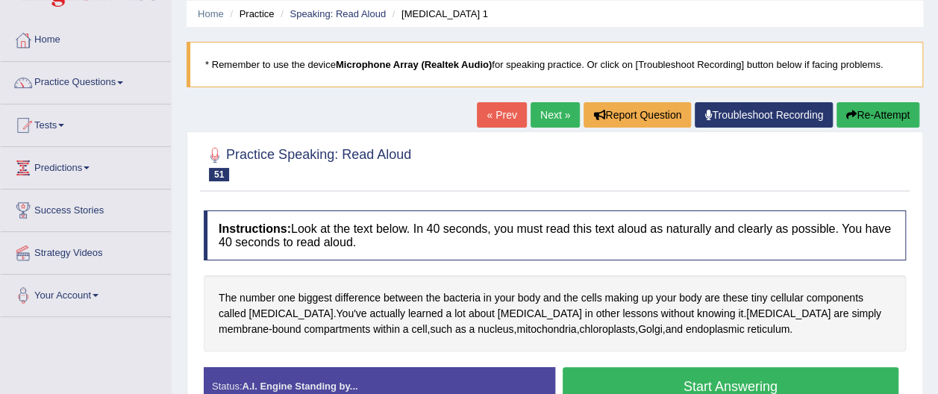
scroll to position [60, 0]
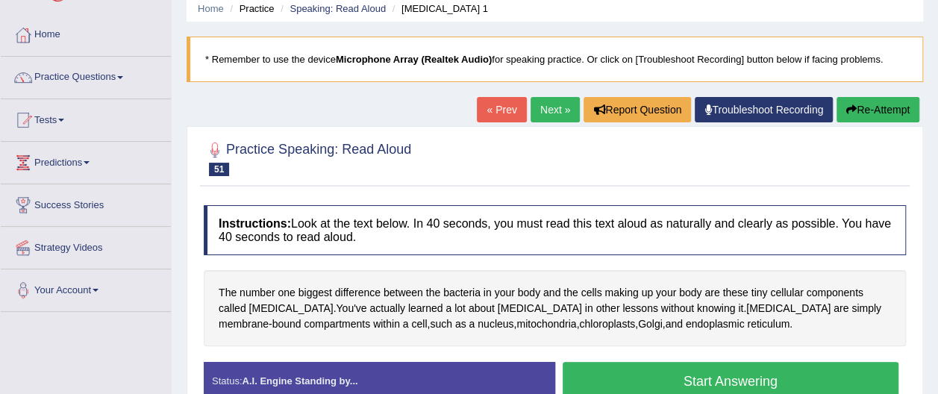
click at [767, 381] on button "Start Answering" at bounding box center [731, 381] width 337 height 38
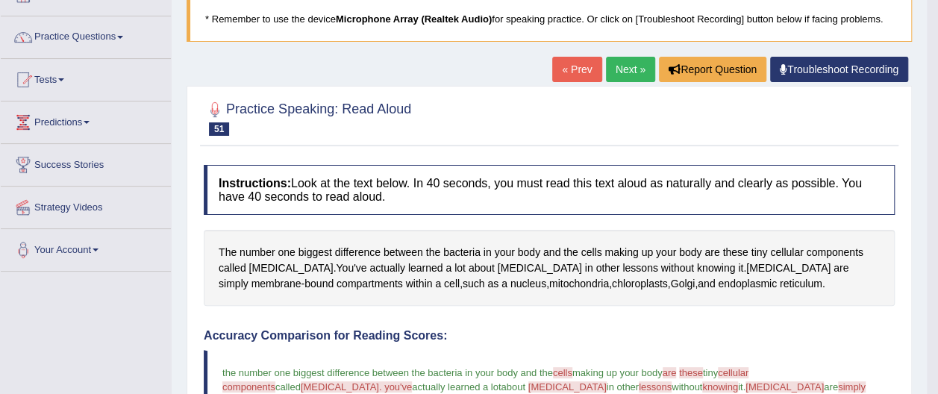
scroll to position [90, 0]
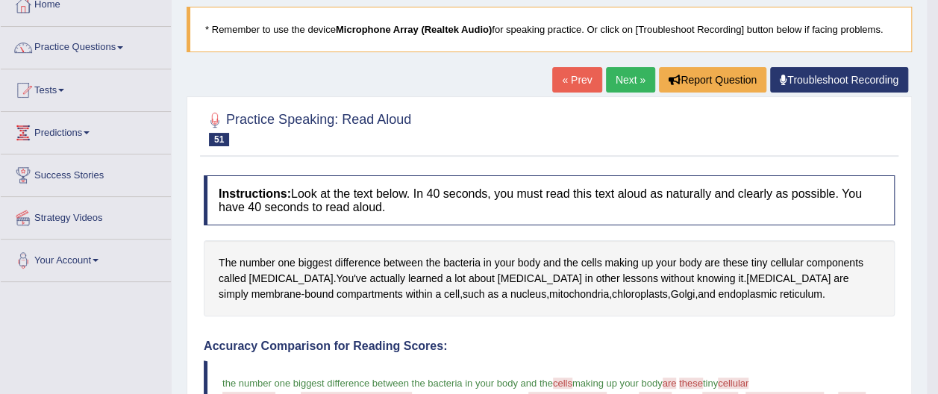
click at [625, 78] on link "Next »" at bounding box center [630, 79] width 49 height 25
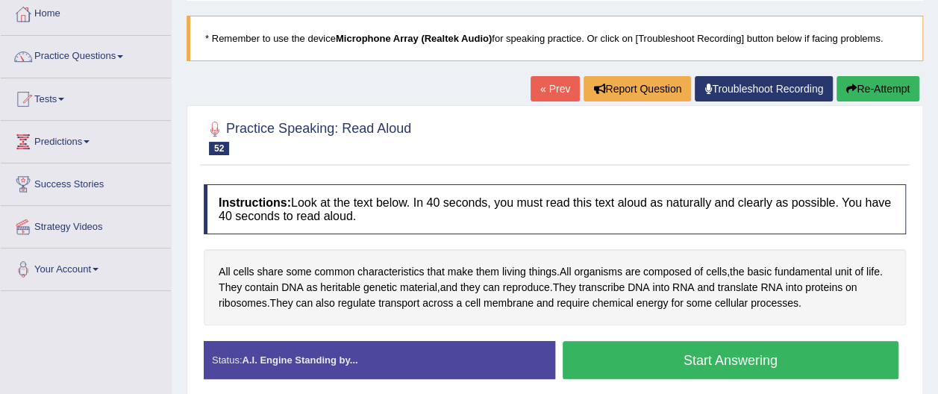
scroll to position [90, 0]
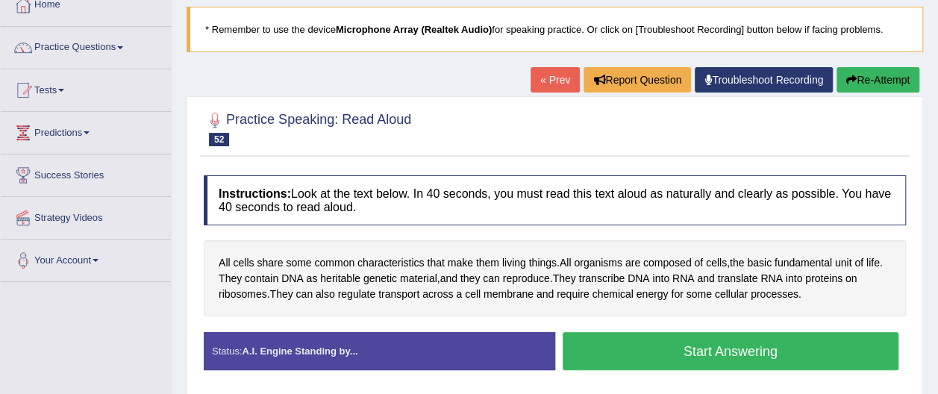
click at [801, 344] on button "Start Answering" at bounding box center [731, 351] width 337 height 38
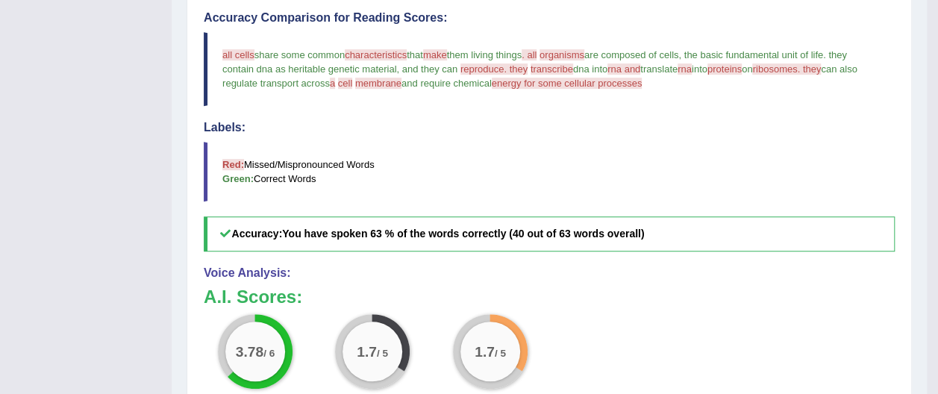
scroll to position [448, 0]
